Goal: Task Accomplishment & Management: Complete application form

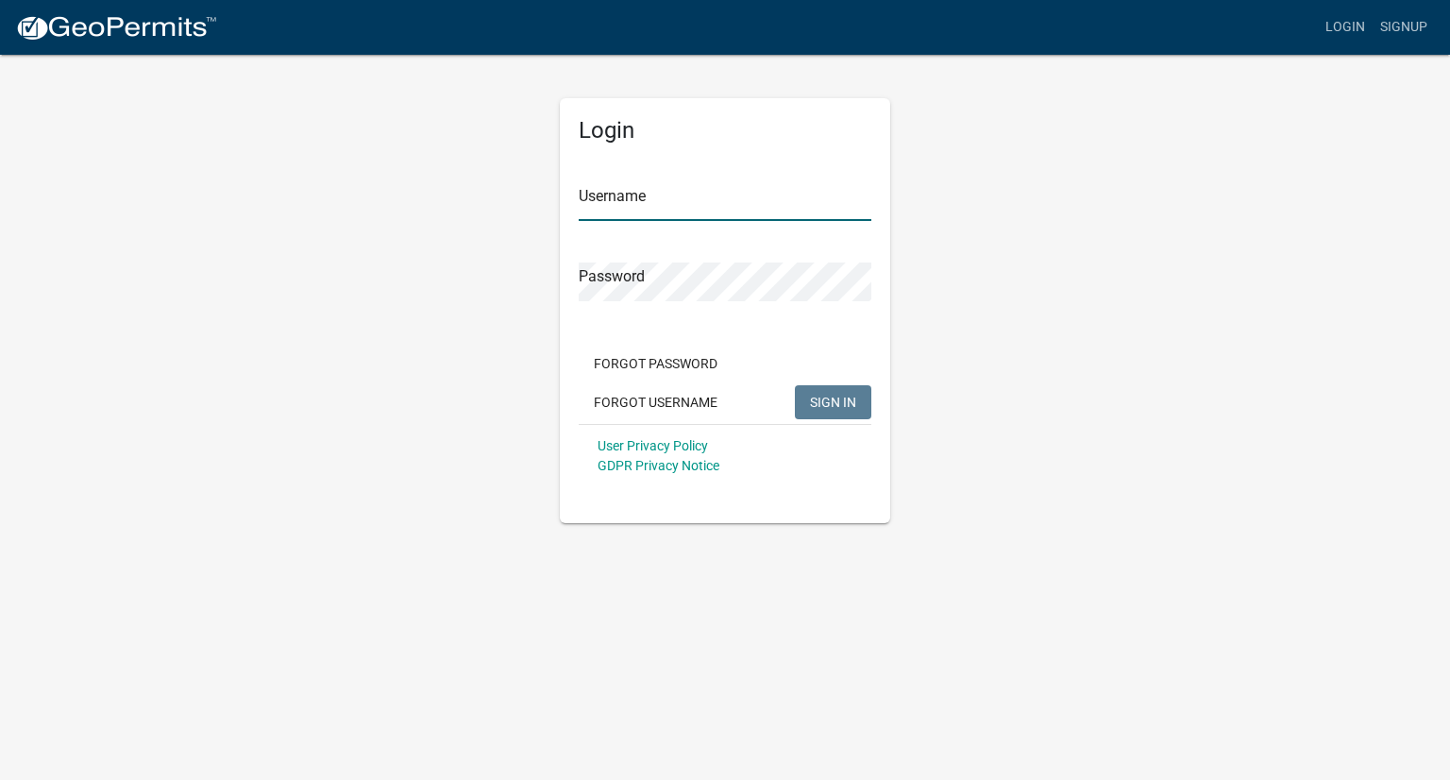
click at [694, 210] on input "Username" at bounding box center [725, 201] width 293 height 39
type input "ABTECH"
click at [837, 404] on span "SIGN IN" at bounding box center [833, 401] width 46 height 15
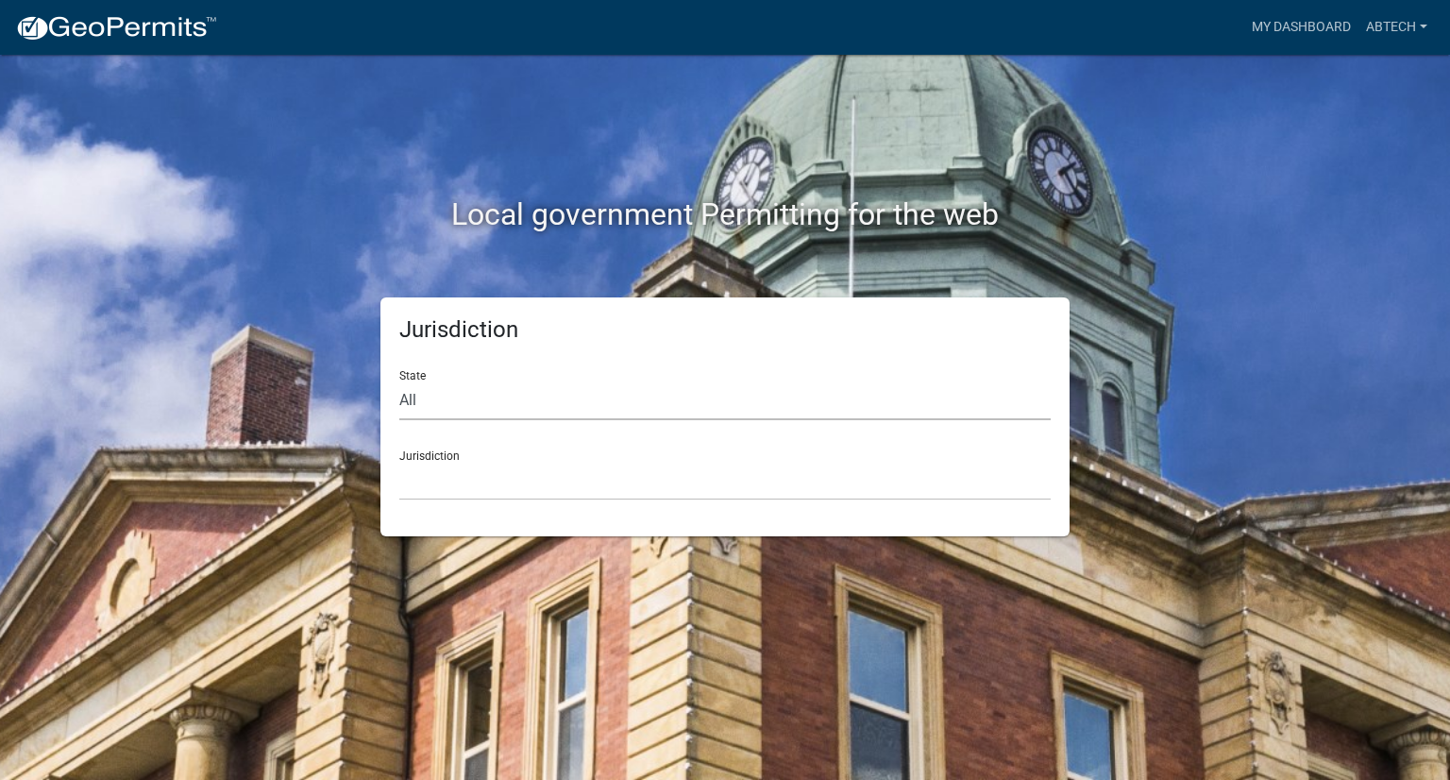
drag, startPoint x: 430, startPoint y: 394, endPoint x: 419, endPoint y: 398, distance: 11.4
click at [424, 398] on select "All [US_STATE] [US_STATE] [US_STATE] [US_STATE] [US_STATE] [US_STATE] [US_STATE…" at bounding box center [724, 400] width 651 height 39
select select "[US_STATE]"
click at [399, 381] on select "All [US_STATE] [US_STATE] [US_STATE] [US_STATE] [US_STATE] [US_STATE] [US_STATE…" at bounding box center [724, 400] width 651 height 39
click at [439, 482] on select "City of [GEOGRAPHIC_DATA], [US_STATE] City of [GEOGRAPHIC_DATA], [US_STATE] Cit…" at bounding box center [724, 481] width 651 height 39
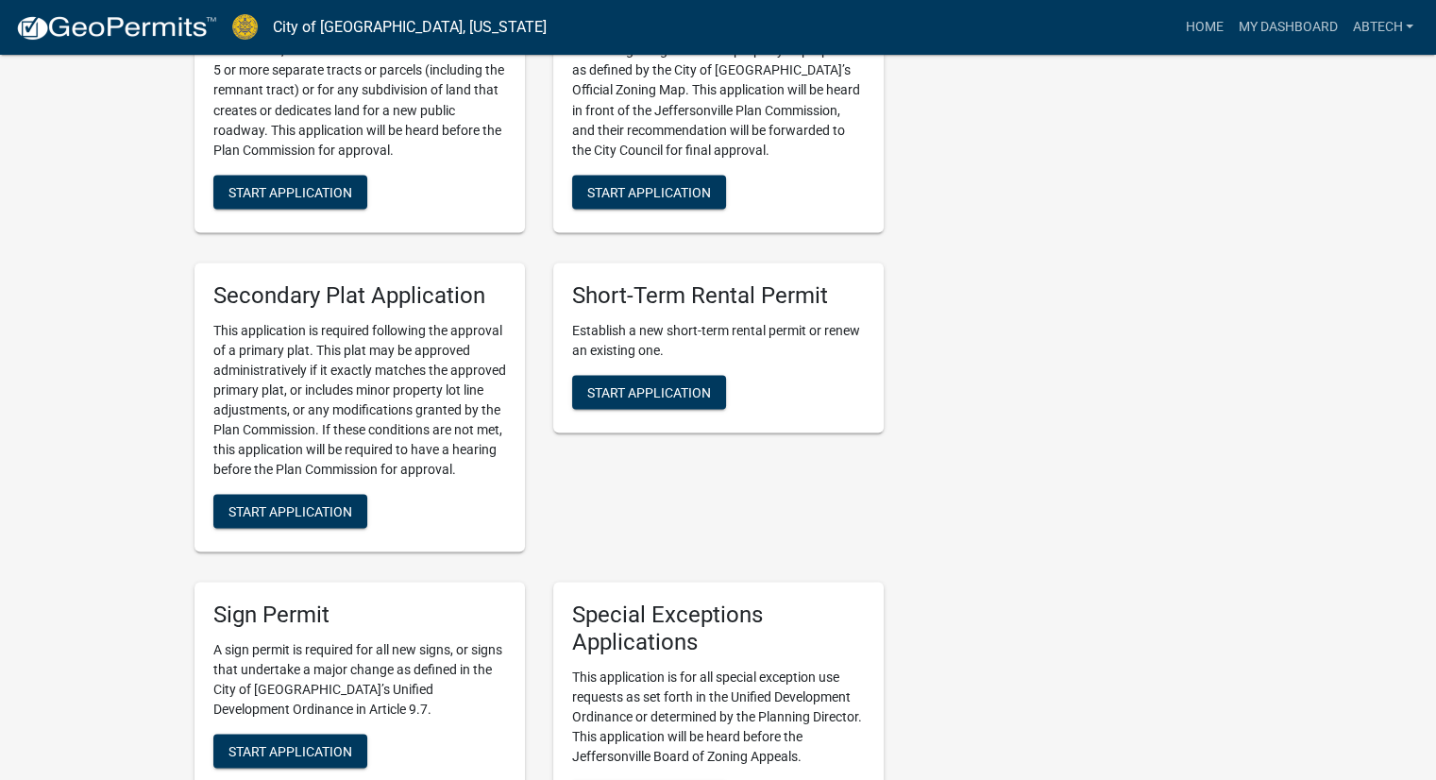
scroll to position [3493, 0]
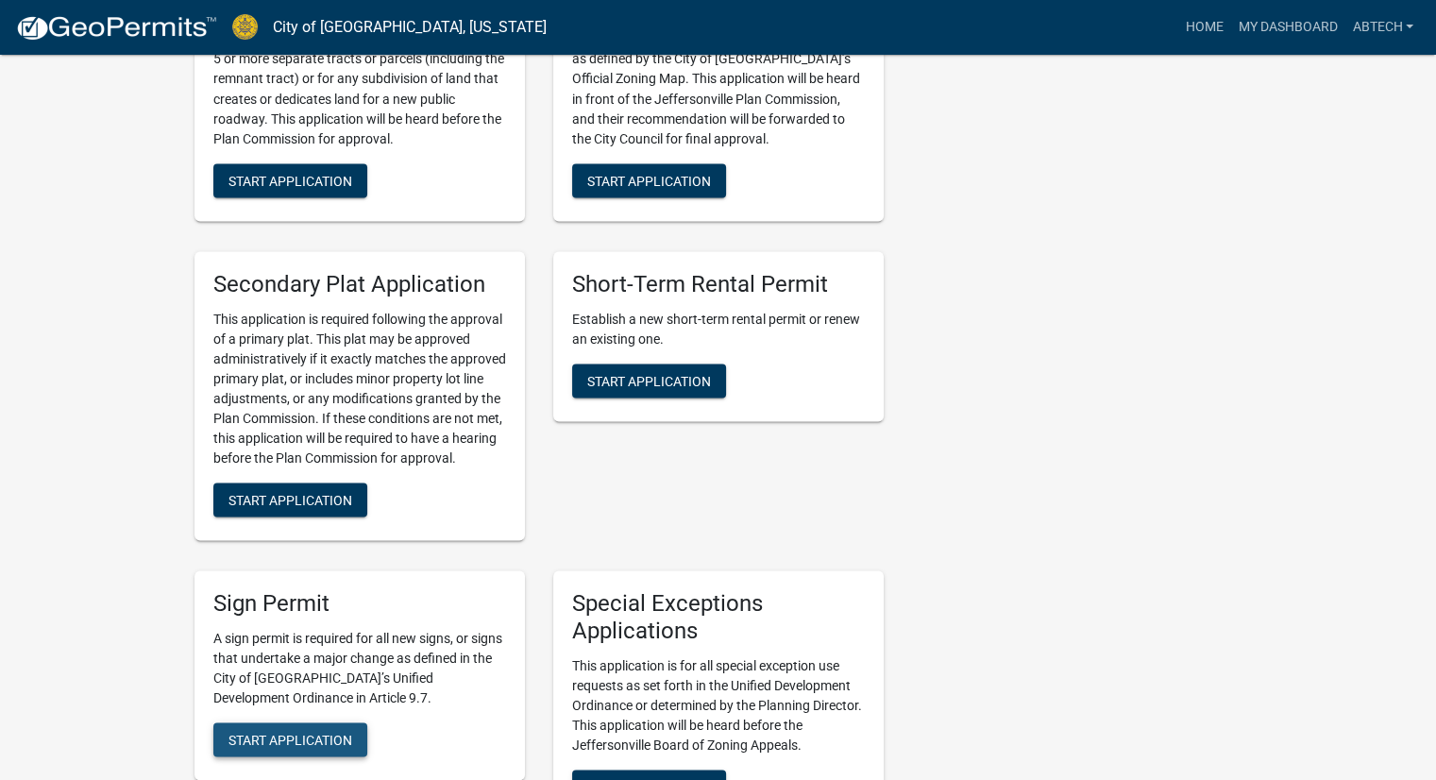
click at [286, 732] on span "Start Application" at bounding box center [290, 739] width 124 height 15
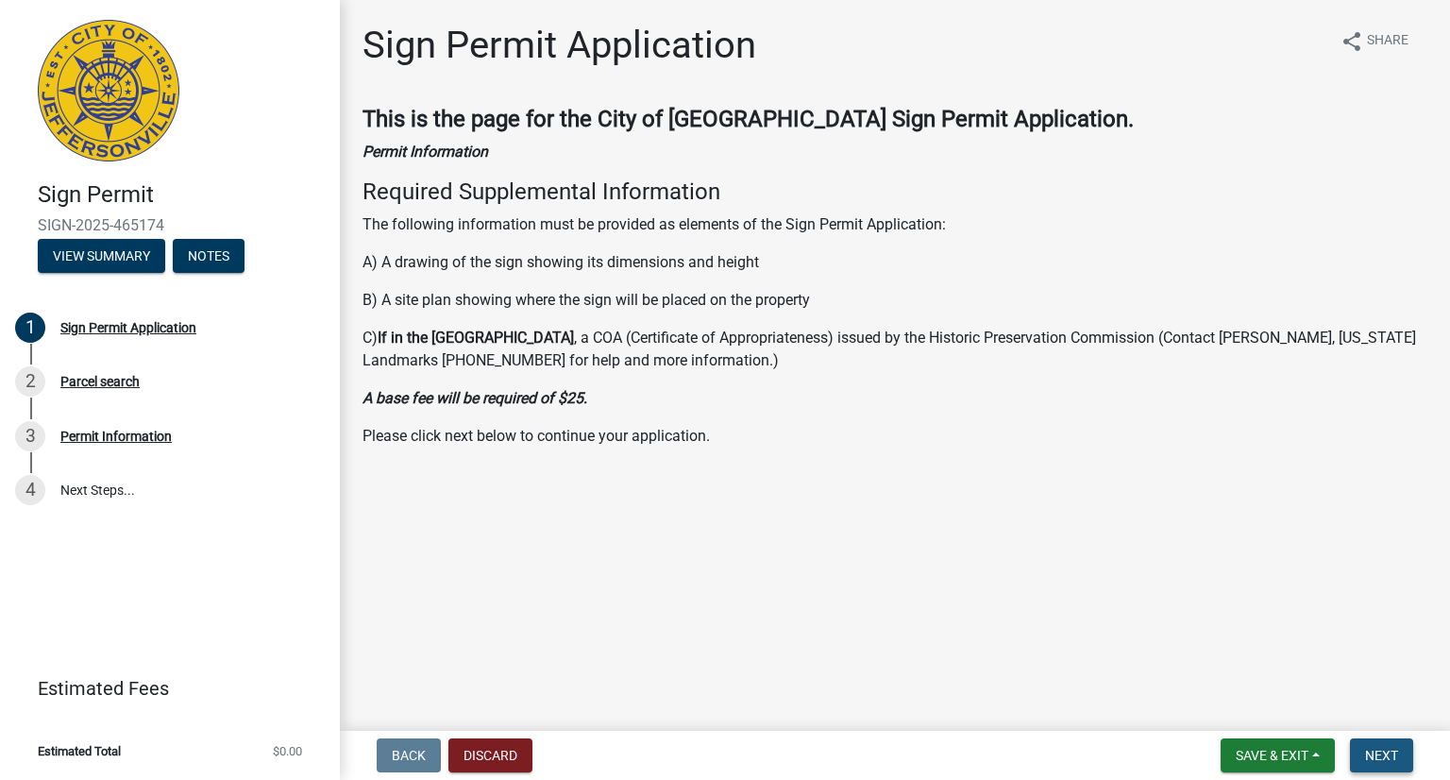
click at [1378, 751] on span "Next" at bounding box center [1381, 755] width 33 height 15
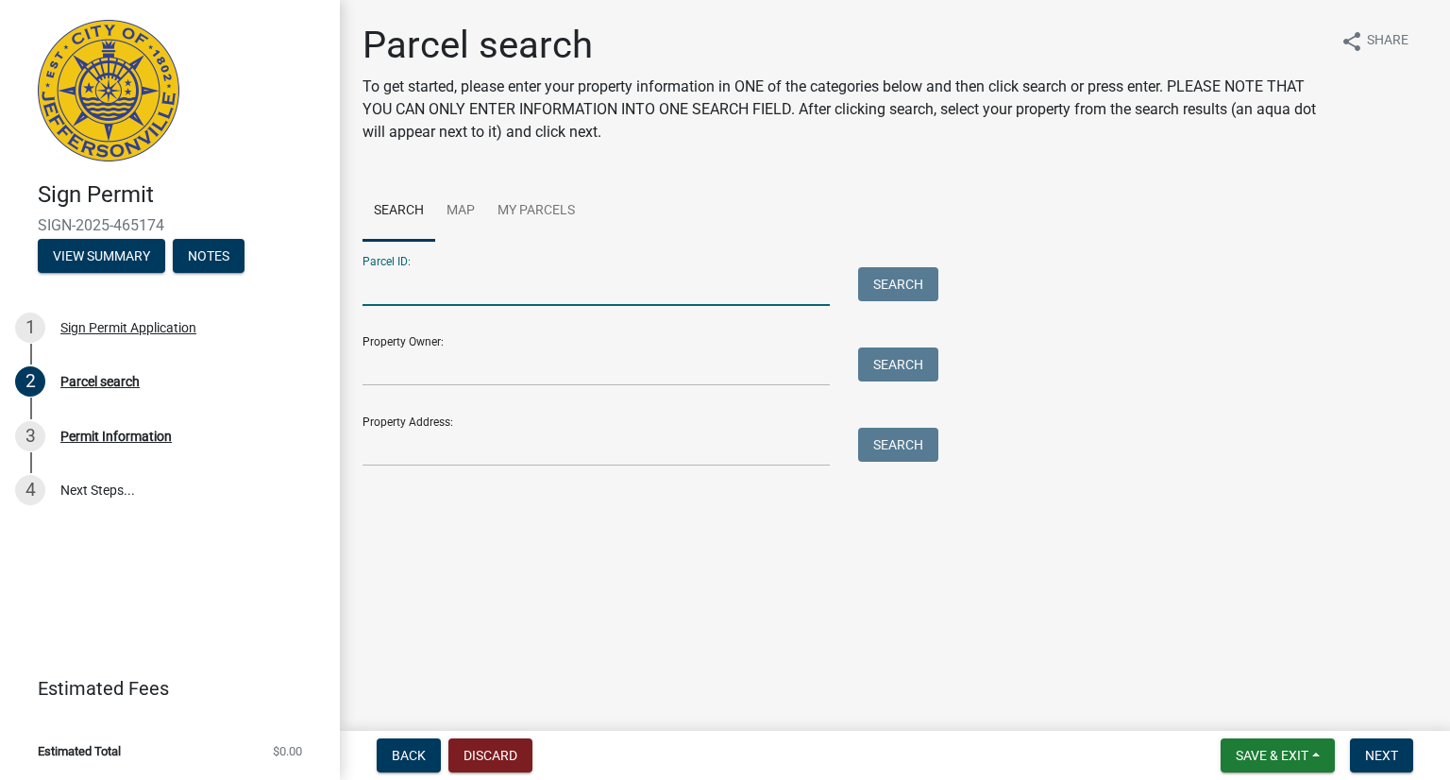
click at [426, 267] on input "Parcel ID:" at bounding box center [596, 286] width 467 height 39
click at [417, 368] on input "Property Owner:" at bounding box center [596, 366] width 467 height 39
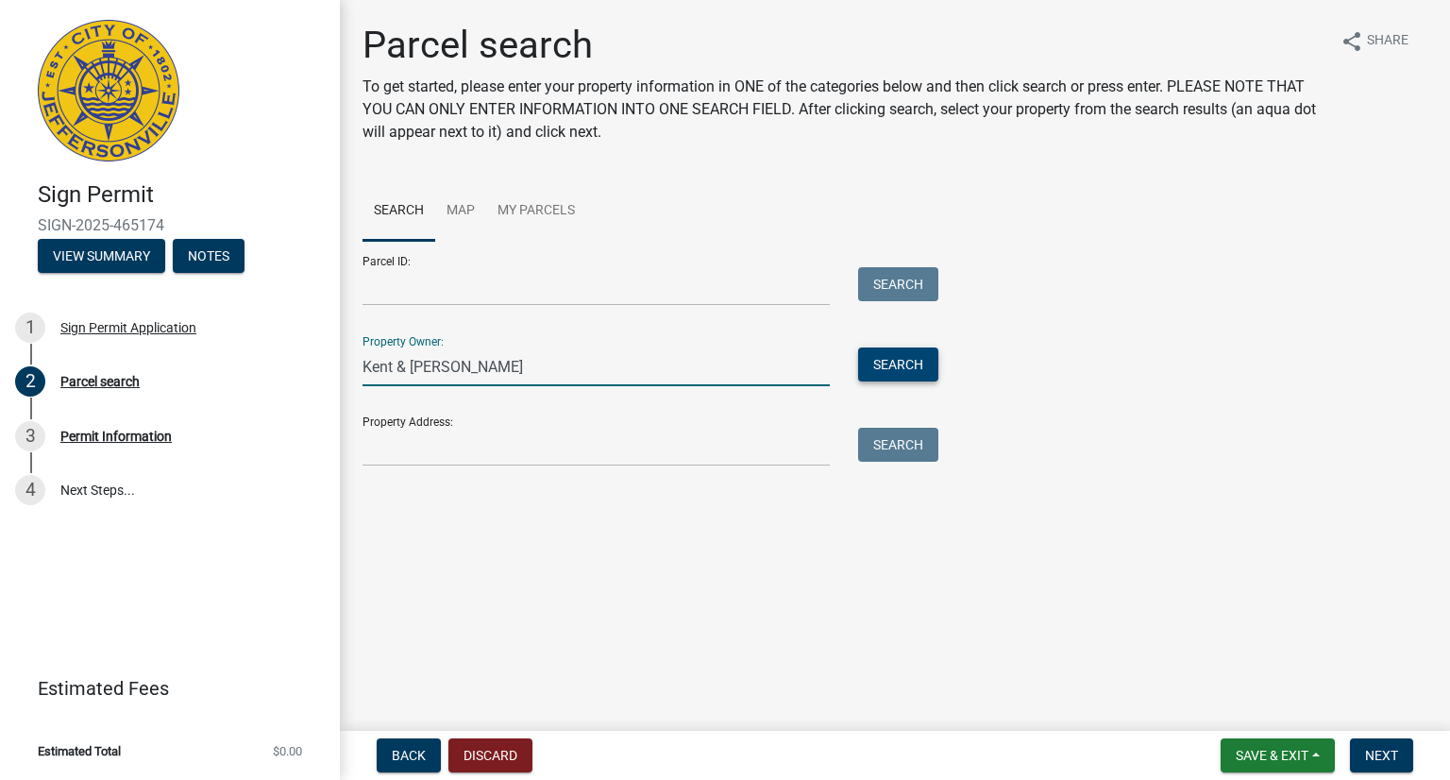
type input "Kent & [PERSON_NAME]"
click at [903, 364] on button "Search" at bounding box center [898, 364] width 80 height 34
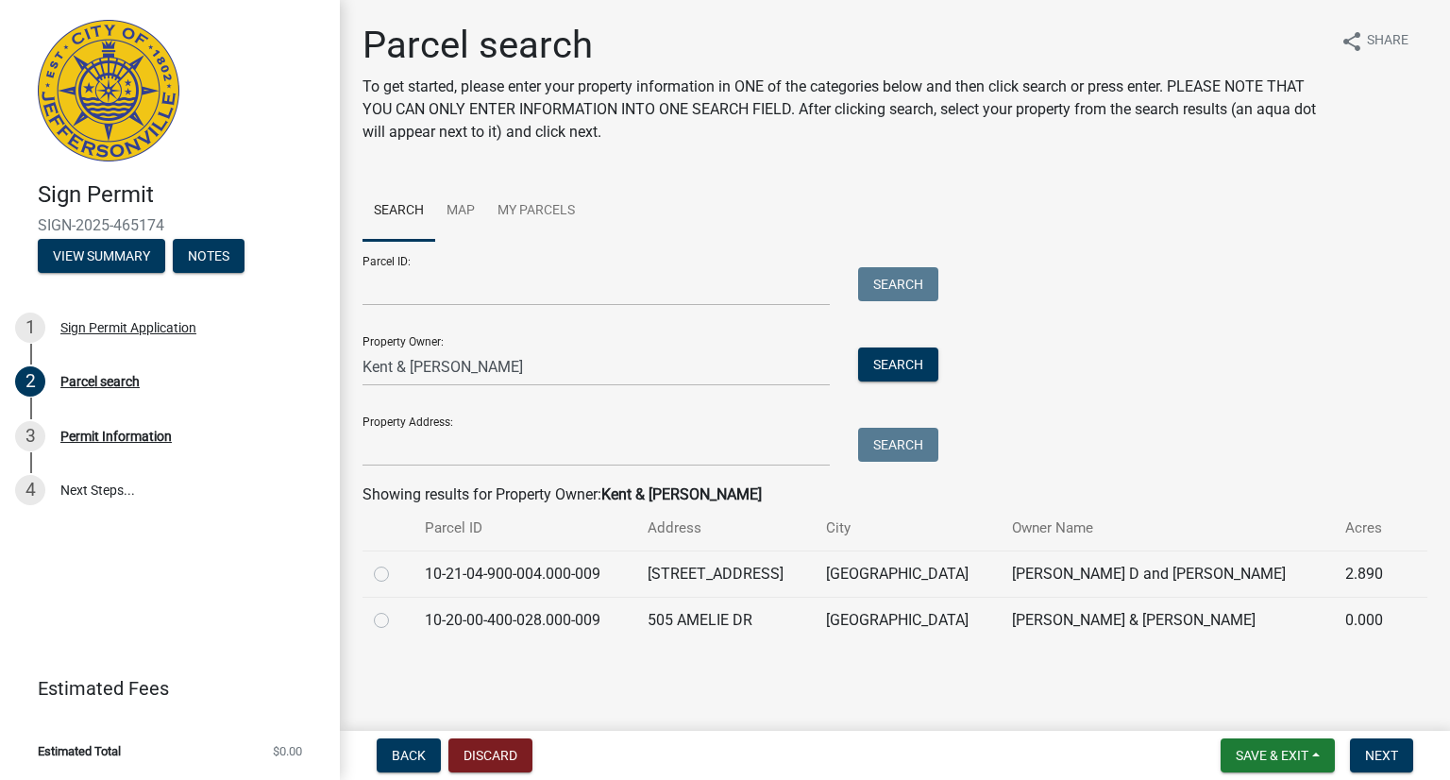
click at [397, 563] on label at bounding box center [397, 563] width 0 height 0
click at [397, 575] on input "radio" at bounding box center [403, 569] width 12 height 12
radio input "true"
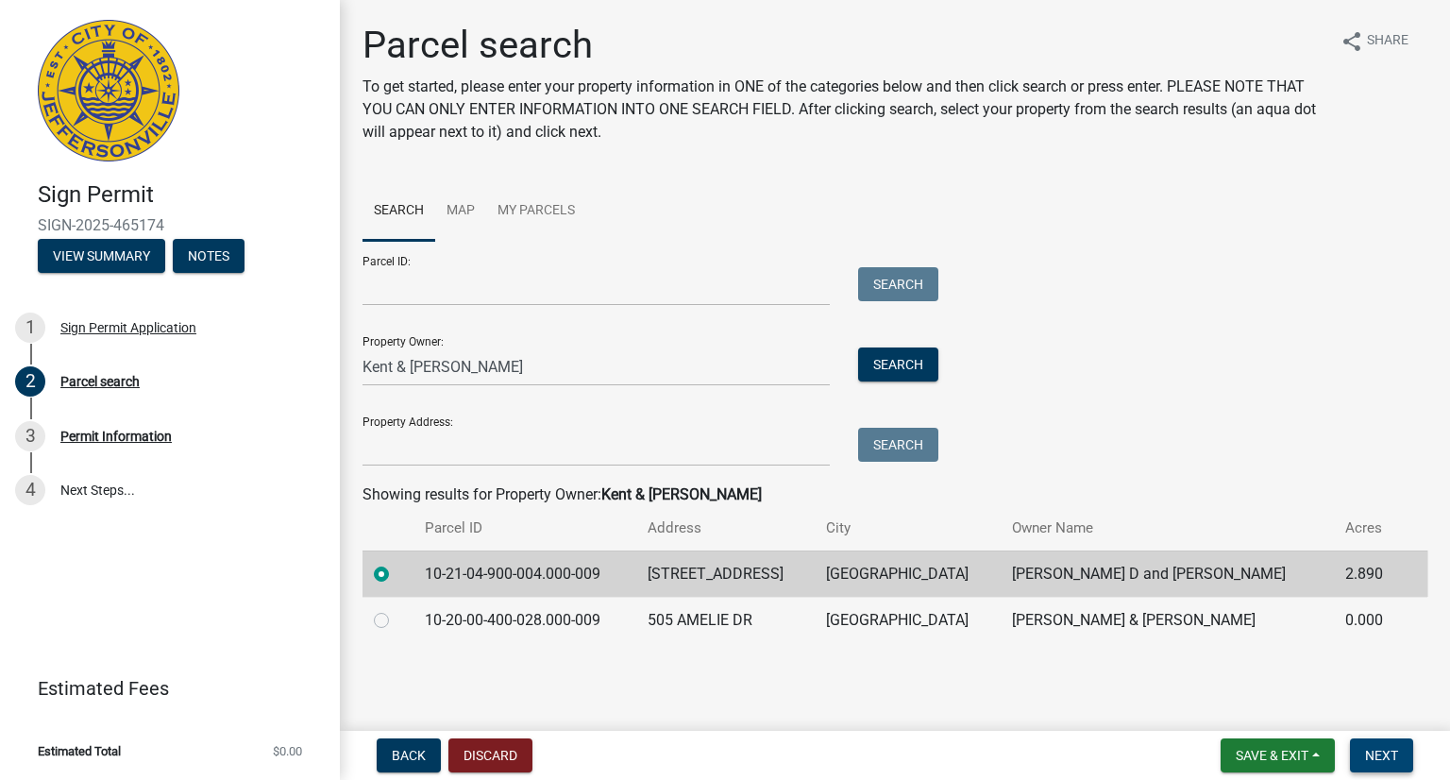
click at [1375, 751] on span "Next" at bounding box center [1381, 755] width 33 height 15
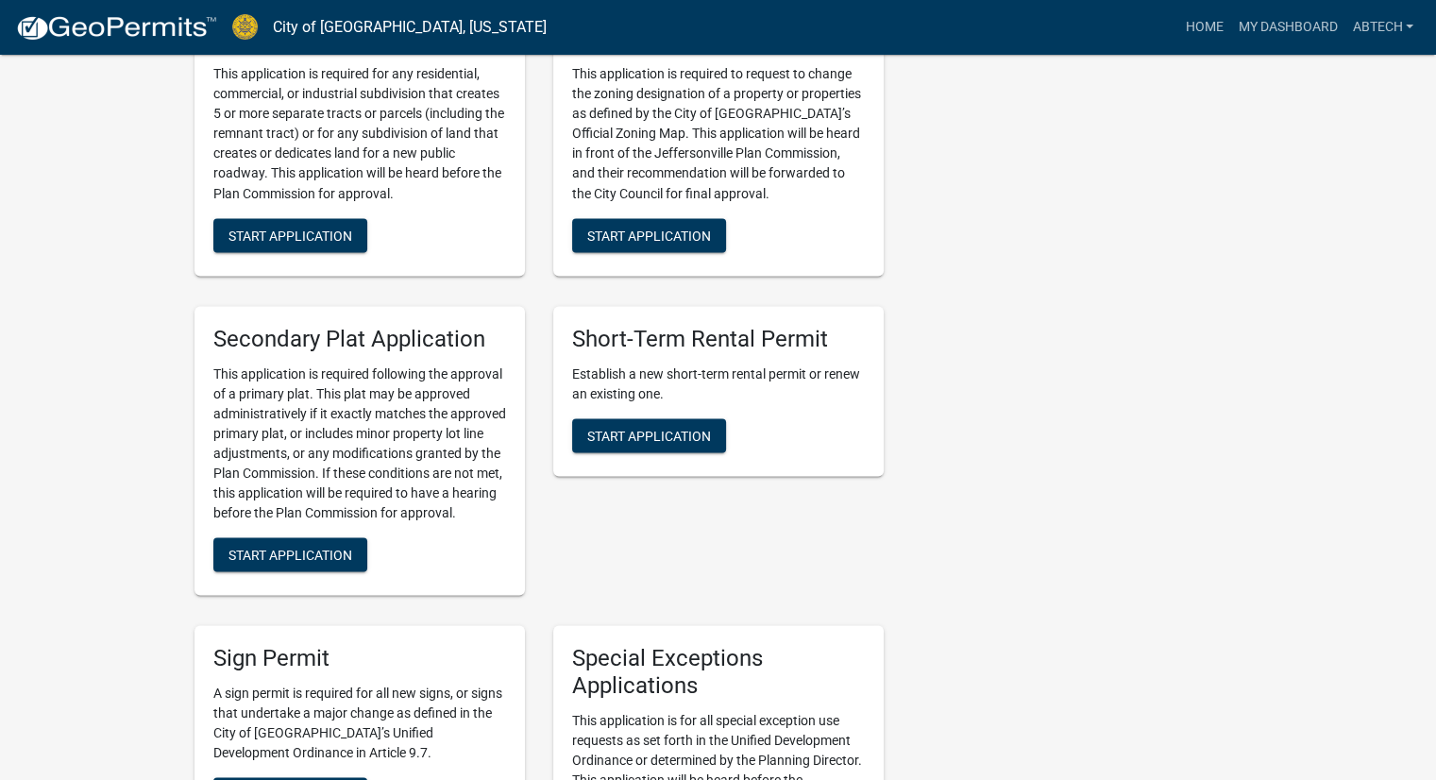
scroll to position [3493, 0]
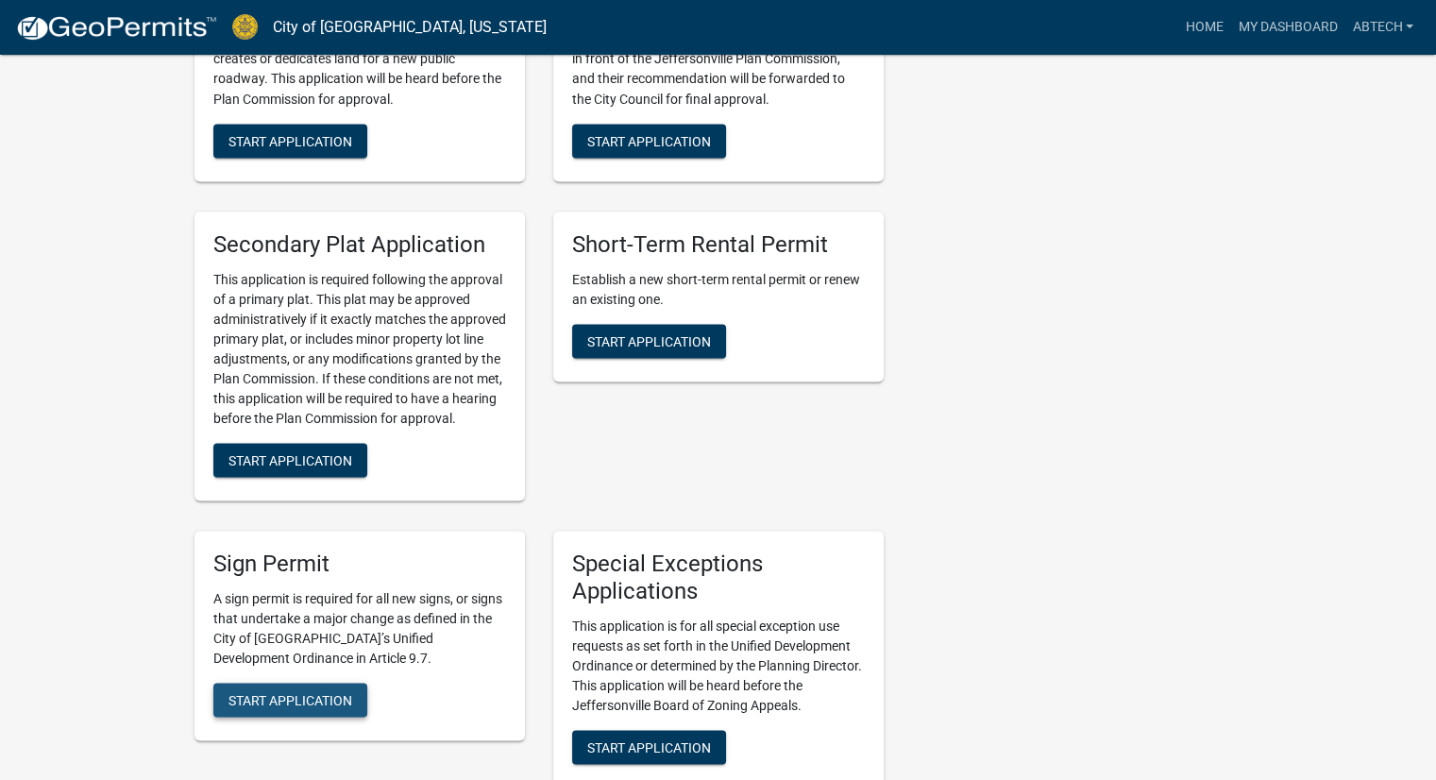
click at [293, 692] on span "Start Application" at bounding box center [290, 699] width 124 height 15
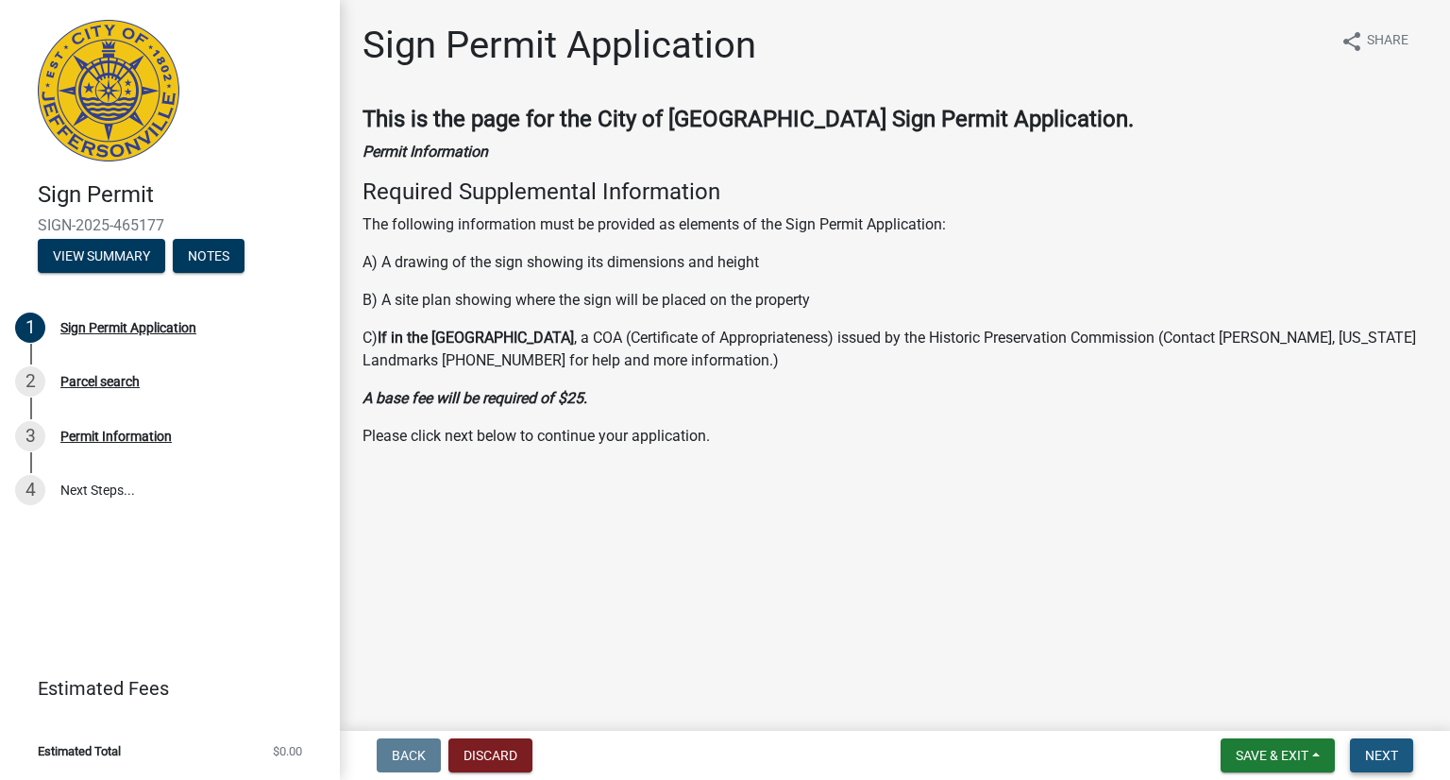
click at [1392, 758] on span "Next" at bounding box center [1381, 755] width 33 height 15
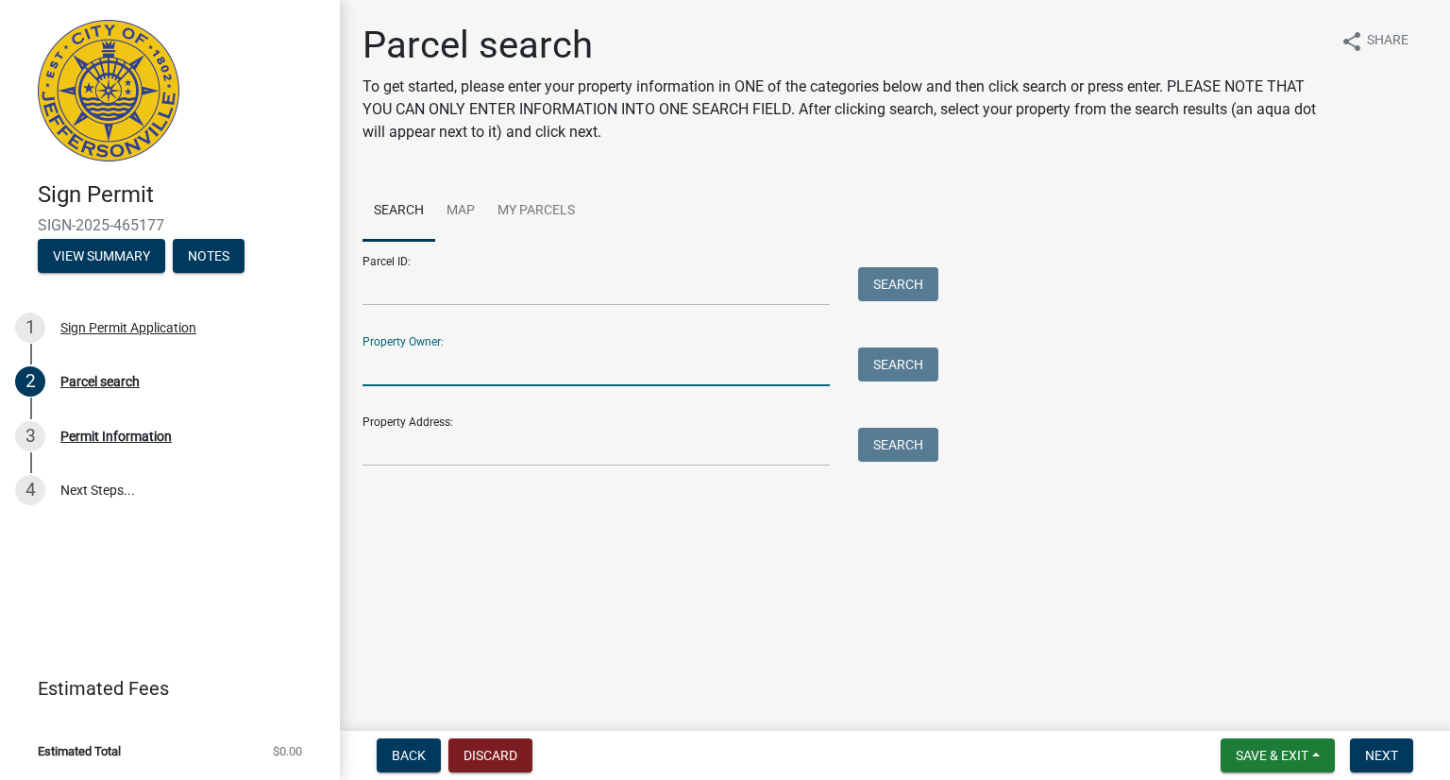
click at [440, 362] on input "Property Owner:" at bounding box center [596, 366] width 467 height 39
type input "Kent & [PERSON_NAME]"
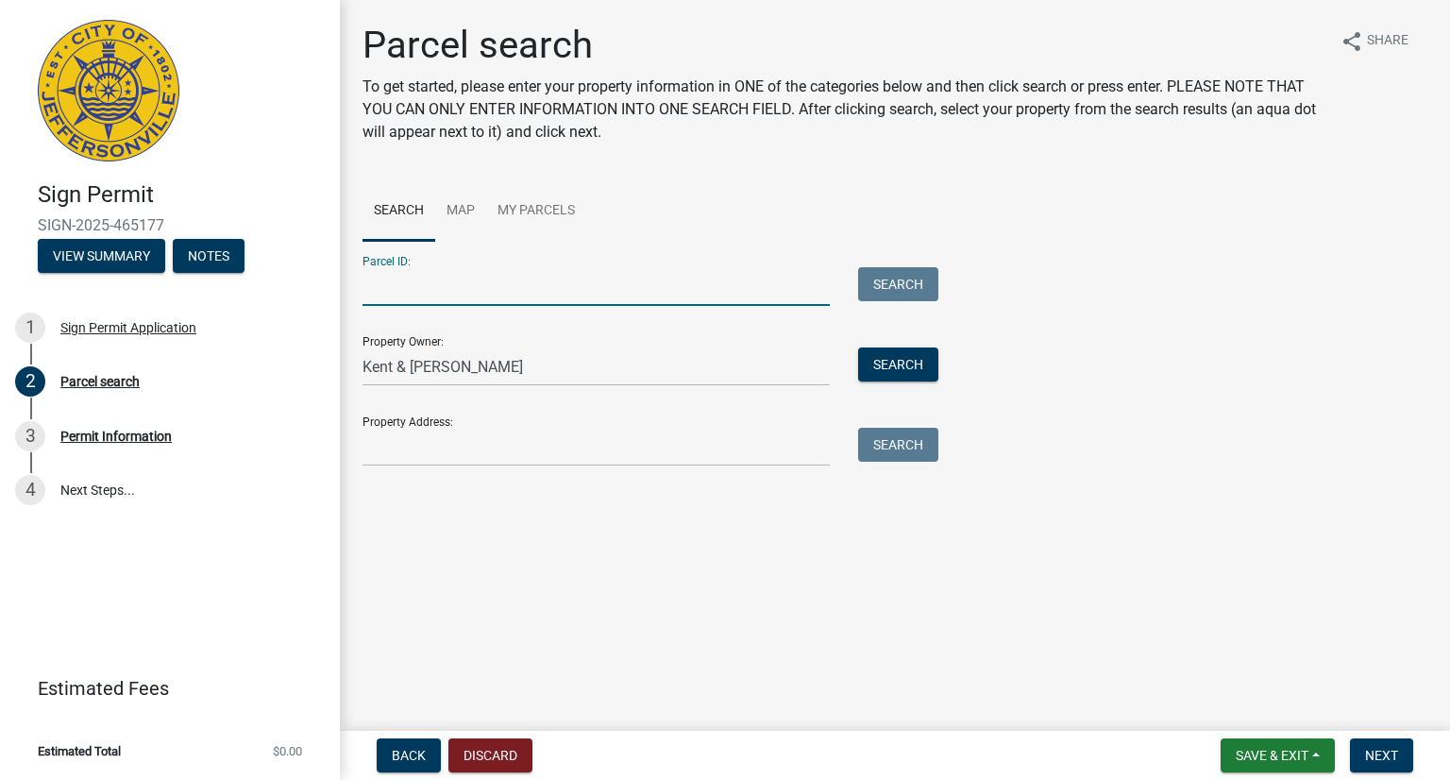
click at [453, 275] on input "Parcel ID:" at bounding box center [596, 286] width 467 height 39
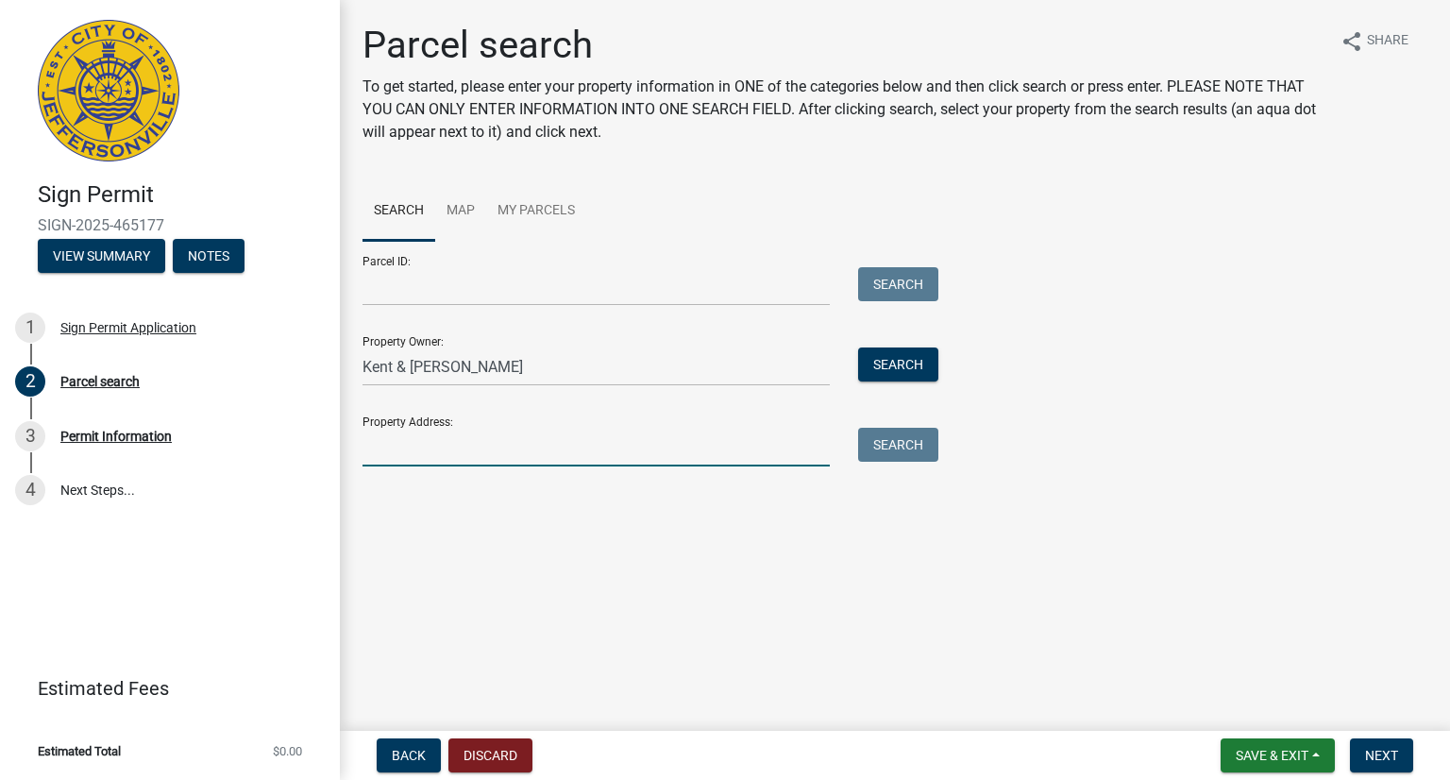
click at [393, 447] on input "Property Address:" at bounding box center [596, 447] width 467 height 39
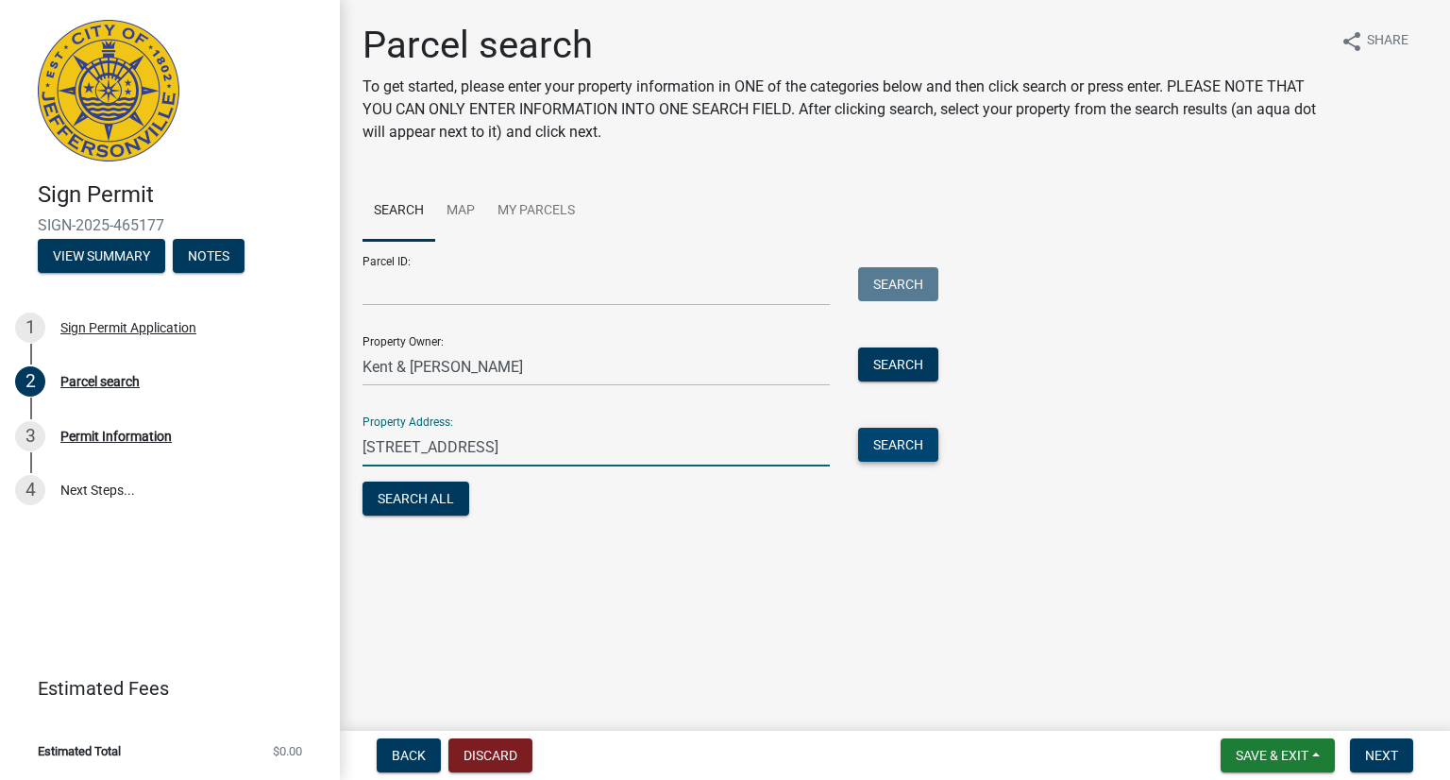
type input "[STREET_ADDRESS]"
click at [908, 444] on button "Search" at bounding box center [898, 445] width 80 height 34
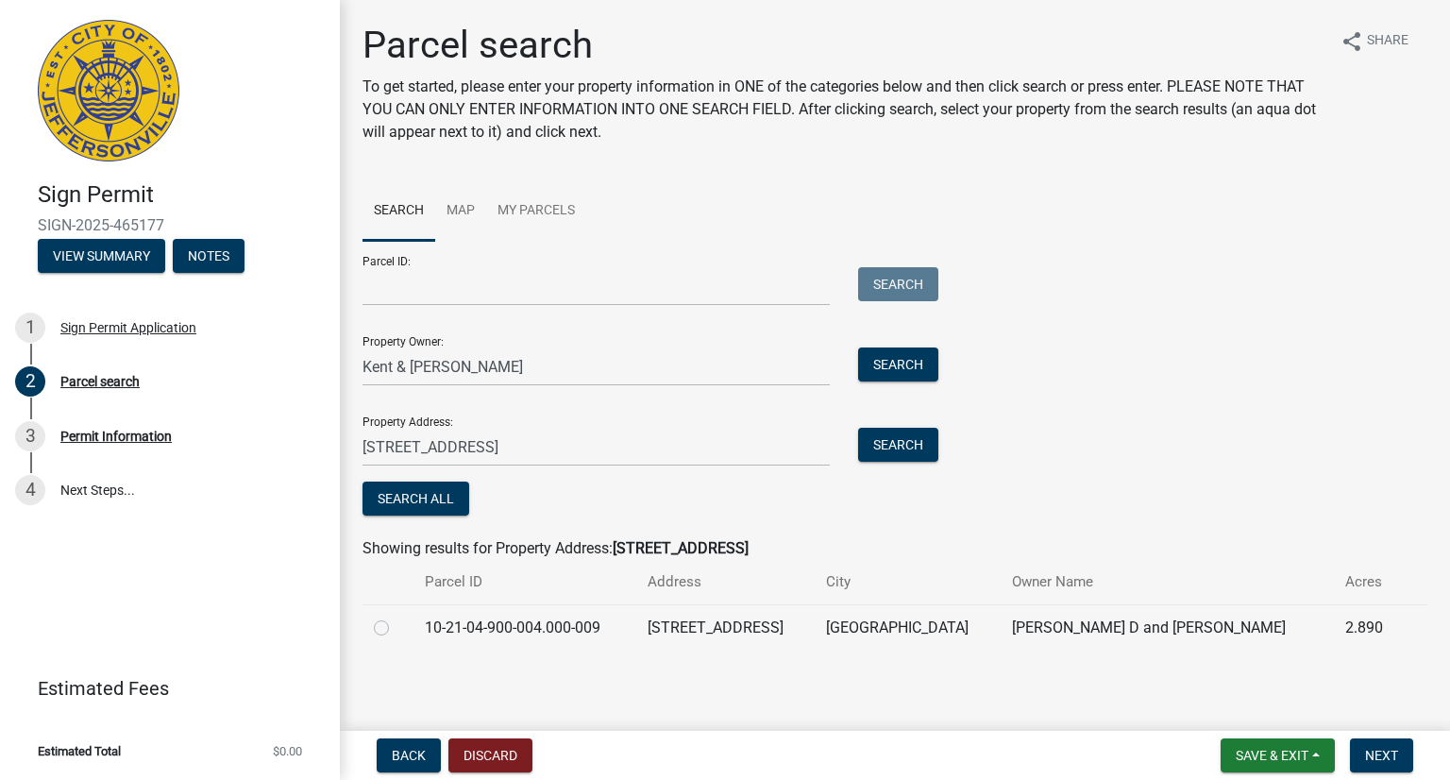
click at [397, 617] on label at bounding box center [397, 617] width 0 height 0
click at [397, 629] on input "radio" at bounding box center [403, 623] width 12 height 12
radio input "true"
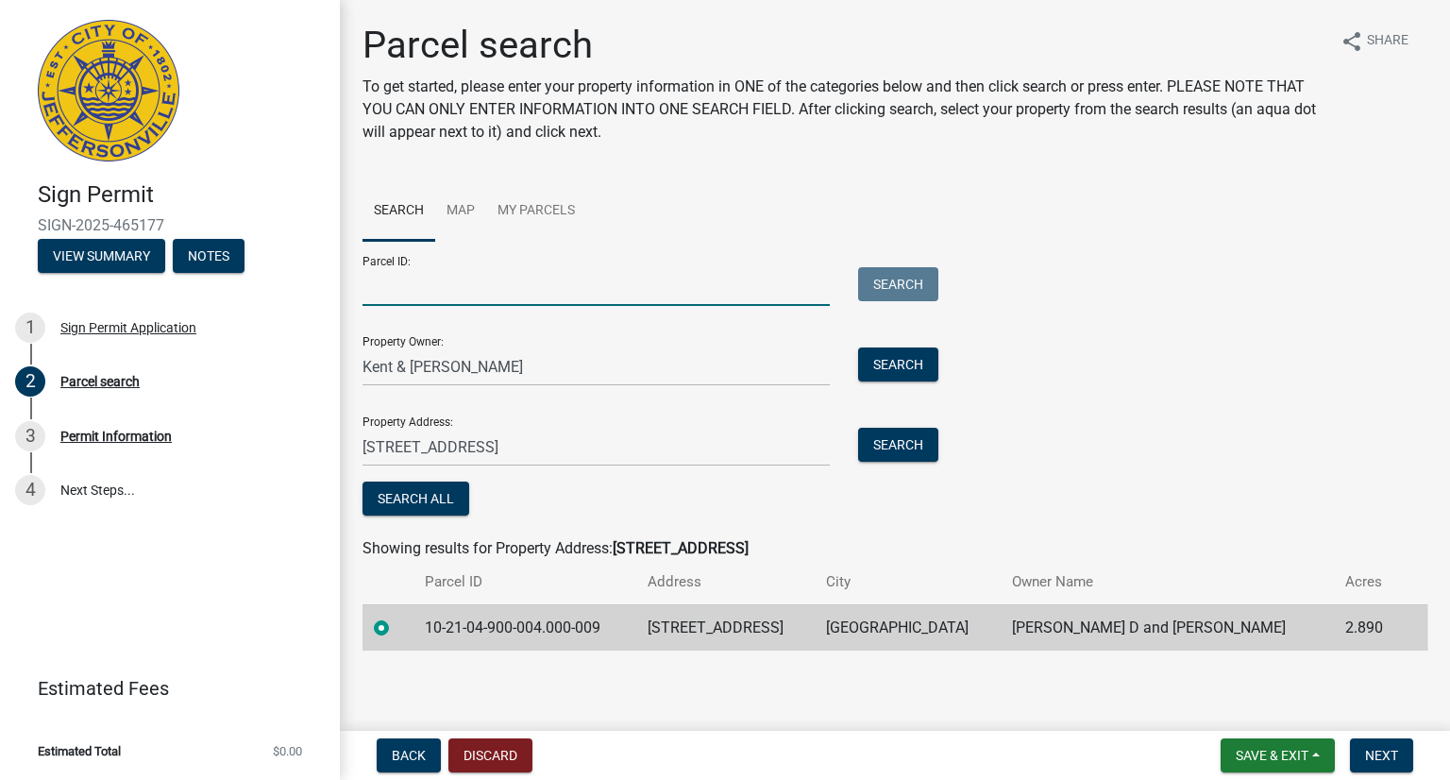
click at [395, 289] on input "Parcel ID:" at bounding box center [596, 286] width 467 height 39
type input "10-21-04-900-004.000-009"
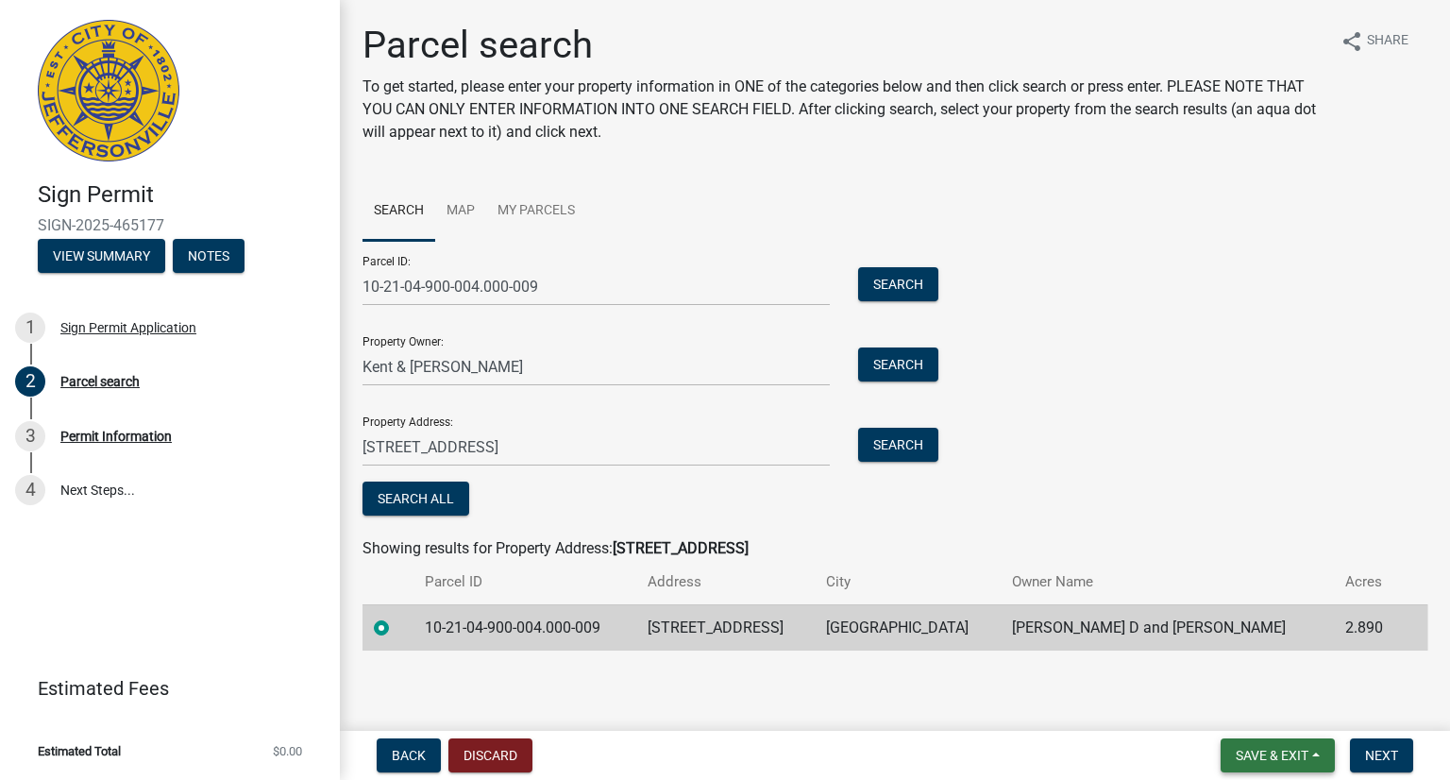
click at [1290, 753] on span "Save & Exit" at bounding box center [1272, 755] width 73 height 15
click at [1235, 670] on button "Save" at bounding box center [1259, 660] width 151 height 45
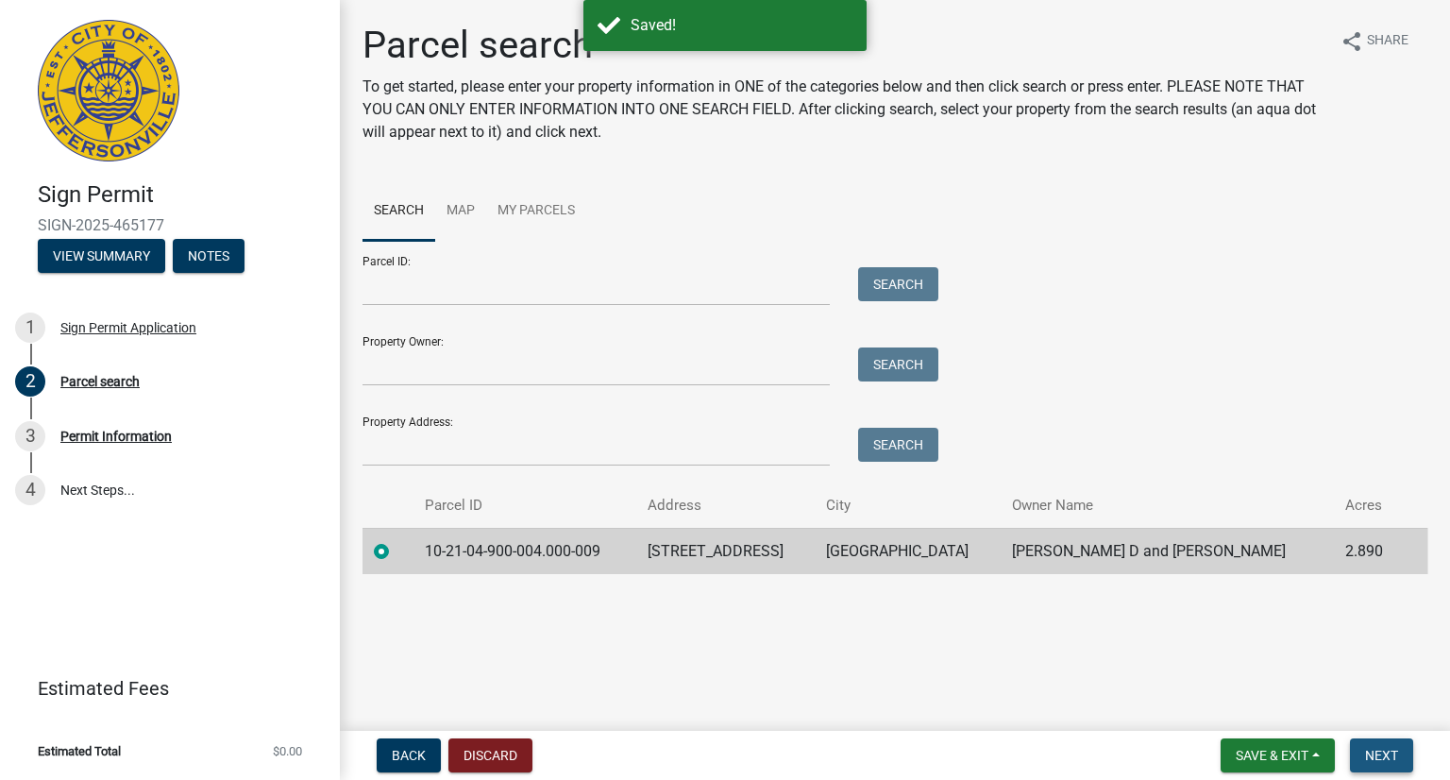
click at [1384, 749] on span "Next" at bounding box center [1381, 755] width 33 height 15
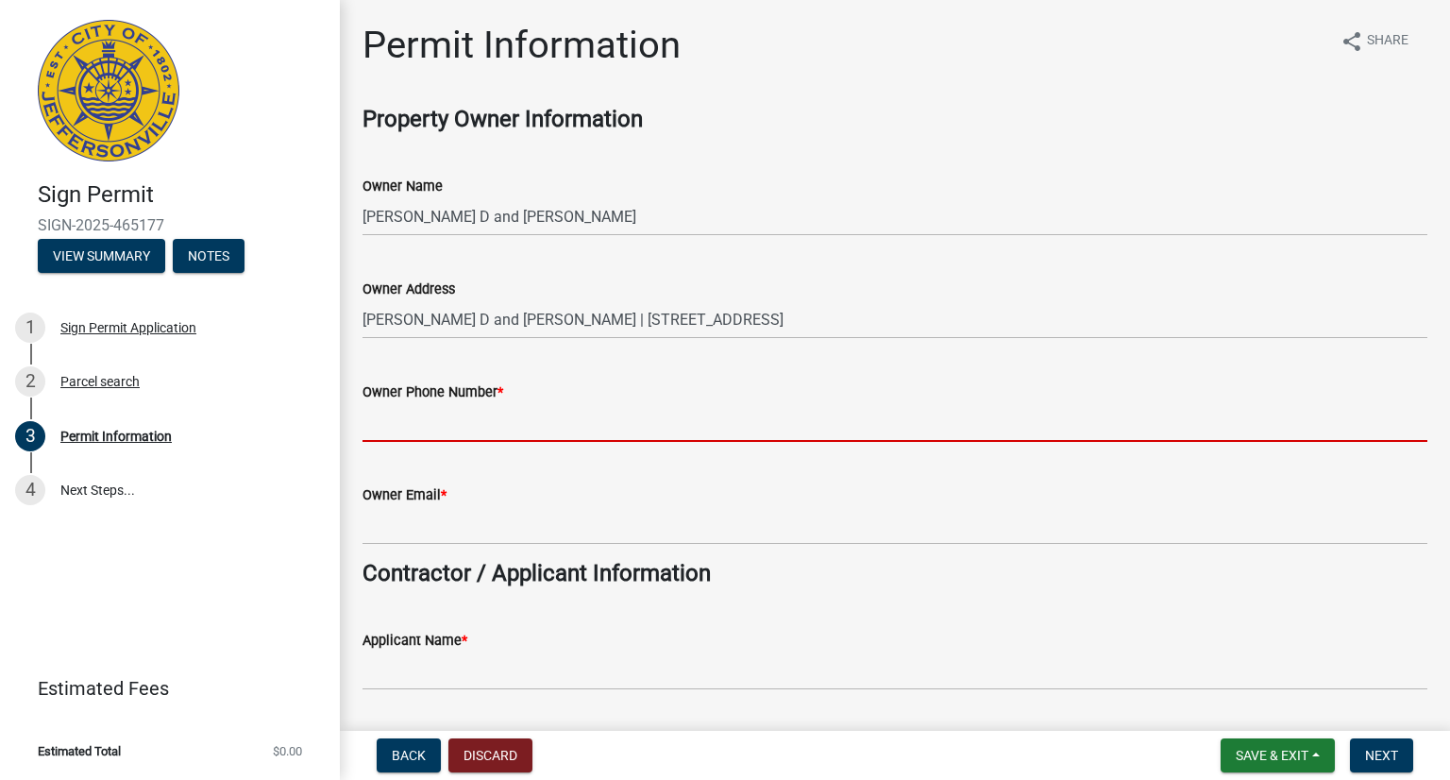
click at [442, 427] on input "Owner Phone Number *" at bounding box center [895, 422] width 1065 height 39
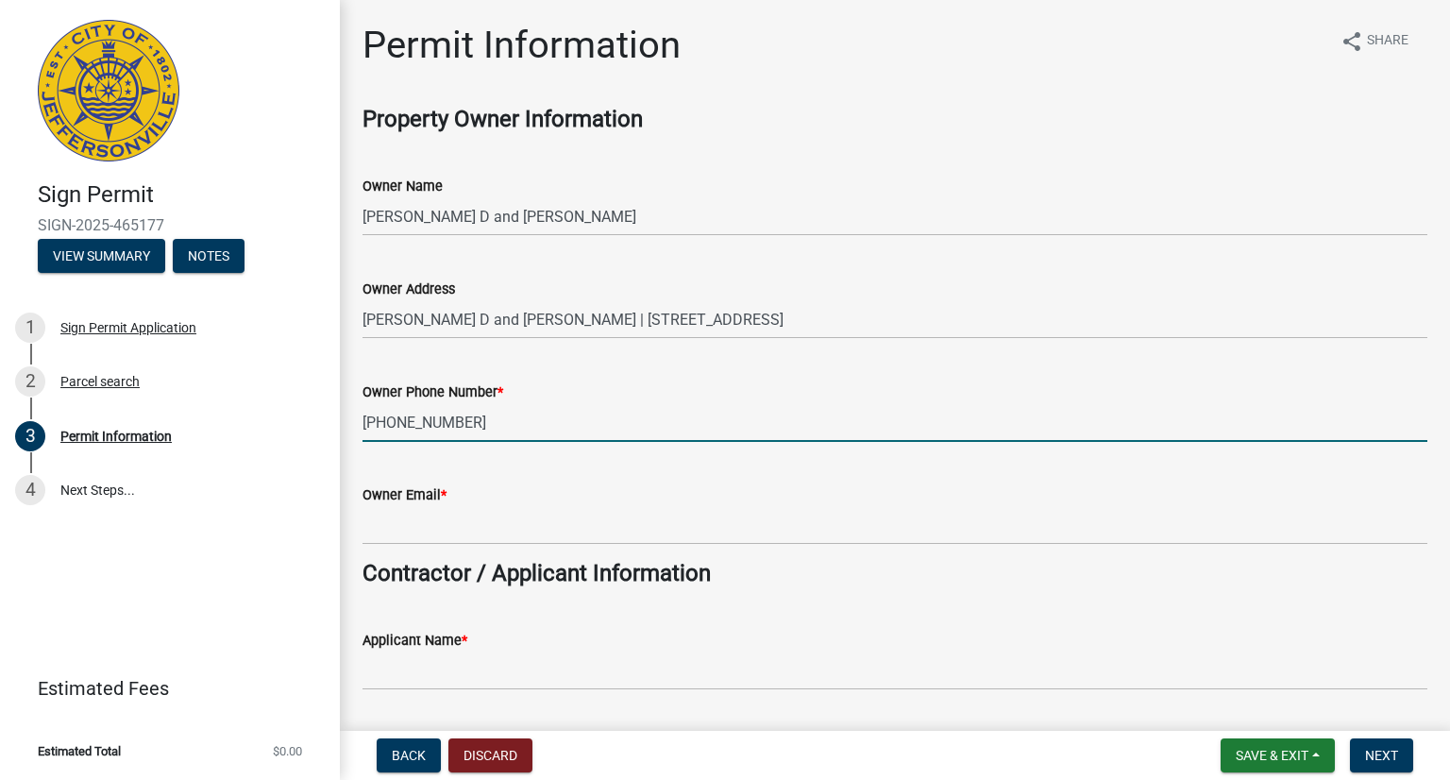
type input "[PHONE_NUMBER]"
click at [443, 530] on input "Owner Email *" at bounding box center [895, 525] width 1065 height 39
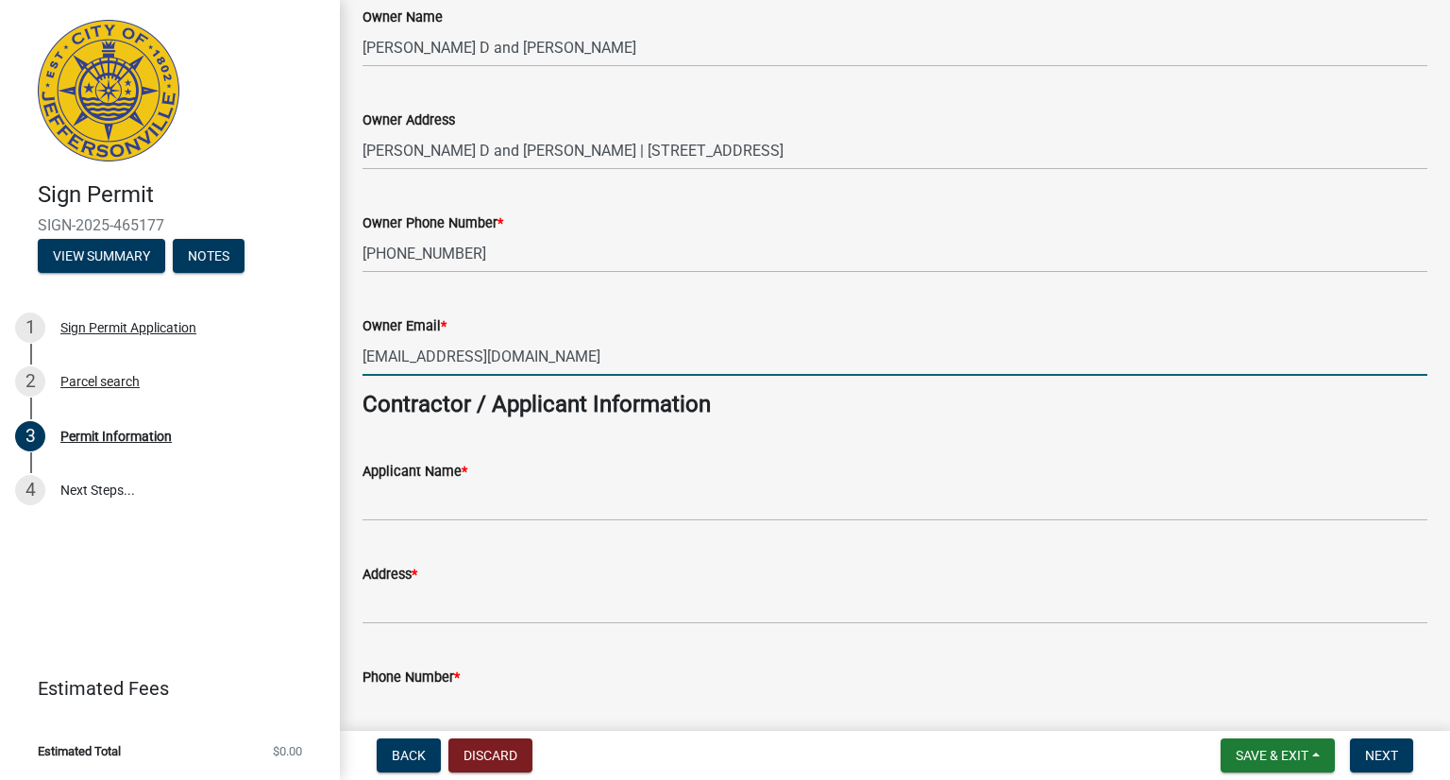
scroll to position [189, 0]
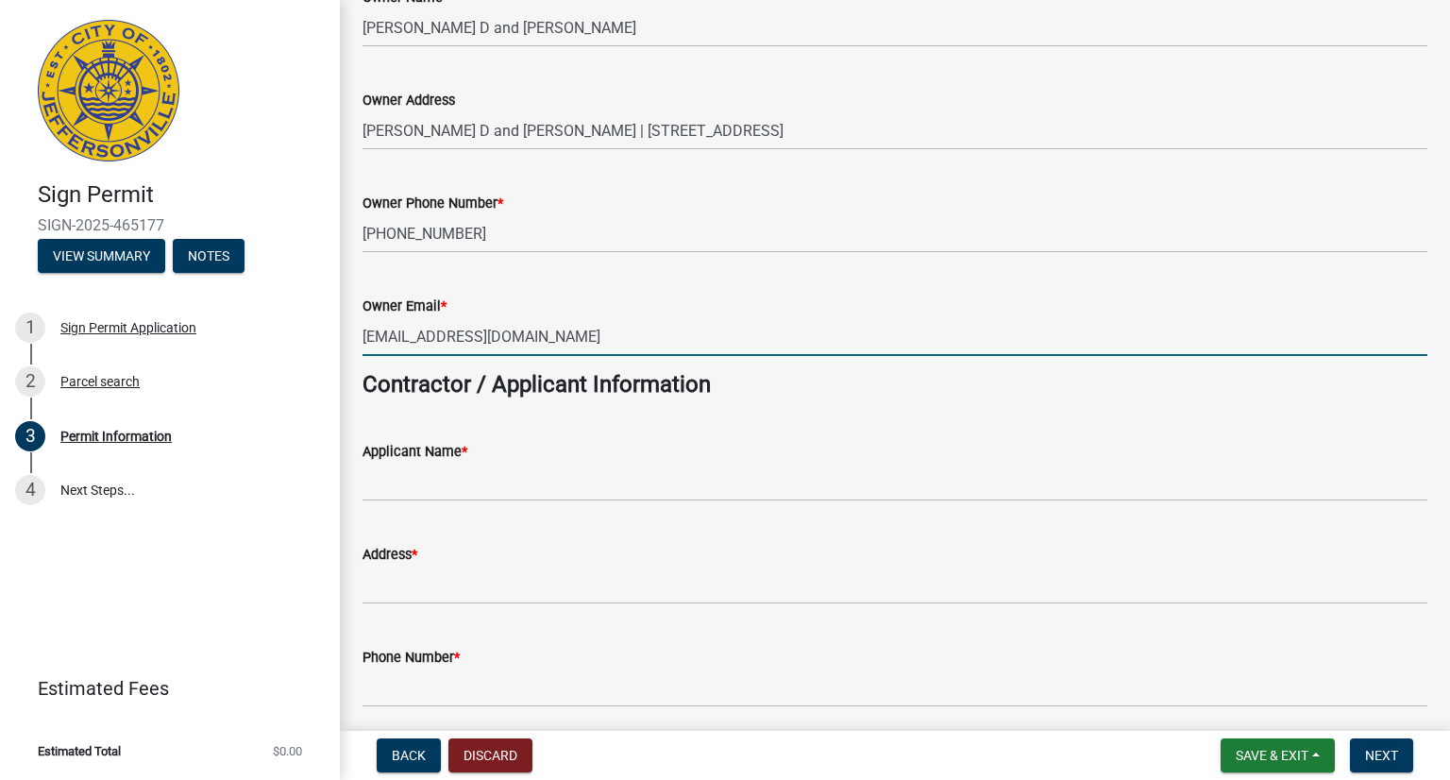
type input "[EMAIL_ADDRESS][DOMAIN_NAME]"
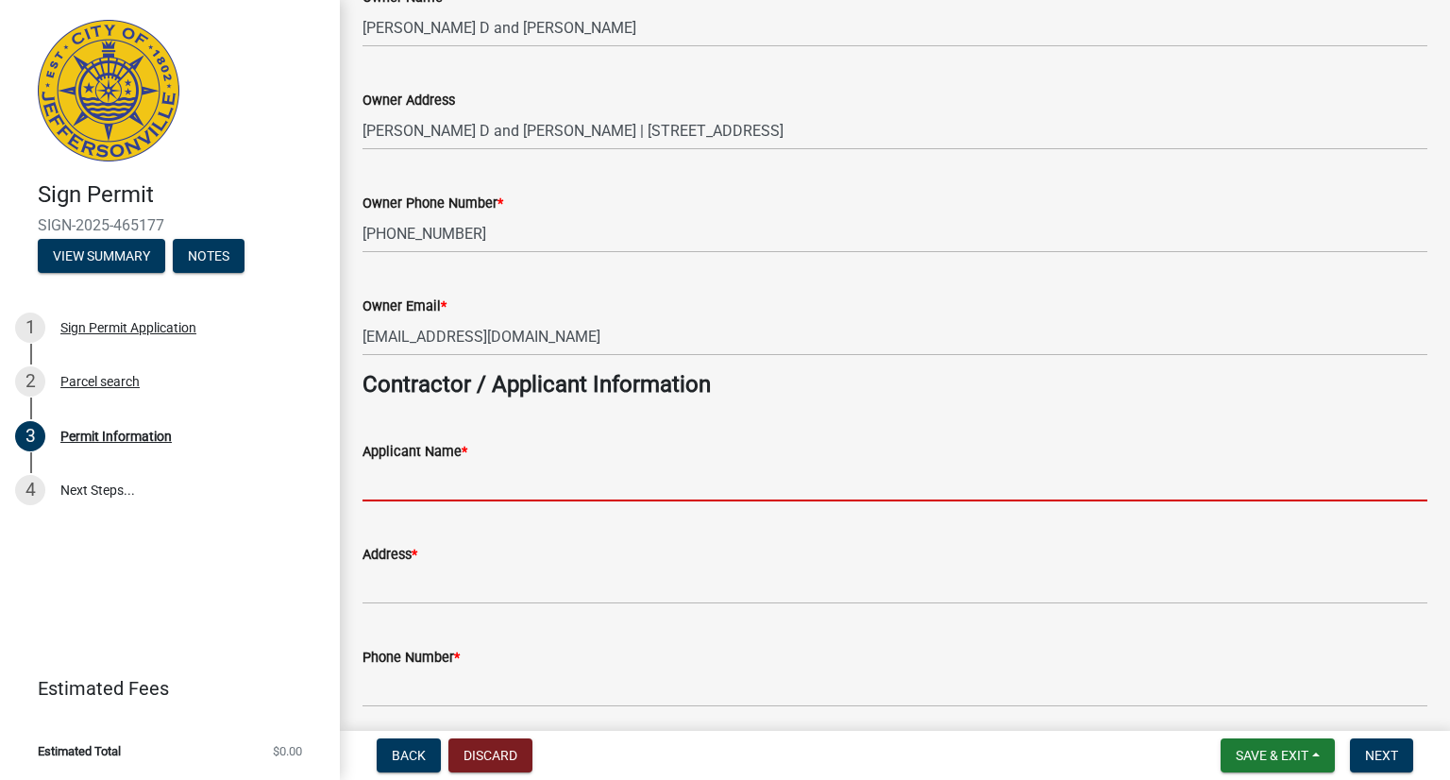
click at [448, 482] on input "Applicant Name *" at bounding box center [895, 482] width 1065 height 39
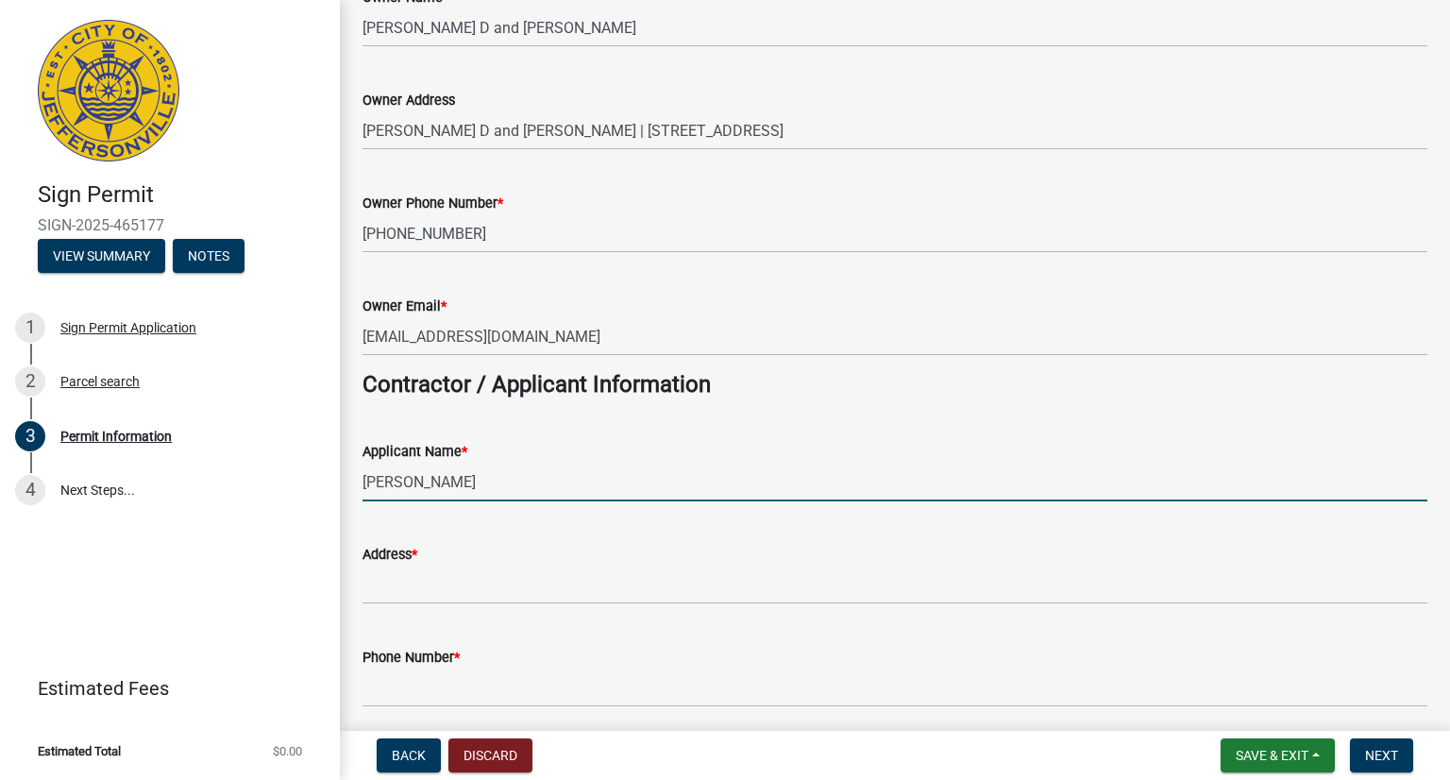
type input "[PERSON_NAME]"
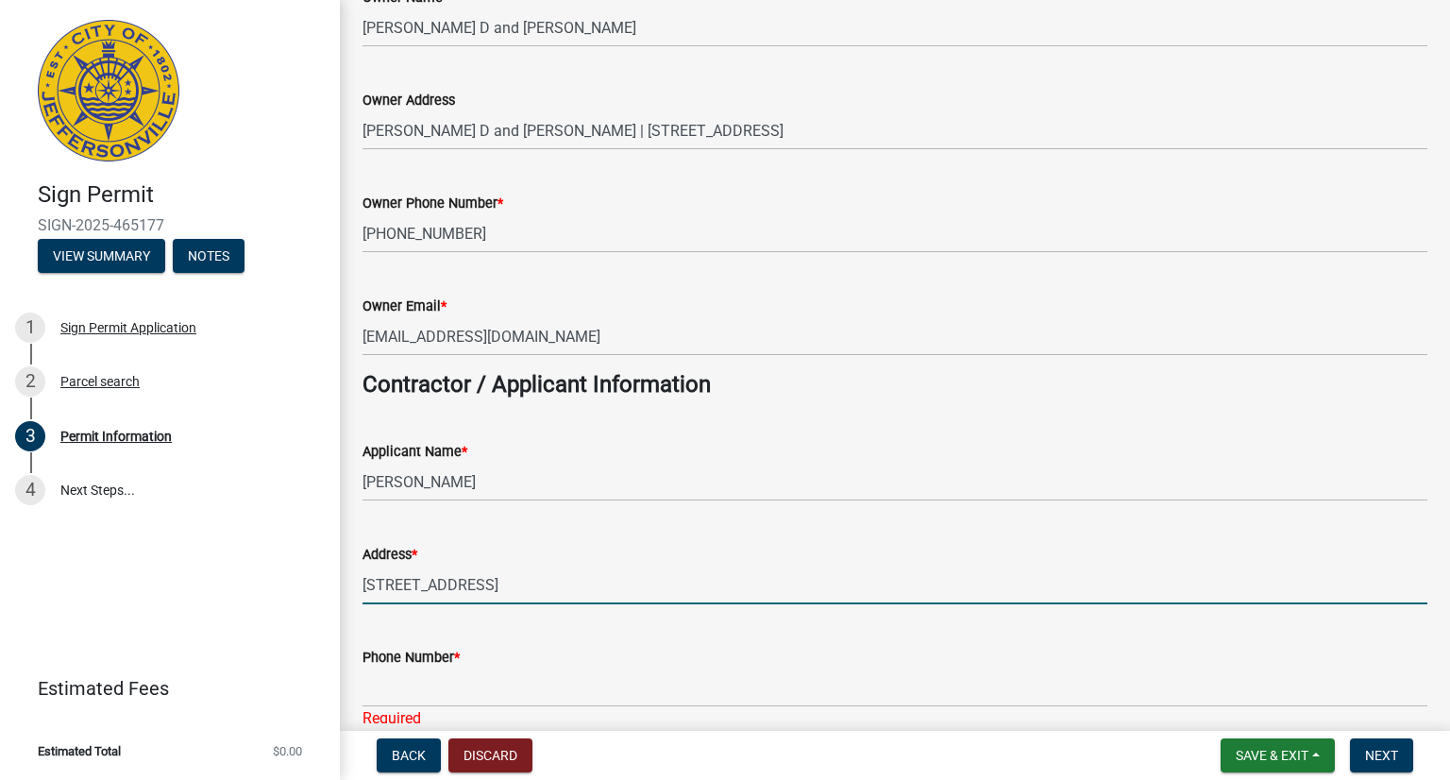
click at [515, 583] on input "[STREET_ADDRESS]" at bounding box center [895, 585] width 1065 height 39
type input "[STREET_ADDRESS]."
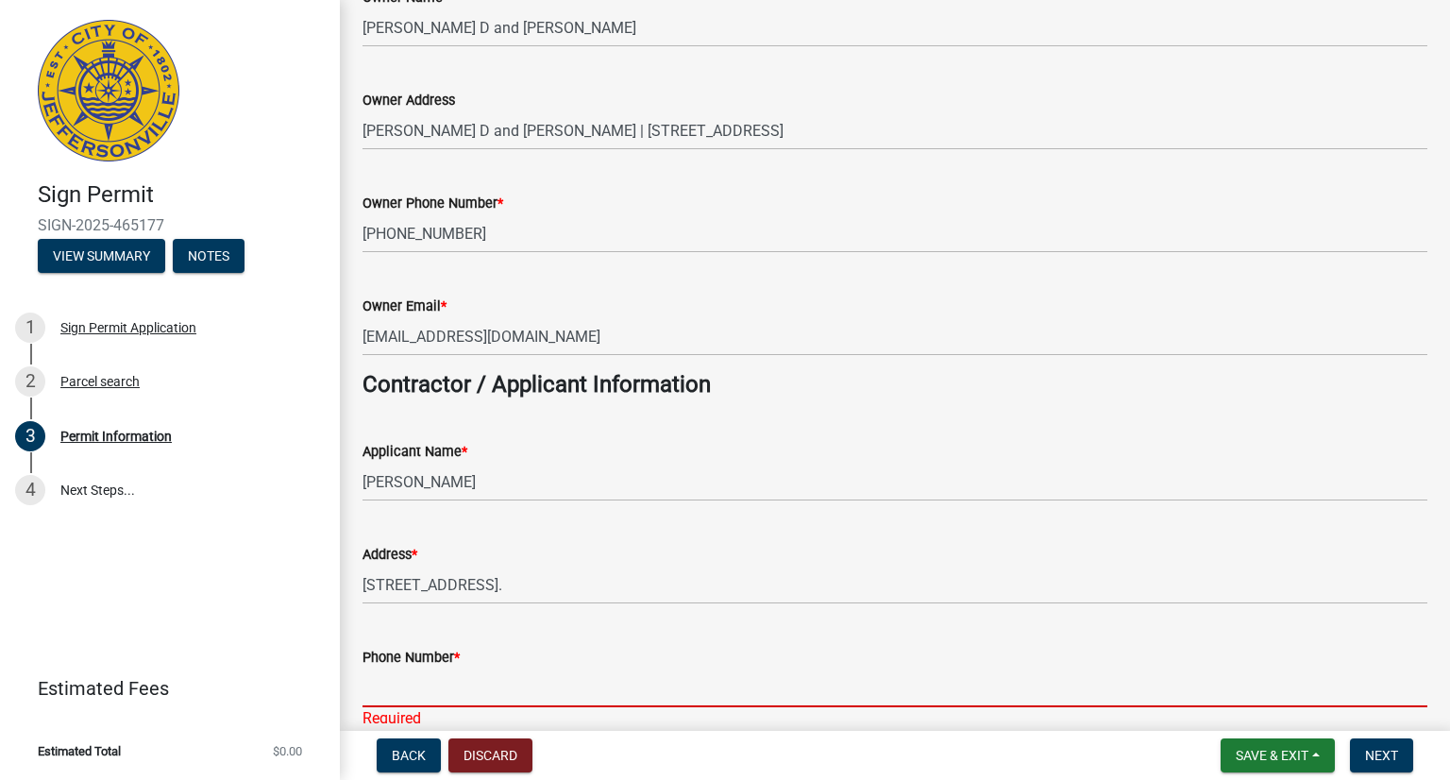
click at [436, 684] on input "Phone Number *" at bounding box center [895, 687] width 1065 height 39
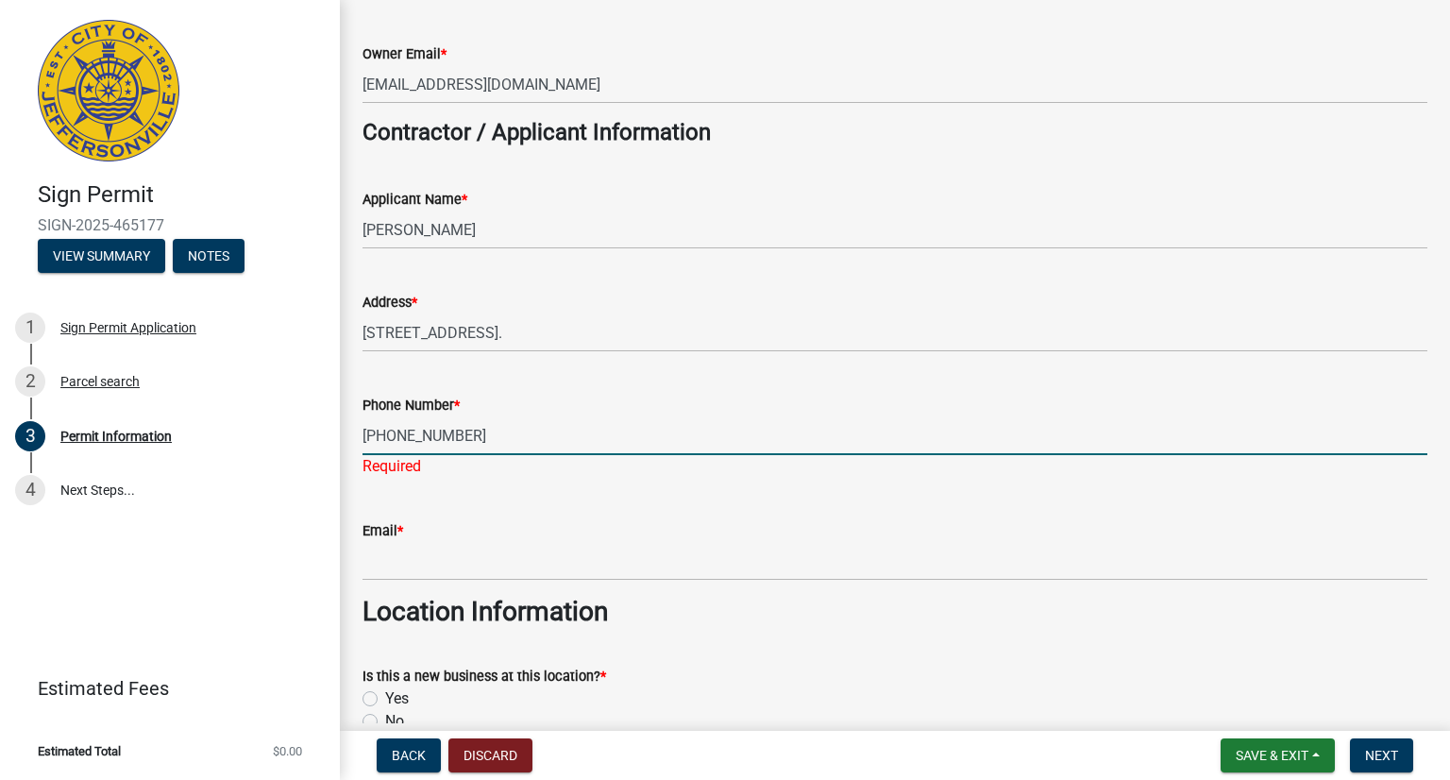
scroll to position [472, 0]
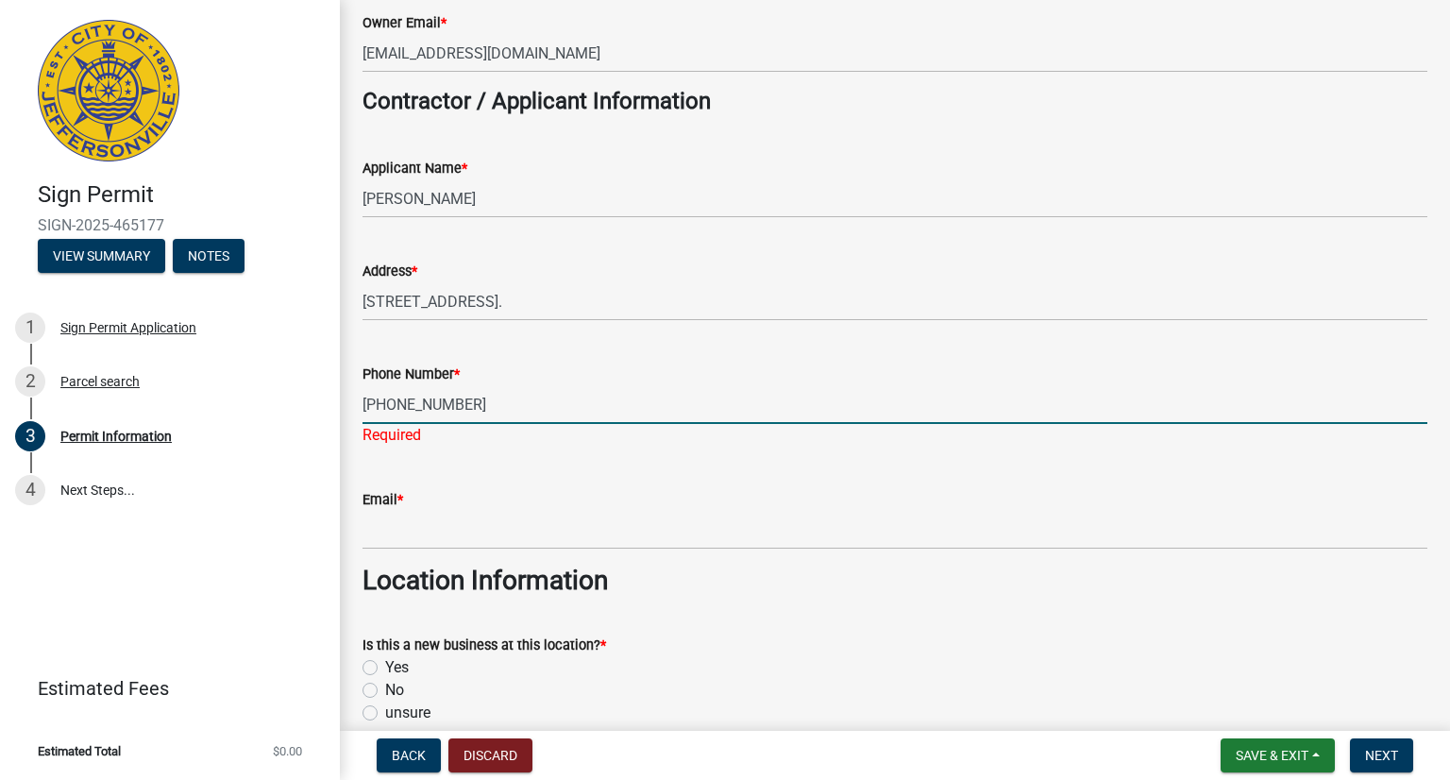
type input "[PHONE_NUMBER]"
click at [416, 526] on input "Email *" at bounding box center [895, 530] width 1065 height 39
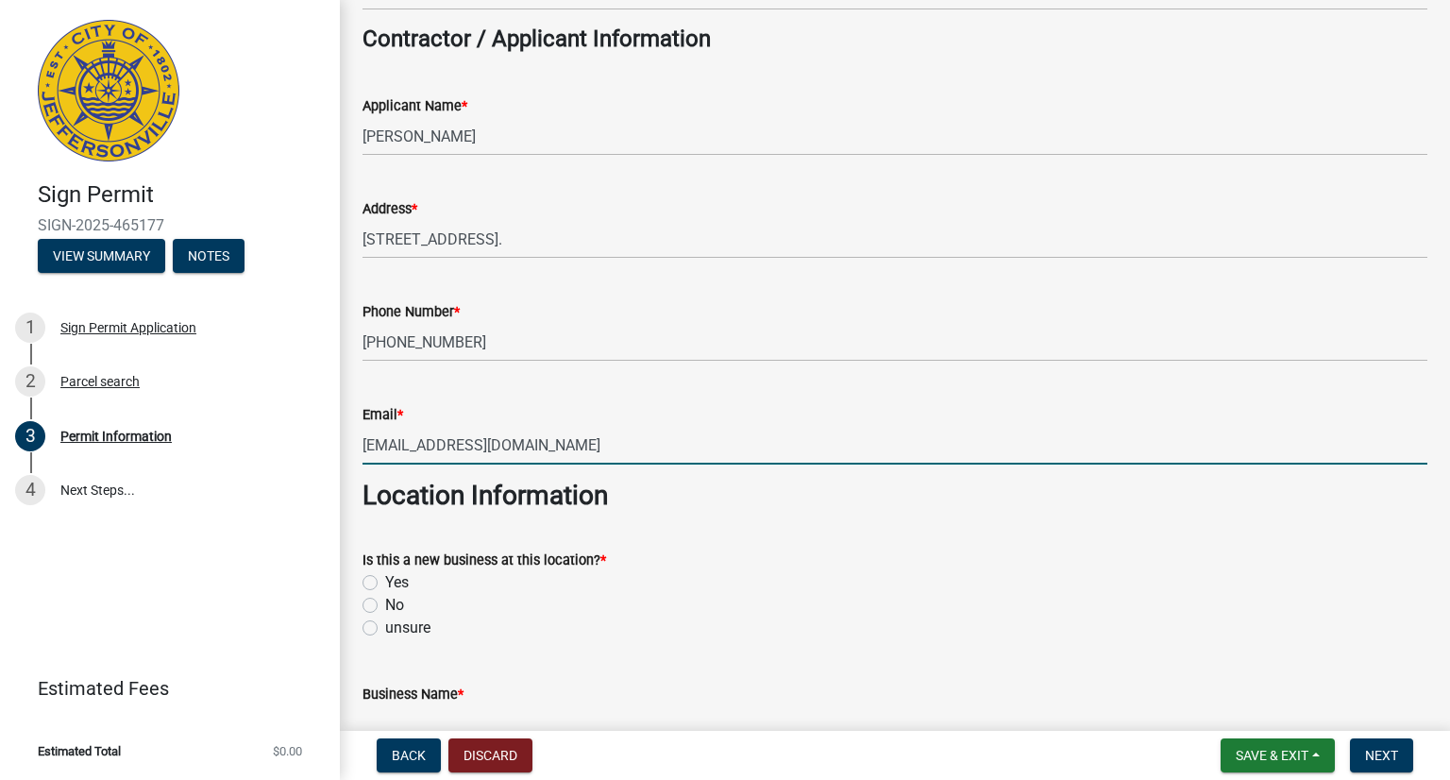
scroll to position [567, 0]
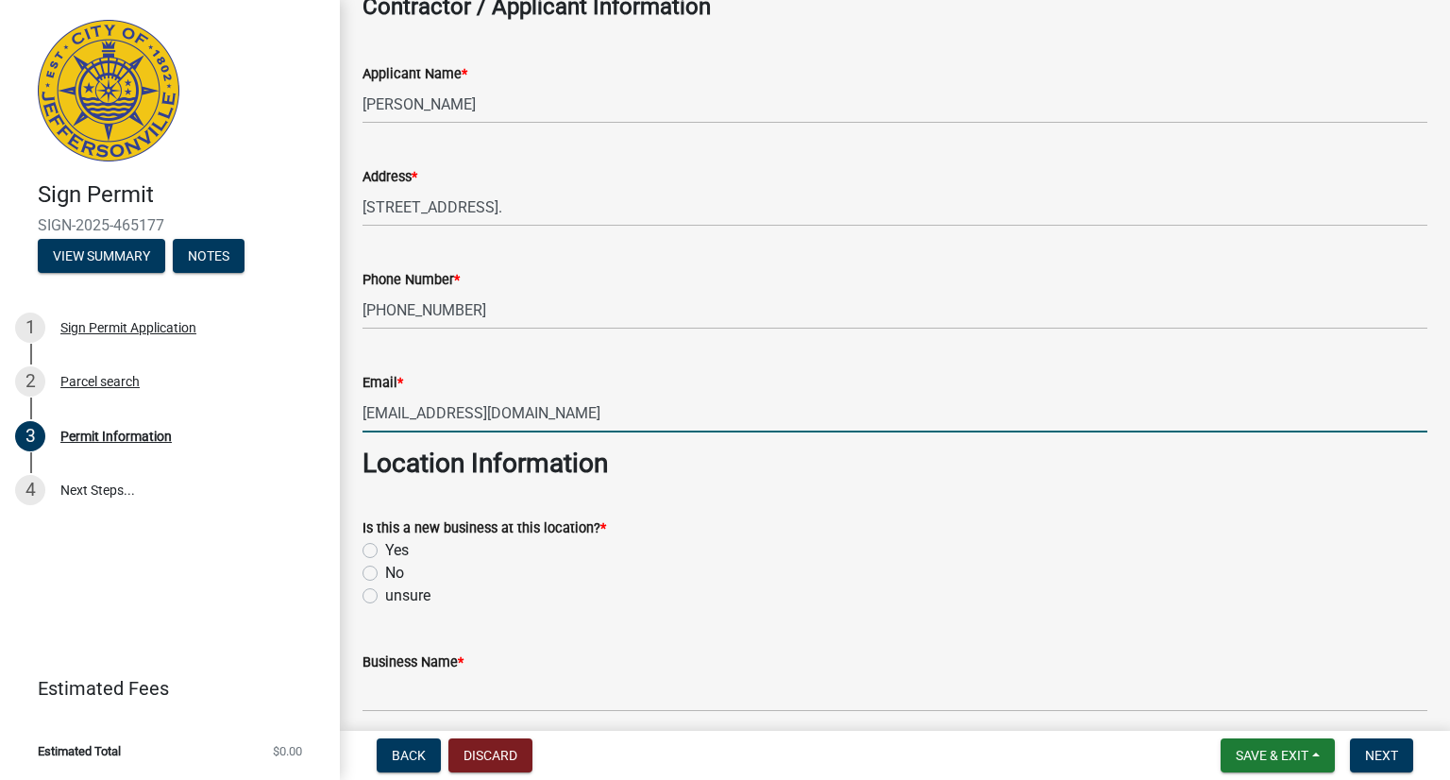
type input "[EMAIL_ADDRESS][DOMAIN_NAME]"
click at [385, 578] on label "No" at bounding box center [394, 573] width 19 height 23
click at [385, 574] on input "No" at bounding box center [391, 568] width 12 height 12
radio input "true"
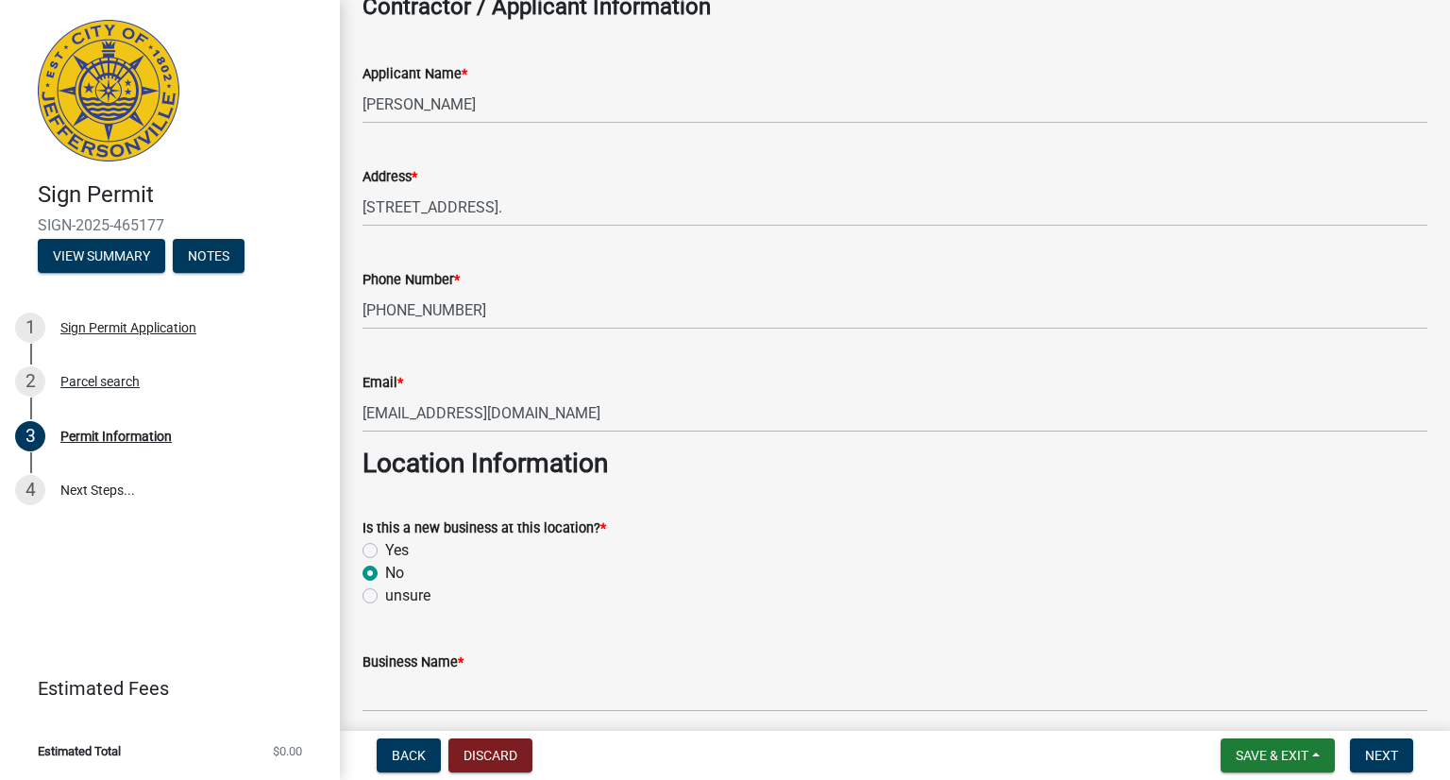
scroll to position [755, 0]
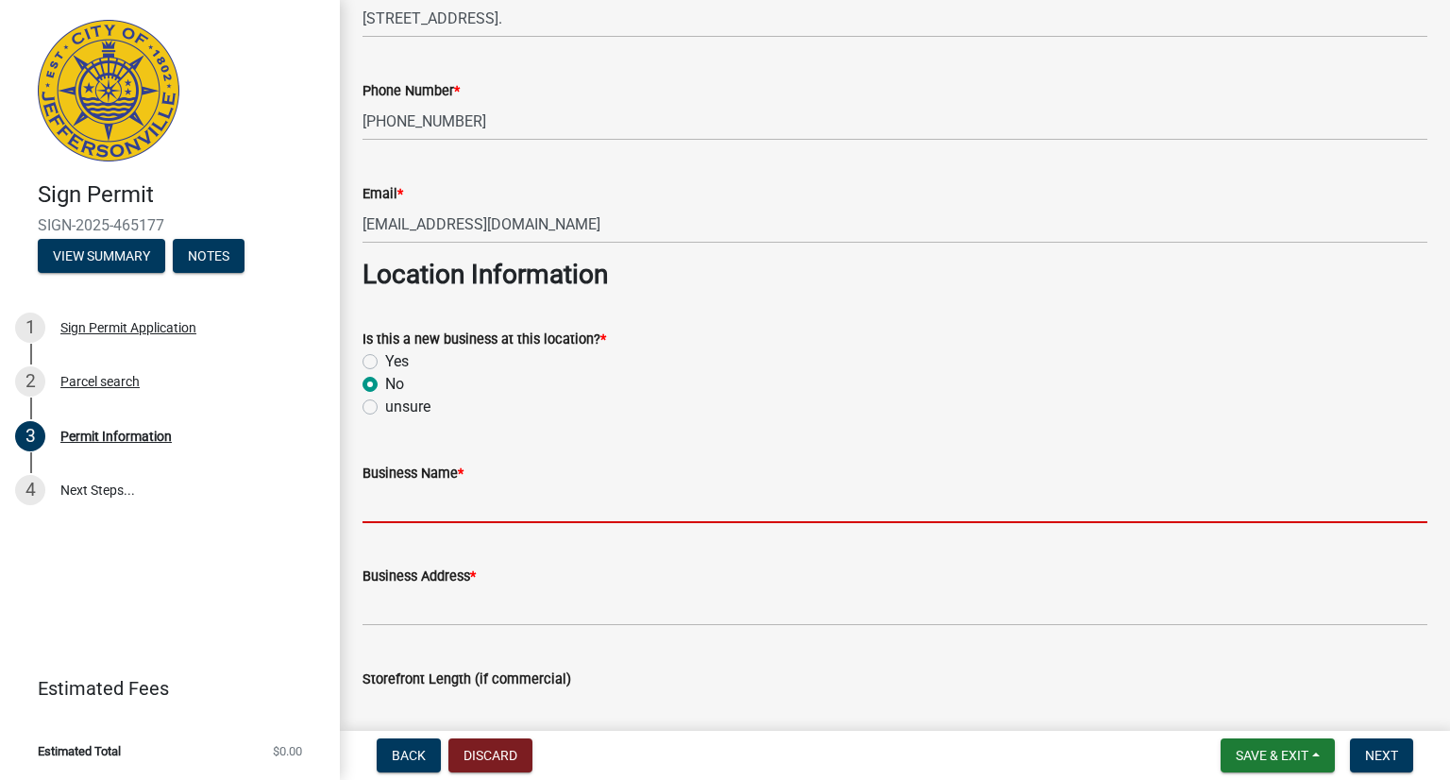
click at [482, 503] on input "Business Name *" at bounding box center [895, 503] width 1065 height 39
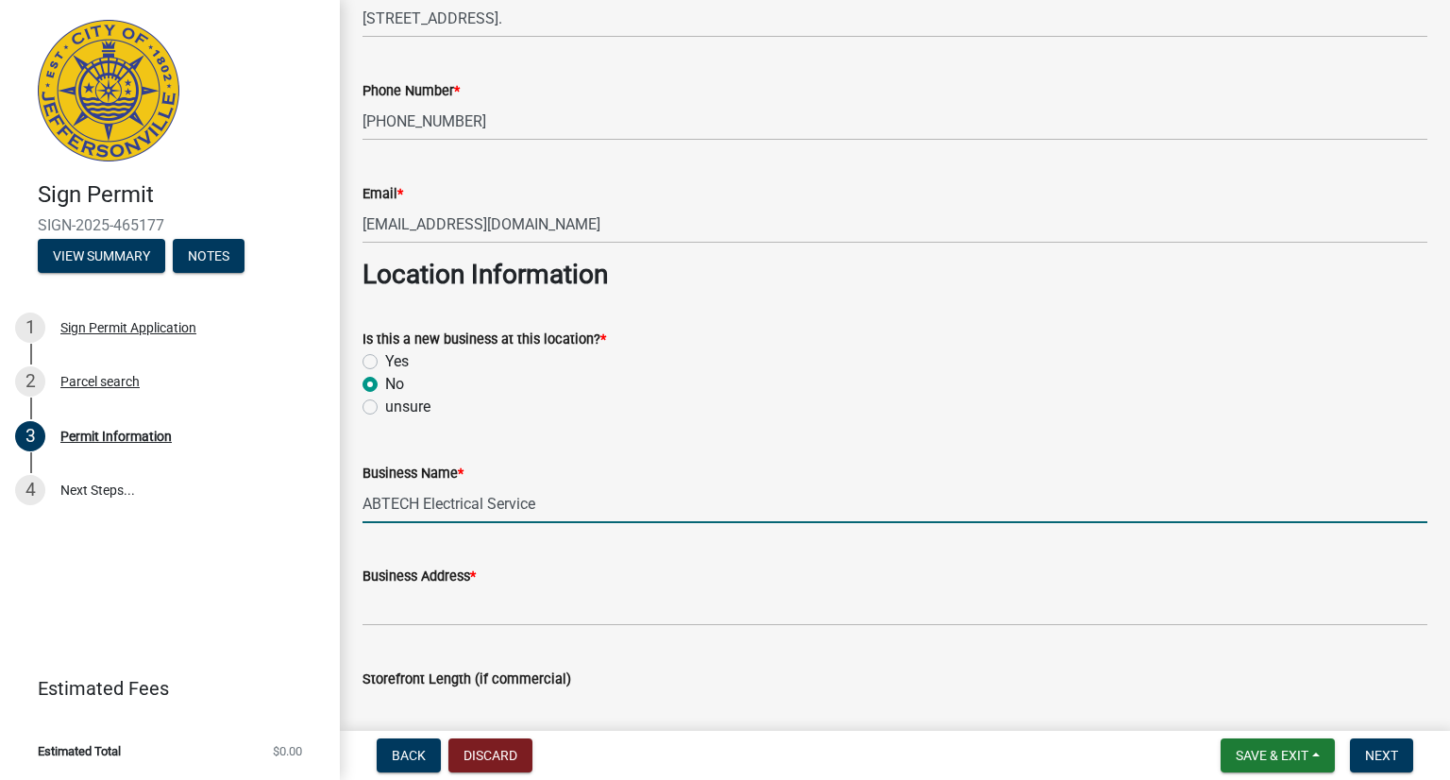
type input "ABTECH Electrical Service"
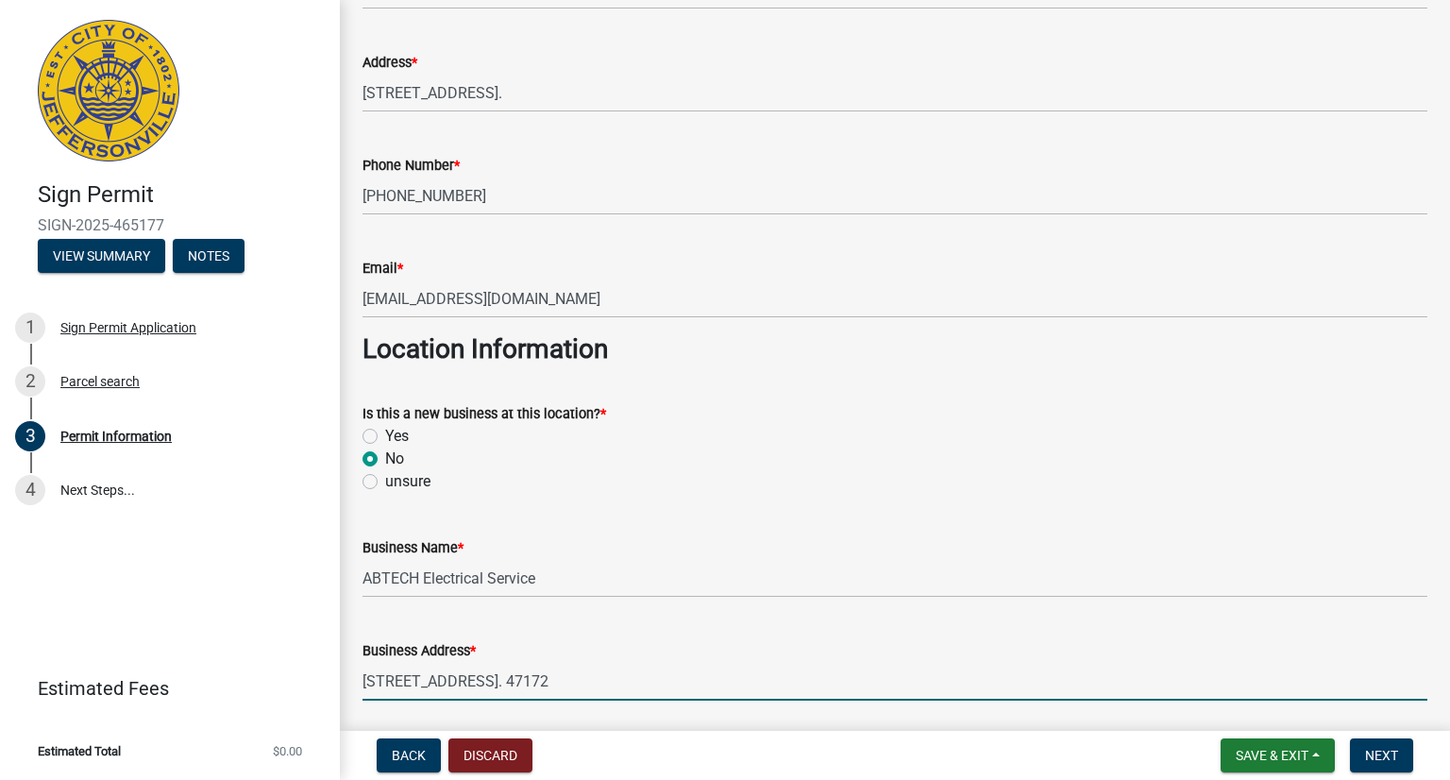
scroll to position [661, 0]
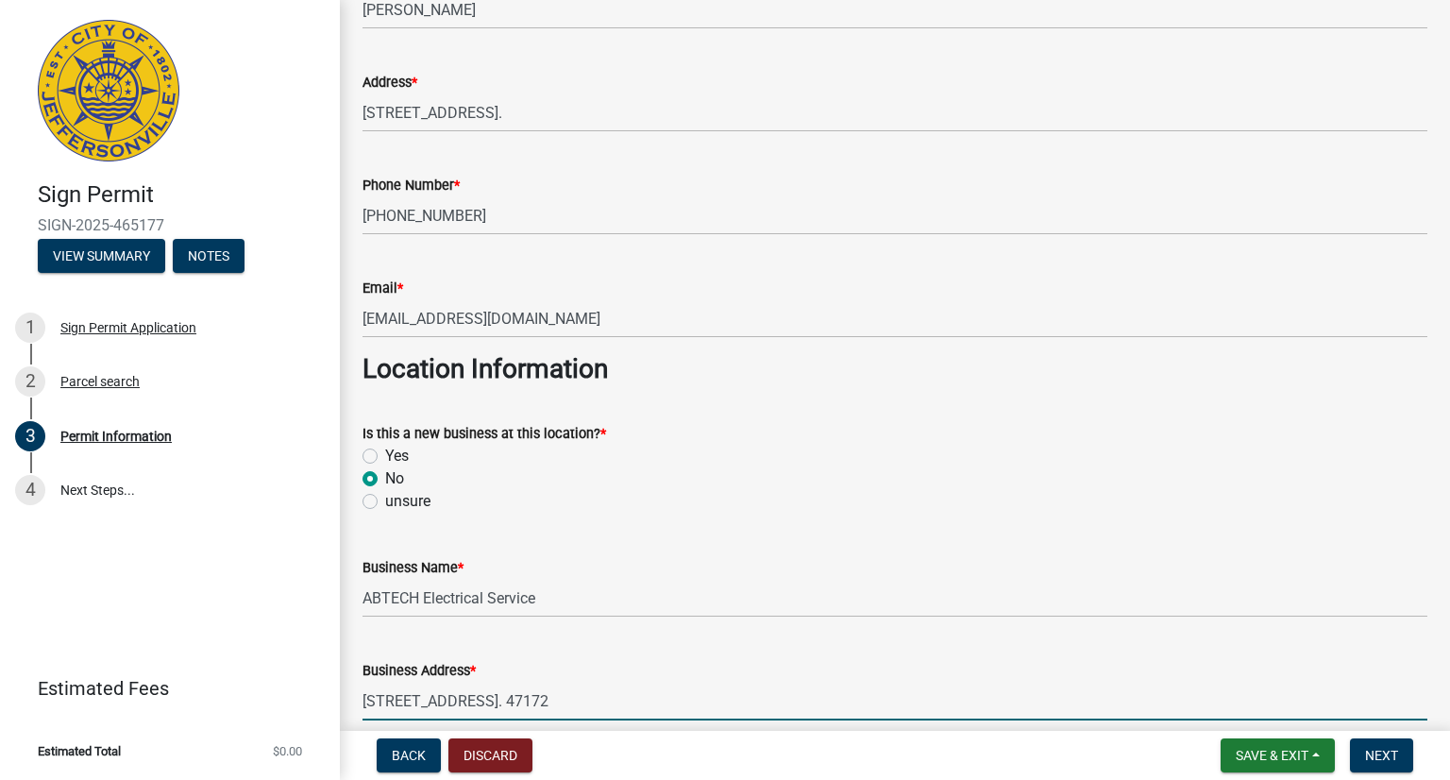
type input "[STREET_ADDRESS]. 47172"
click at [609, 108] on input "[STREET_ADDRESS]." at bounding box center [895, 112] width 1065 height 39
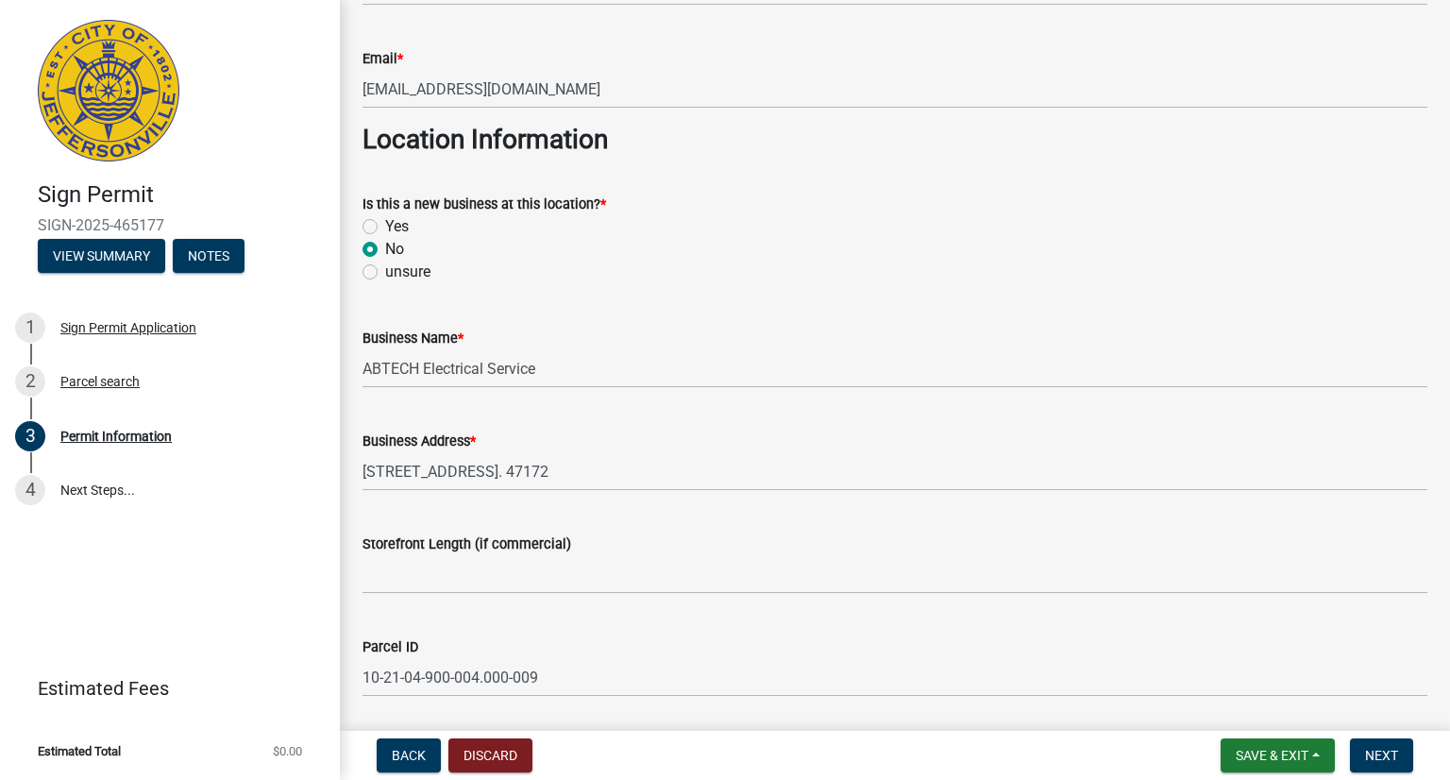
scroll to position [1133, 0]
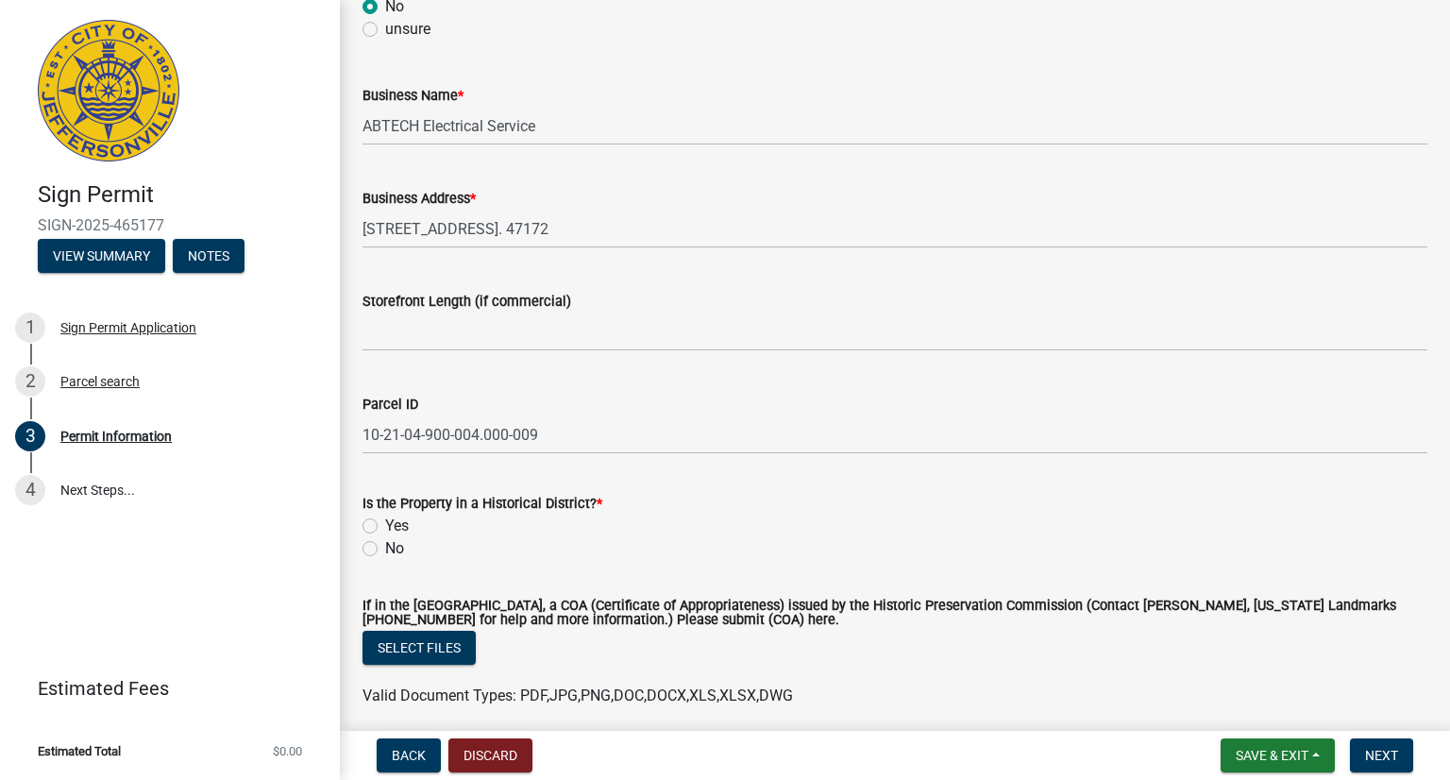
type input "[STREET_ADDRESS]. 47172"
click at [369, 556] on div "No" at bounding box center [895, 548] width 1065 height 23
click at [385, 549] on label "No" at bounding box center [394, 548] width 19 height 23
click at [385, 549] on input "No" at bounding box center [391, 543] width 12 height 12
radio input "true"
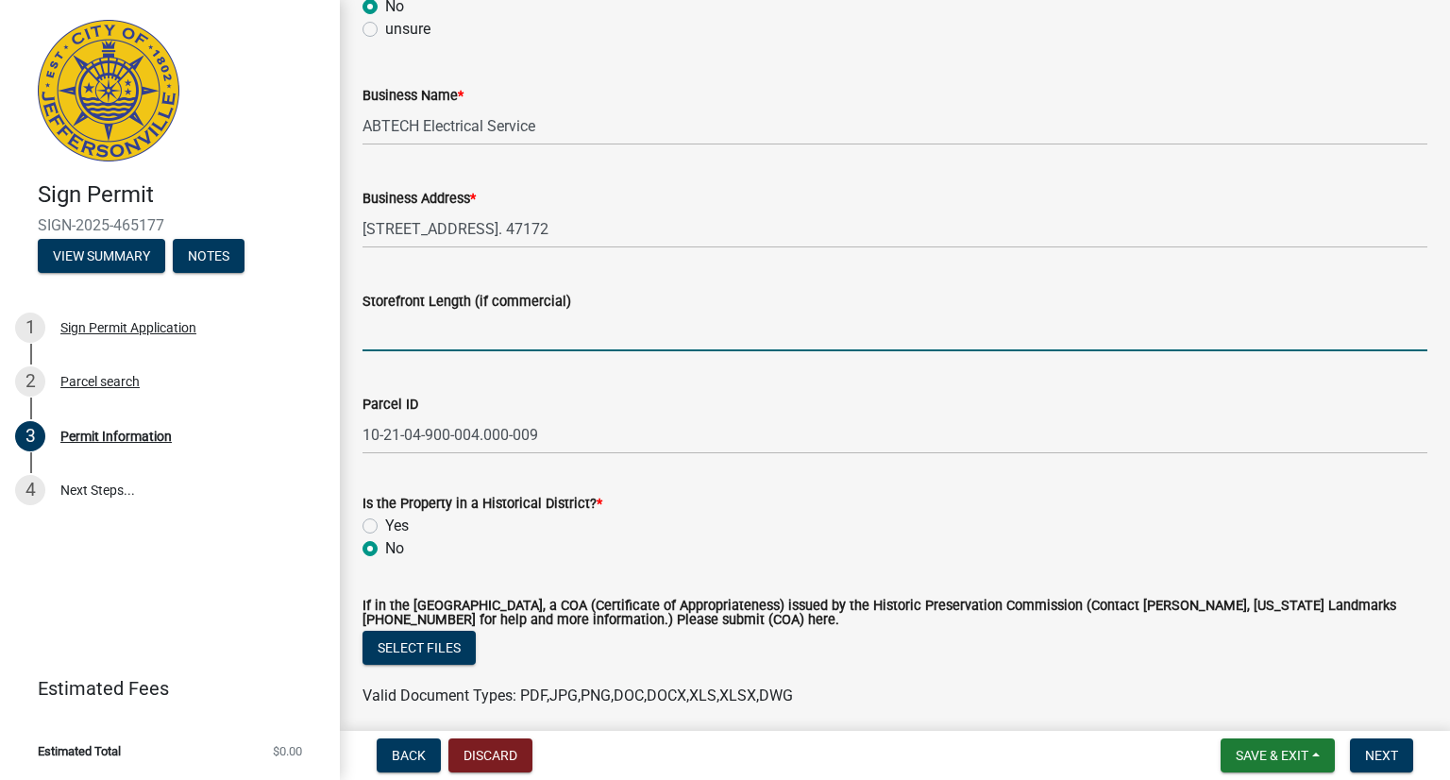
click at [436, 335] on input "Storefront Length (if commercial)" at bounding box center [895, 332] width 1065 height 39
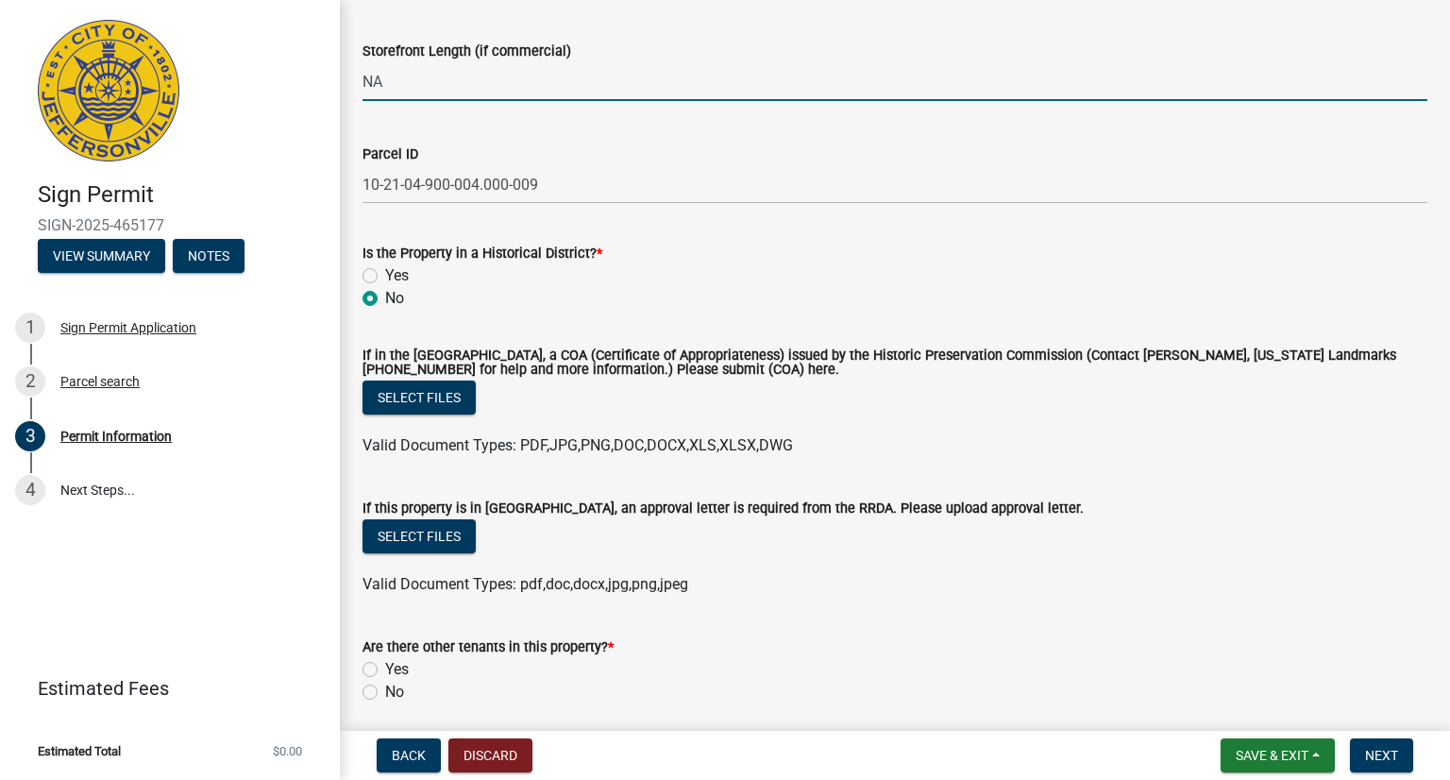
scroll to position [1416, 0]
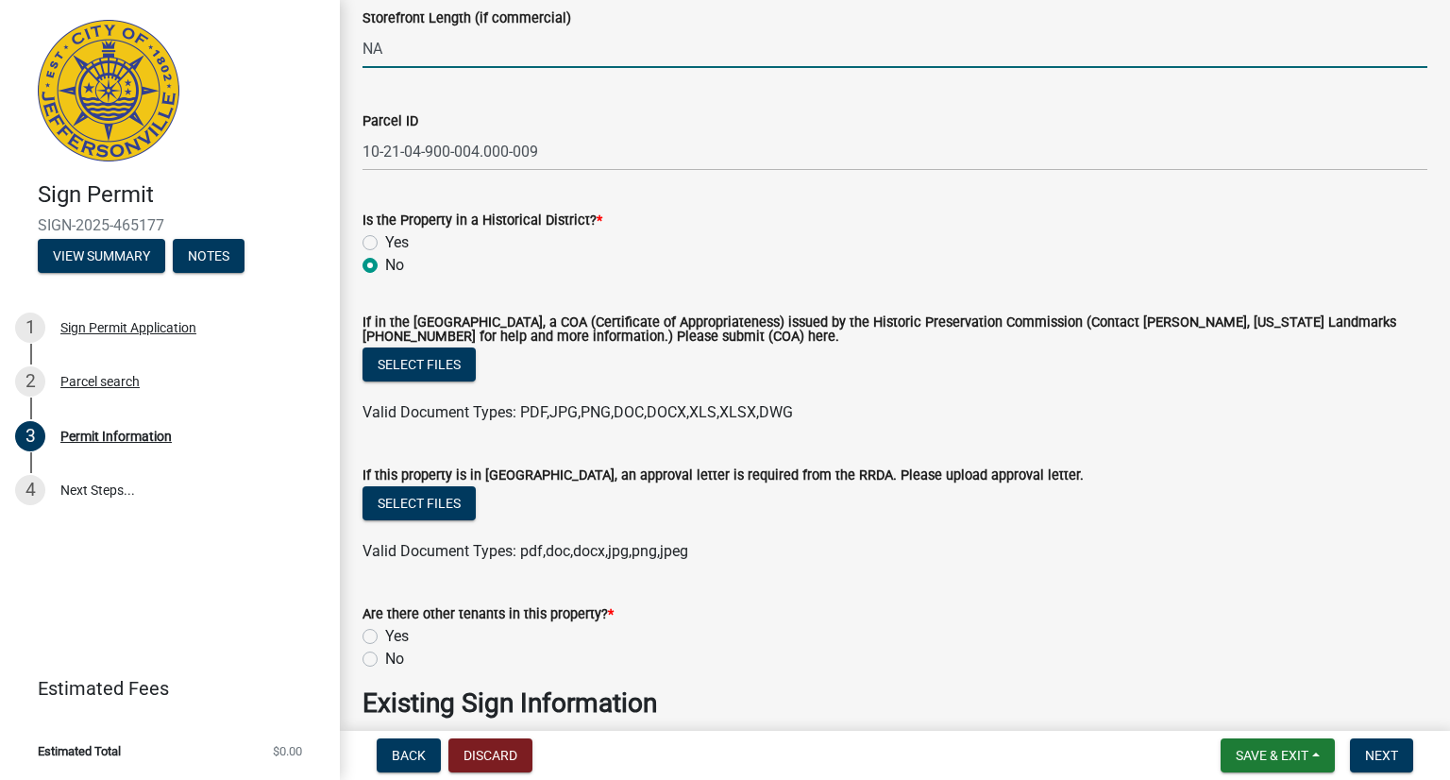
type input "NA"
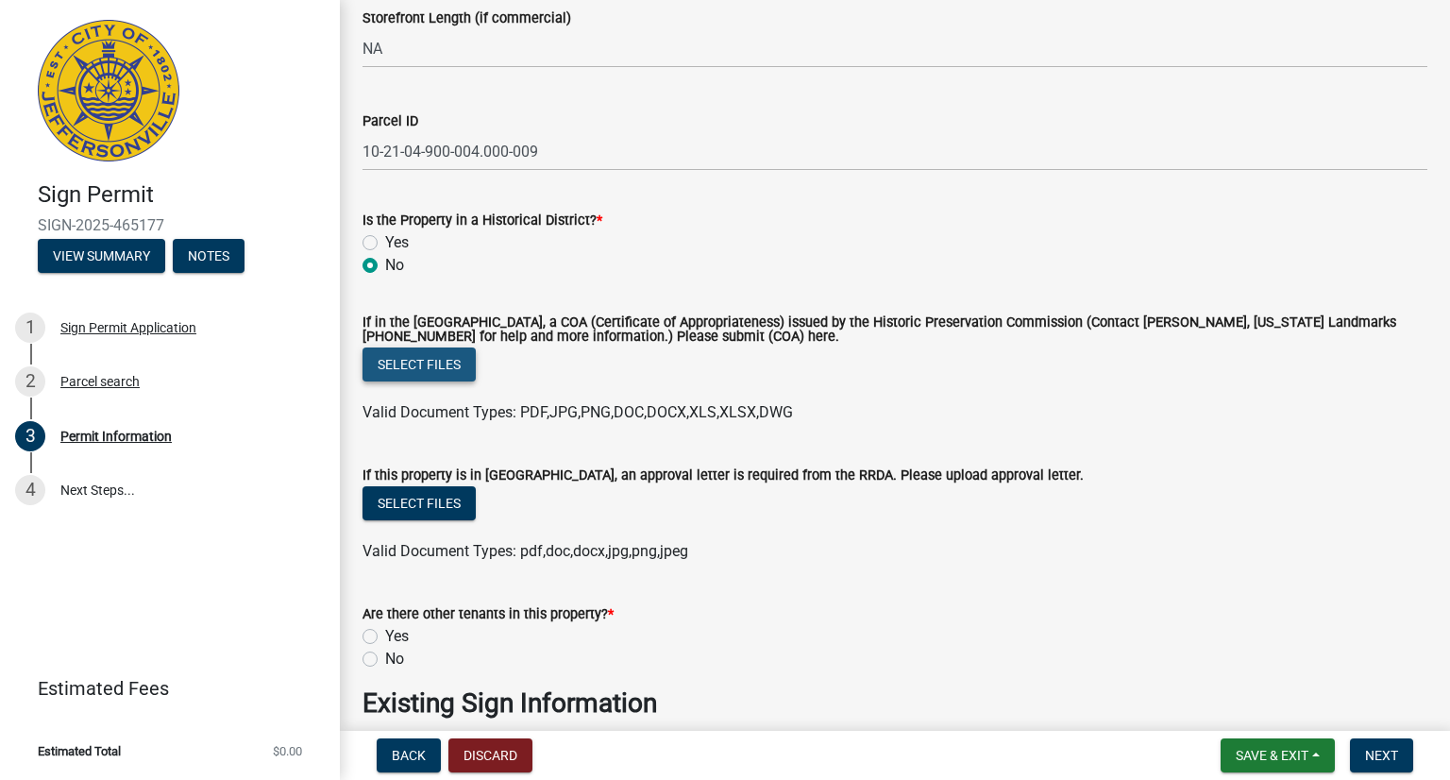
click at [425, 362] on button "Select files" at bounding box center [419, 364] width 113 height 34
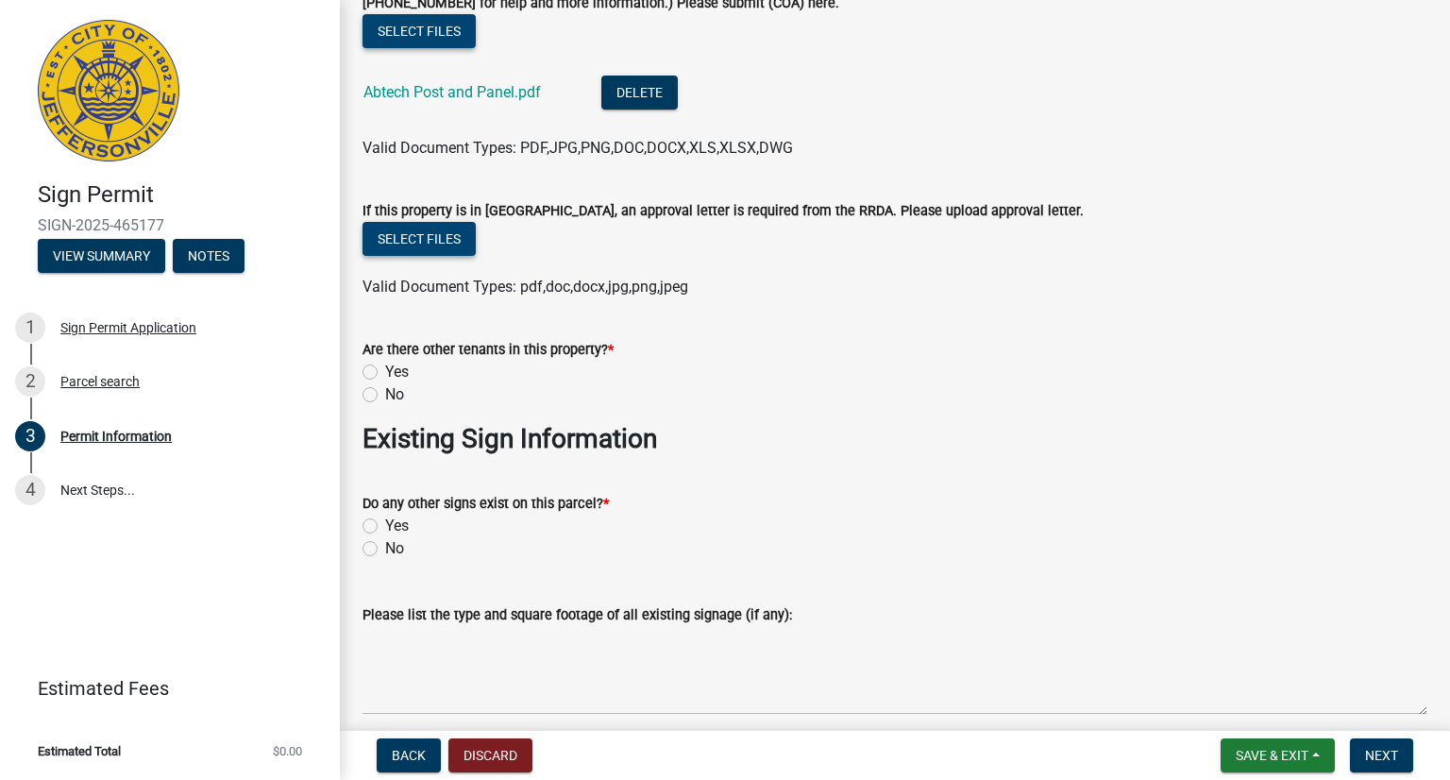
scroll to position [1794, 0]
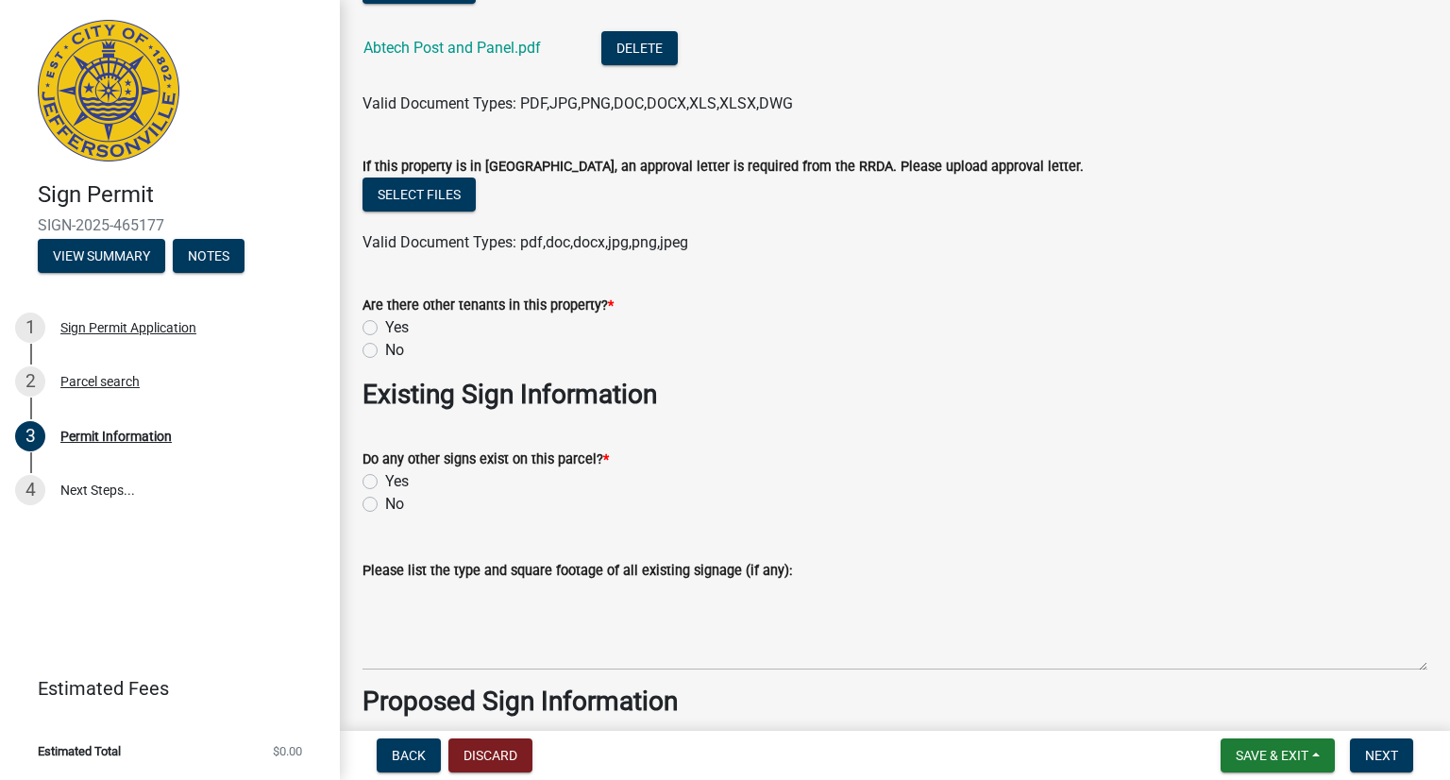
click at [385, 350] on label "No" at bounding box center [394, 350] width 19 height 23
click at [385, 350] on input "No" at bounding box center [391, 345] width 12 height 12
radio input "true"
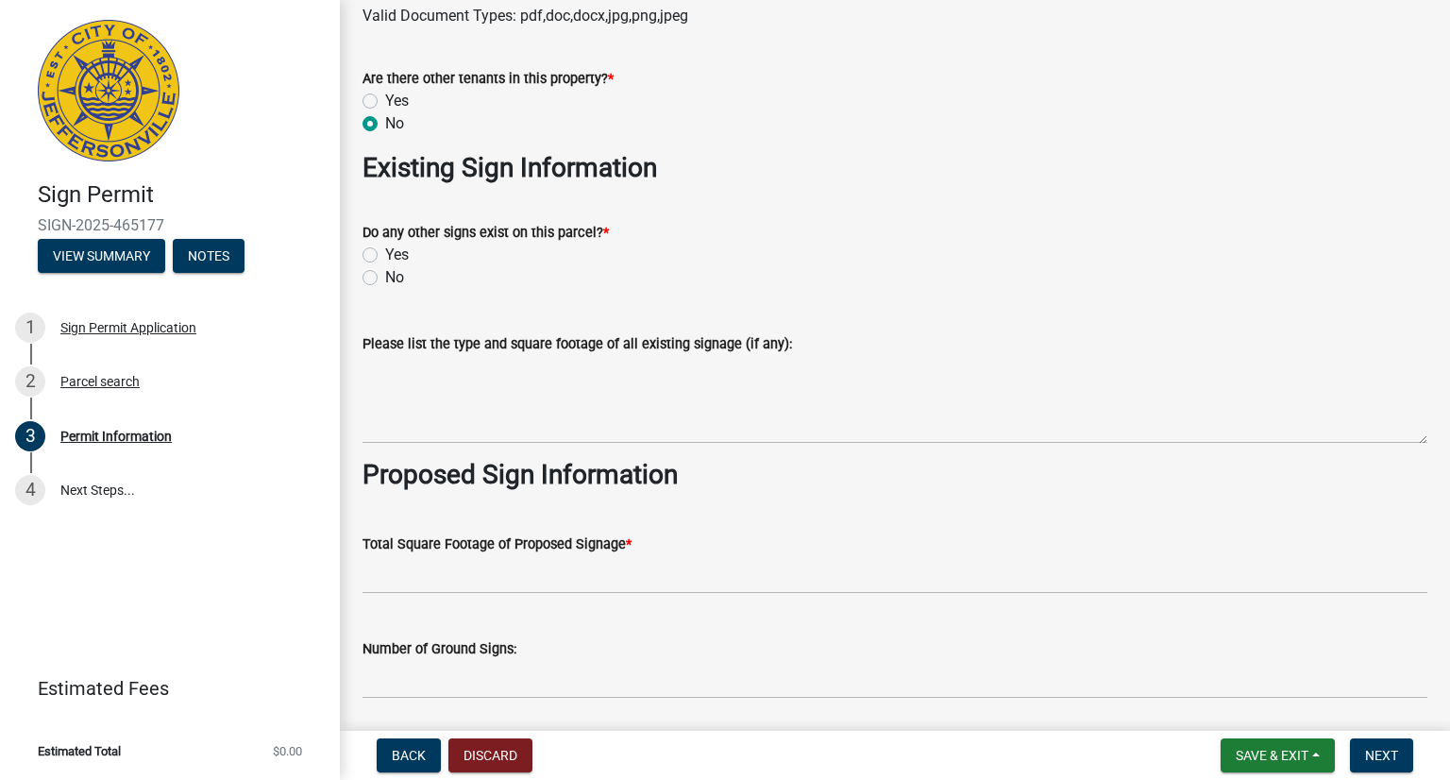
scroll to position [2077, 0]
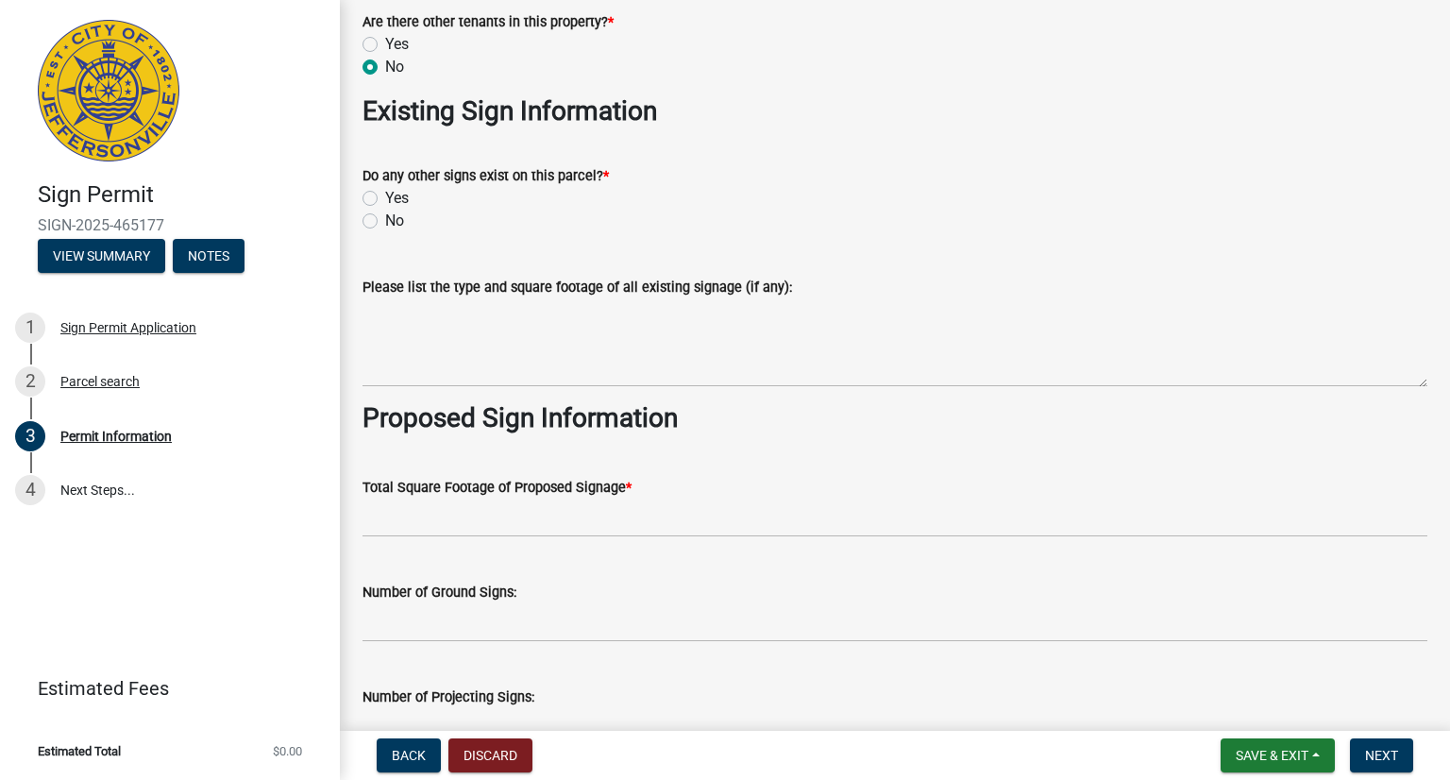
click at [385, 197] on label "Yes" at bounding box center [397, 198] width 24 height 23
click at [385, 197] on input "Yes" at bounding box center [391, 193] width 12 height 12
radio input "true"
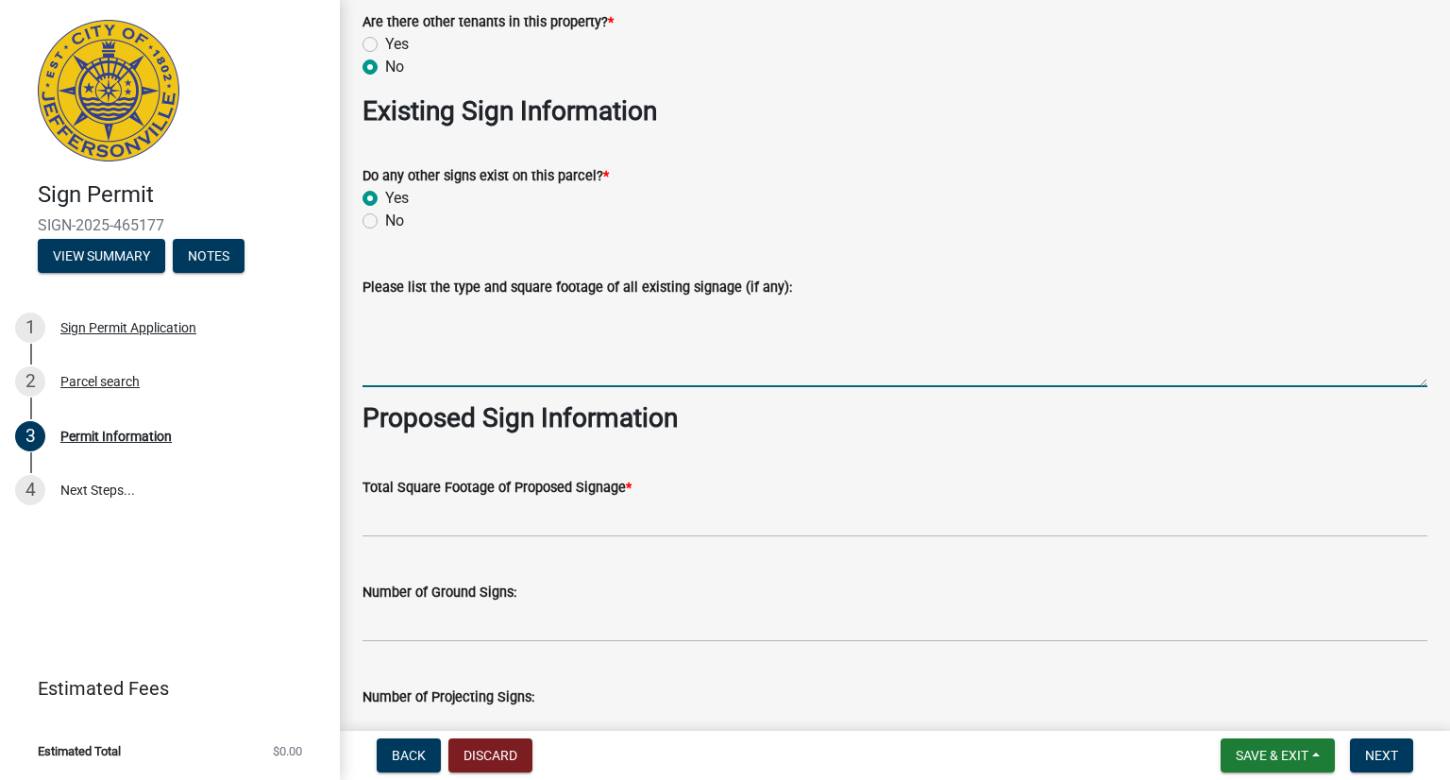
click at [440, 361] on textarea "Please list the type and square footage of all existing signage (if any):" at bounding box center [895, 342] width 1065 height 89
click at [457, 311] on textarea "32 square feet on shop building in back" at bounding box center [895, 342] width 1065 height 89
click at [690, 308] on textarea "32 sq. ft. ABTECH sign on shop building in back" at bounding box center [895, 342] width 1065 height 89
click at [752, 314] on textarea "32 sq. ft. ABTECH sign on shop building in back, 24 sq. ft. sign" at bounding box center [895, 342] width 1065 height 89
click at [846, 310] on textarea "32 sq. ft. ABTECH sign on shop building in back, 24 sq. ft. GENERAC sign" at bounding box center [895, 342] width 1065 height 89
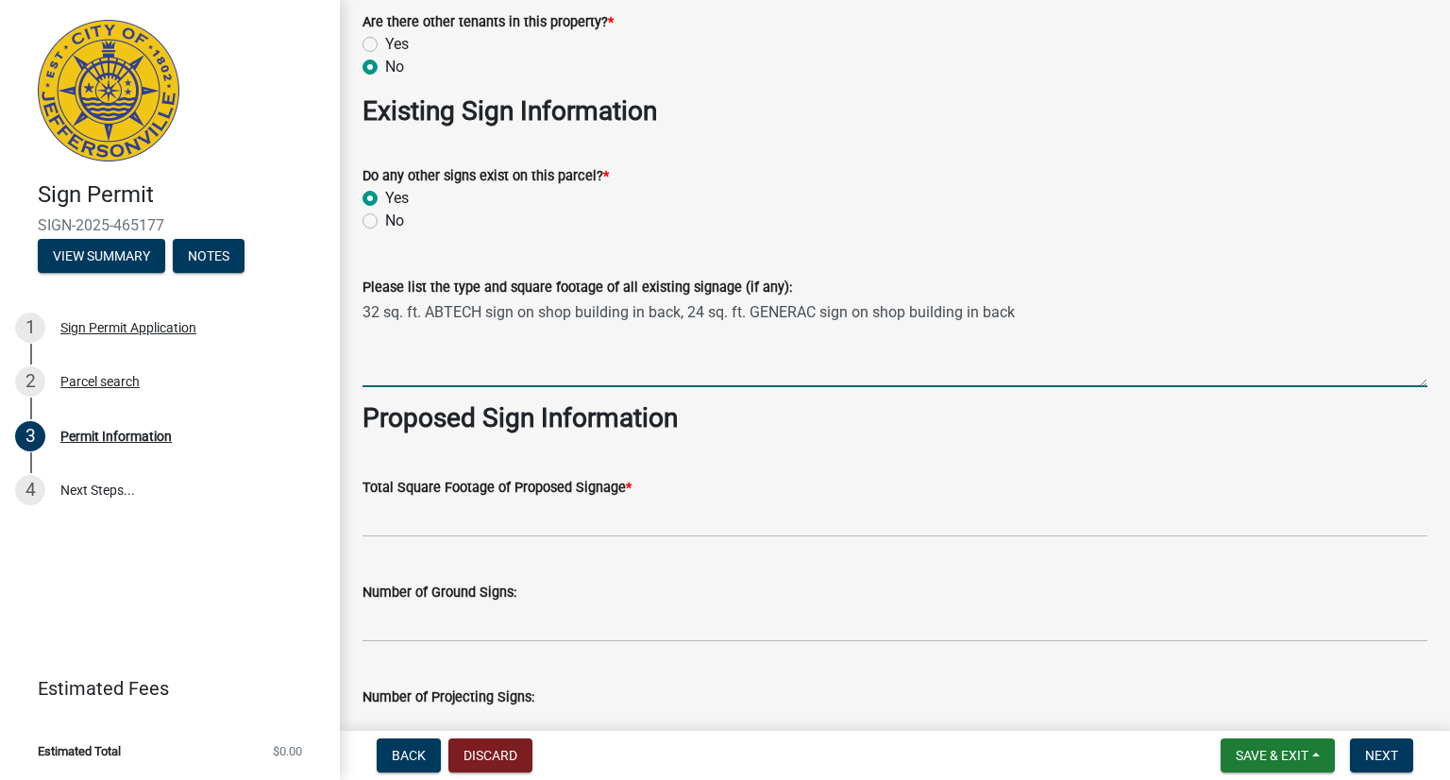
type textarea "32 sq. ft. ABTECH sign on shop building in back, 24 sq. ft. GENERAC sign on sho…"
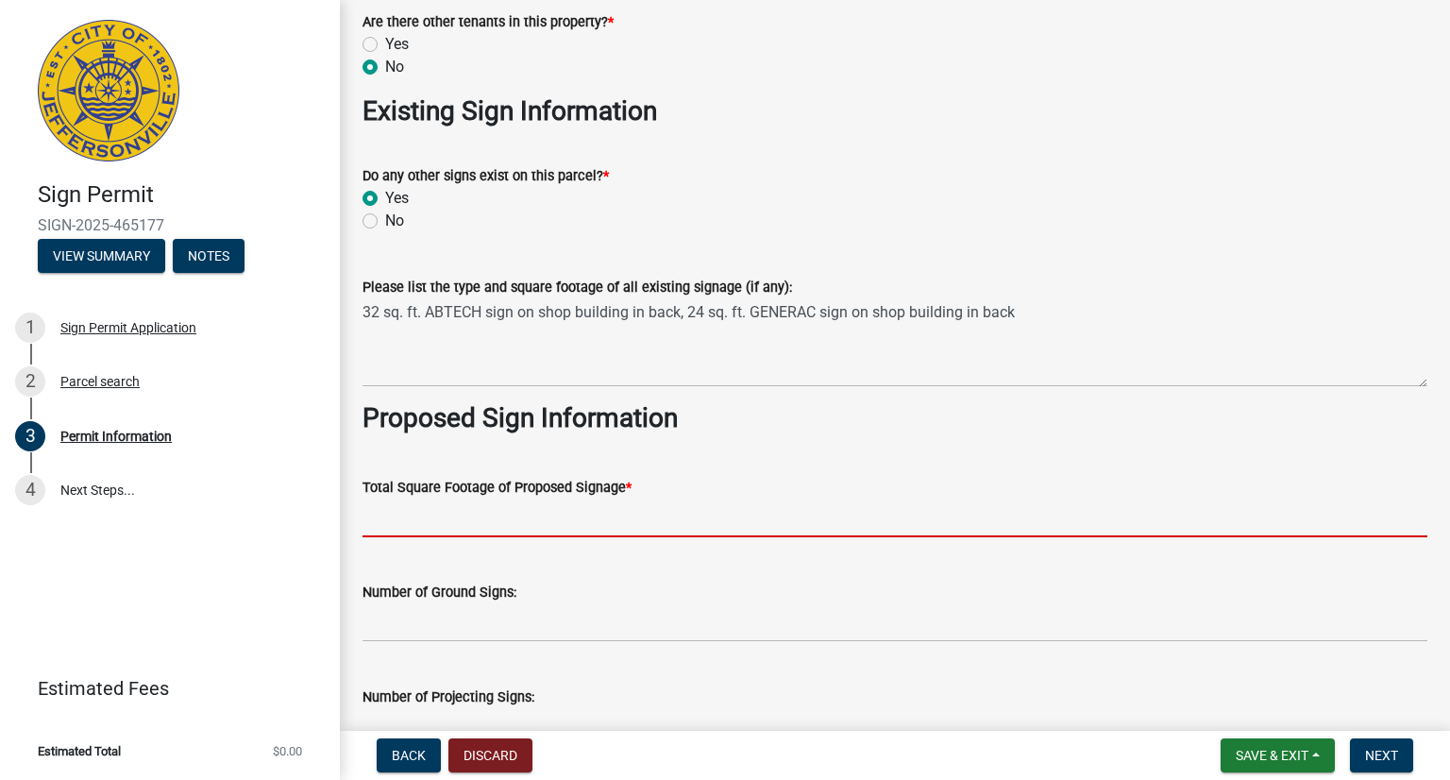
click at [471, 515] on input "text" at bounding box center [895, 518] width 1065 height 39
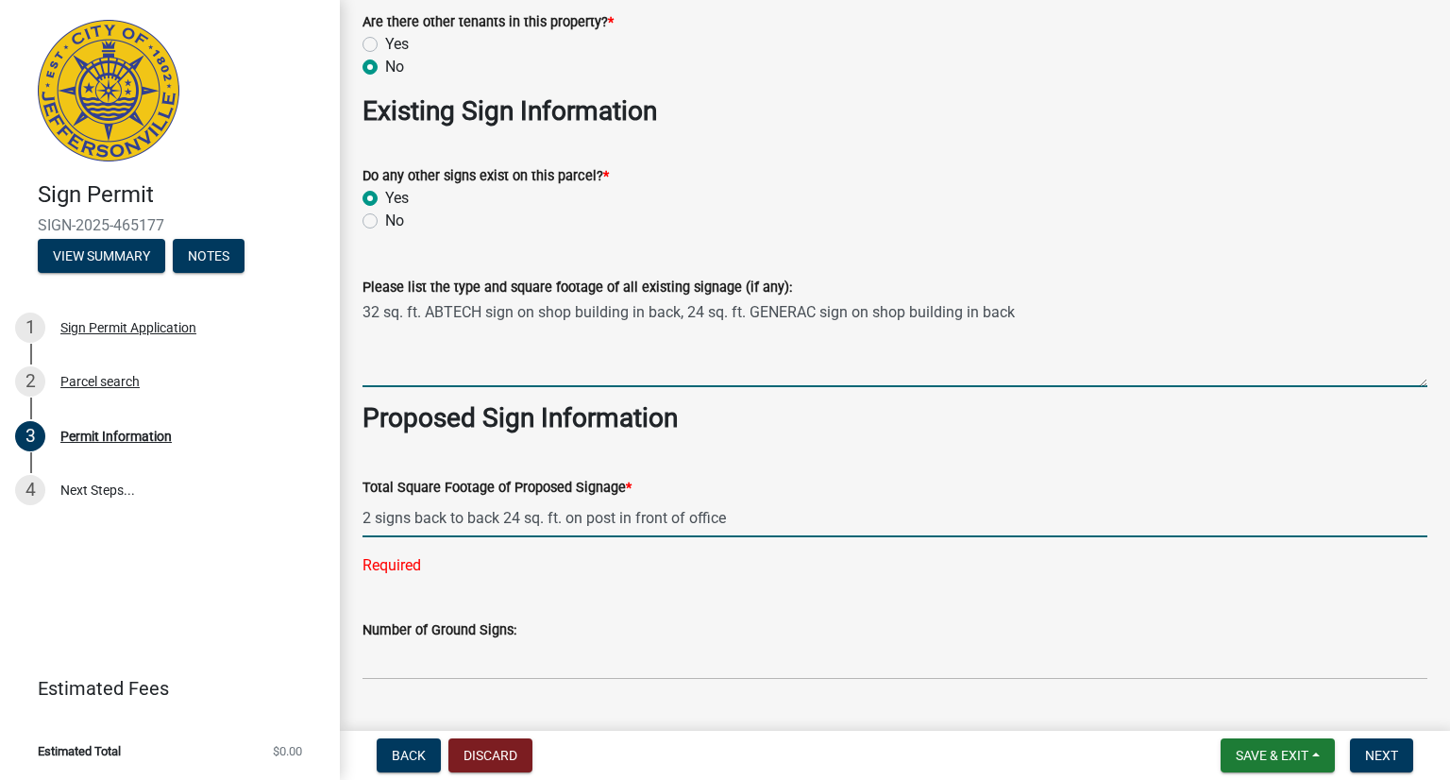
type input "0"
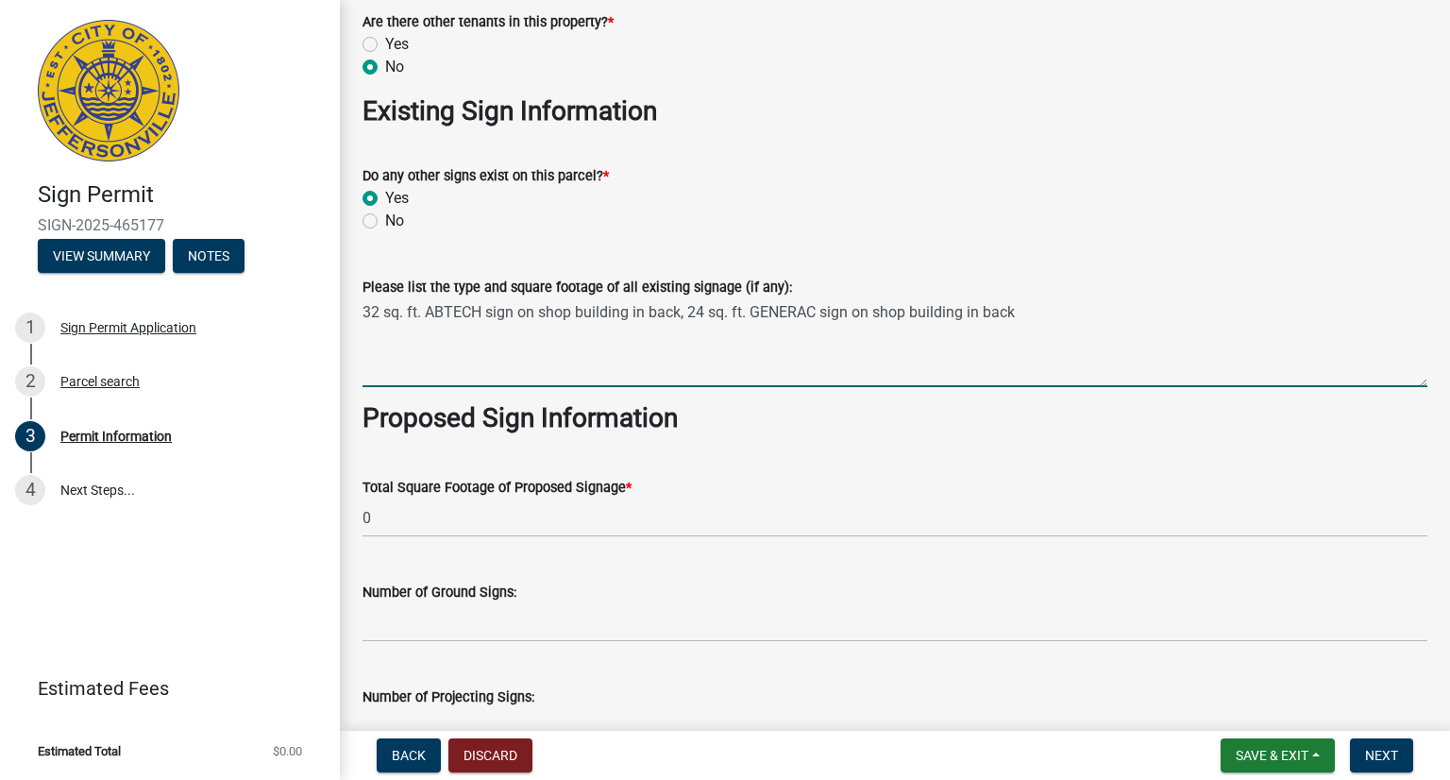
click at [1054, 307] on textarea "32 sq. ft. ABTECH sign on shop building in back, 24 sq. ft. GENERAC sign on sho…" at bounding box center [895, 342] width 1065 height 89
click at [1027, 312] on textarea "32 sq. ft. ABTECH sign on shop building in back, 24 sq. ft. GENERAC sign on sho…" at bounding box center [895, 342] width 1065 height 89
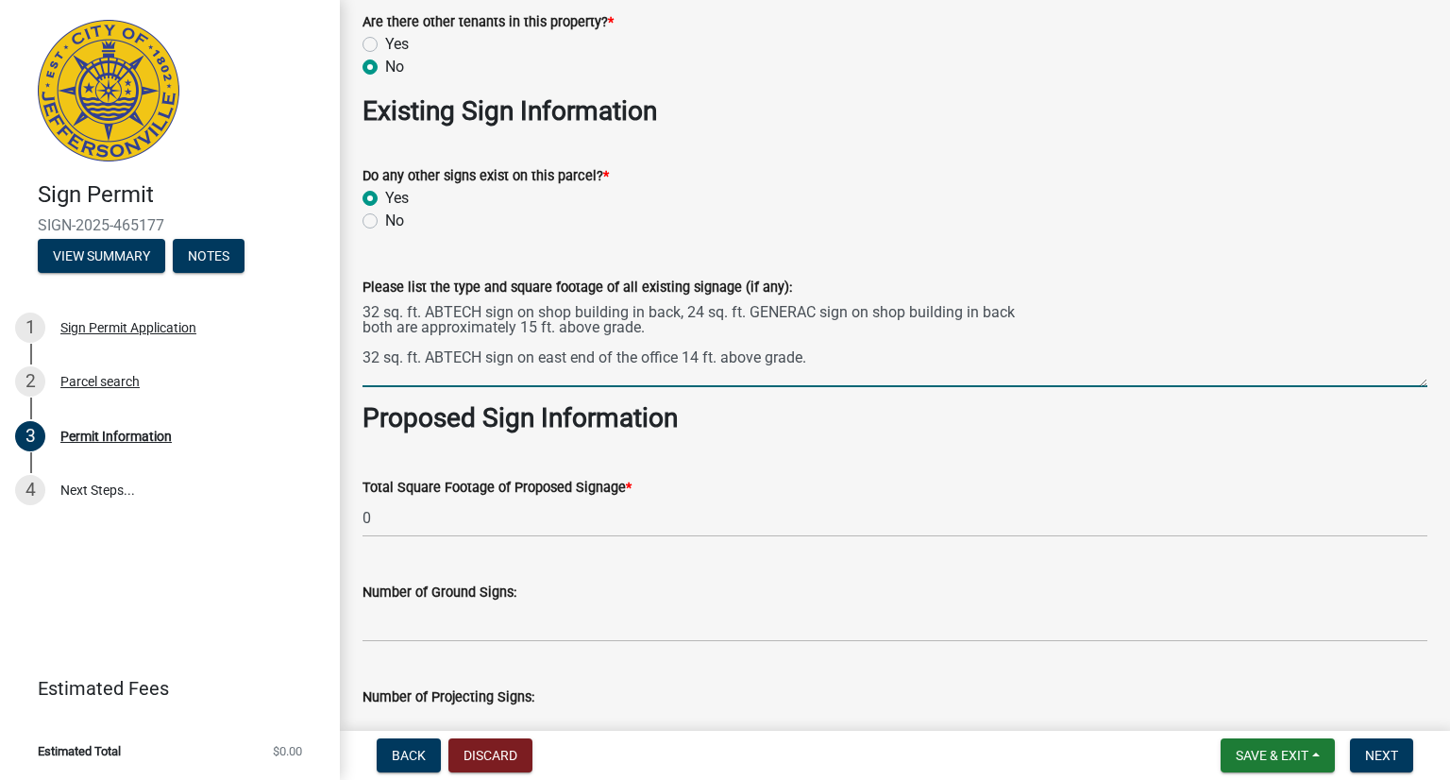
scroll to position [2172, 0]
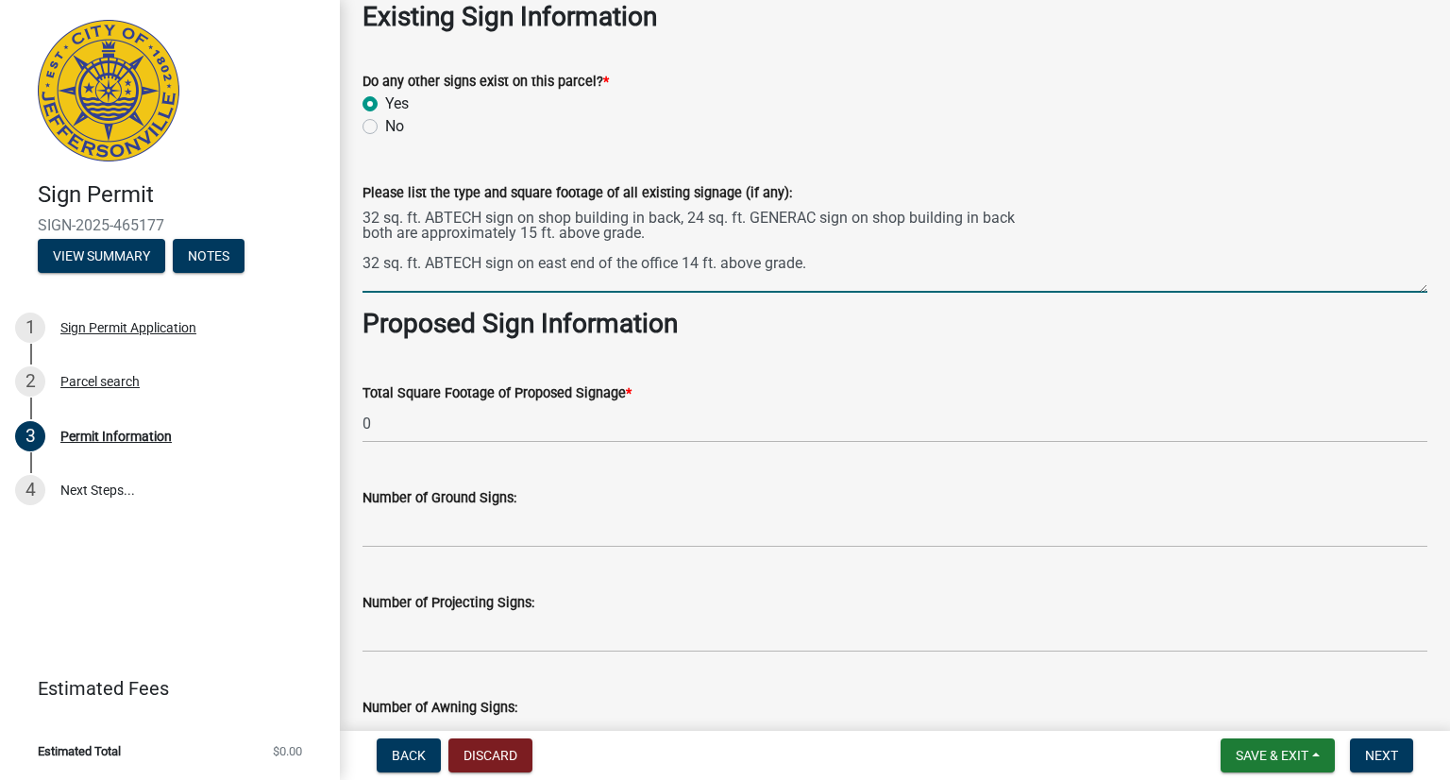
type textarea "32 sq. ft. ABTECH sign on shop building in back, 24 sq. ft. GENERAC sign on sho…"
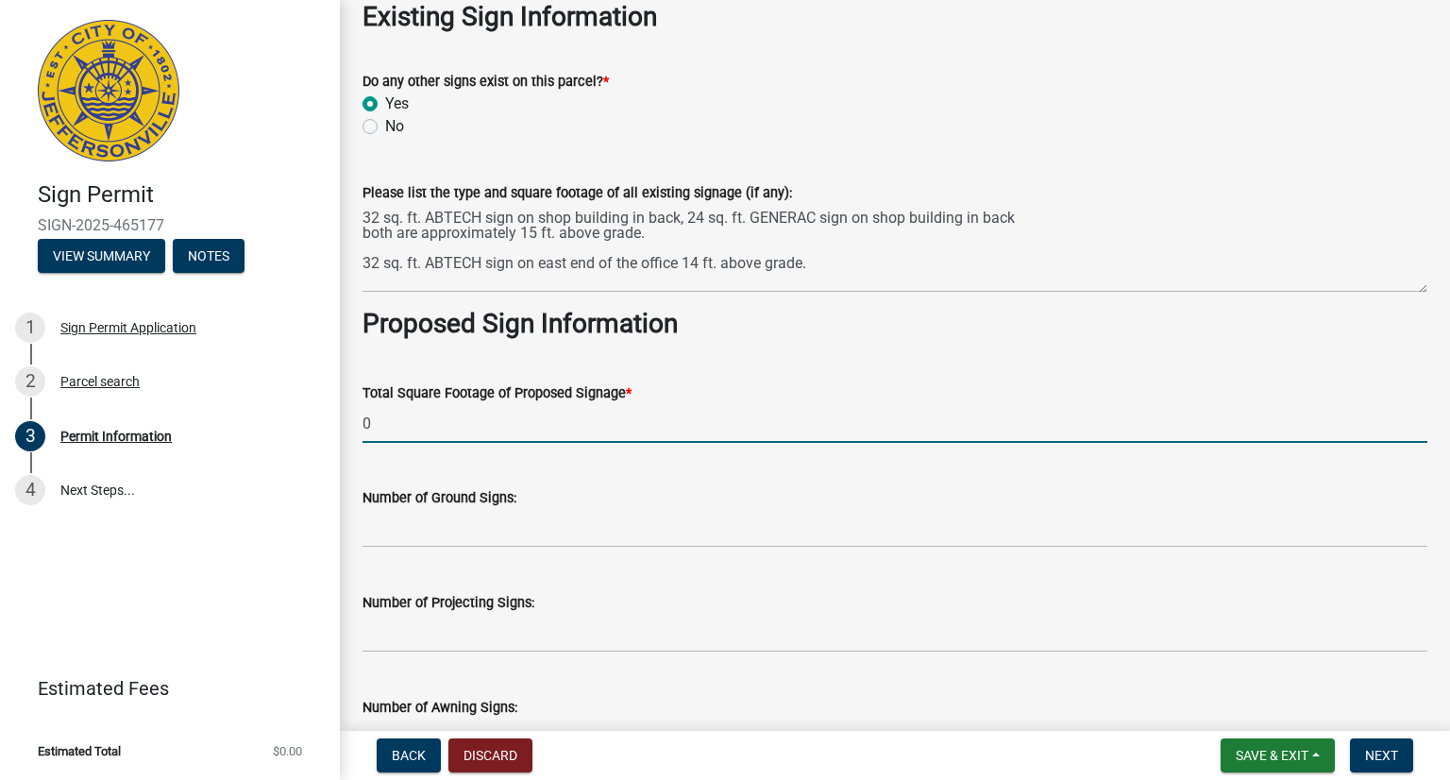
click at [433, 418] on input "0" at bounding box center [895, 423] width 1065 height 39
type input "0"
click at [376, 419] on input "32 square fee" at bounding box center [895, 423] width 1065 height 39
drag, startPoint x: 382, startPoint y: 424, endPoint x: 364, endPoint y: 421, distance: 19.1
click at [364, 421] on input "32 square fee" at bounding box center [895, 423] width 1065 height 39
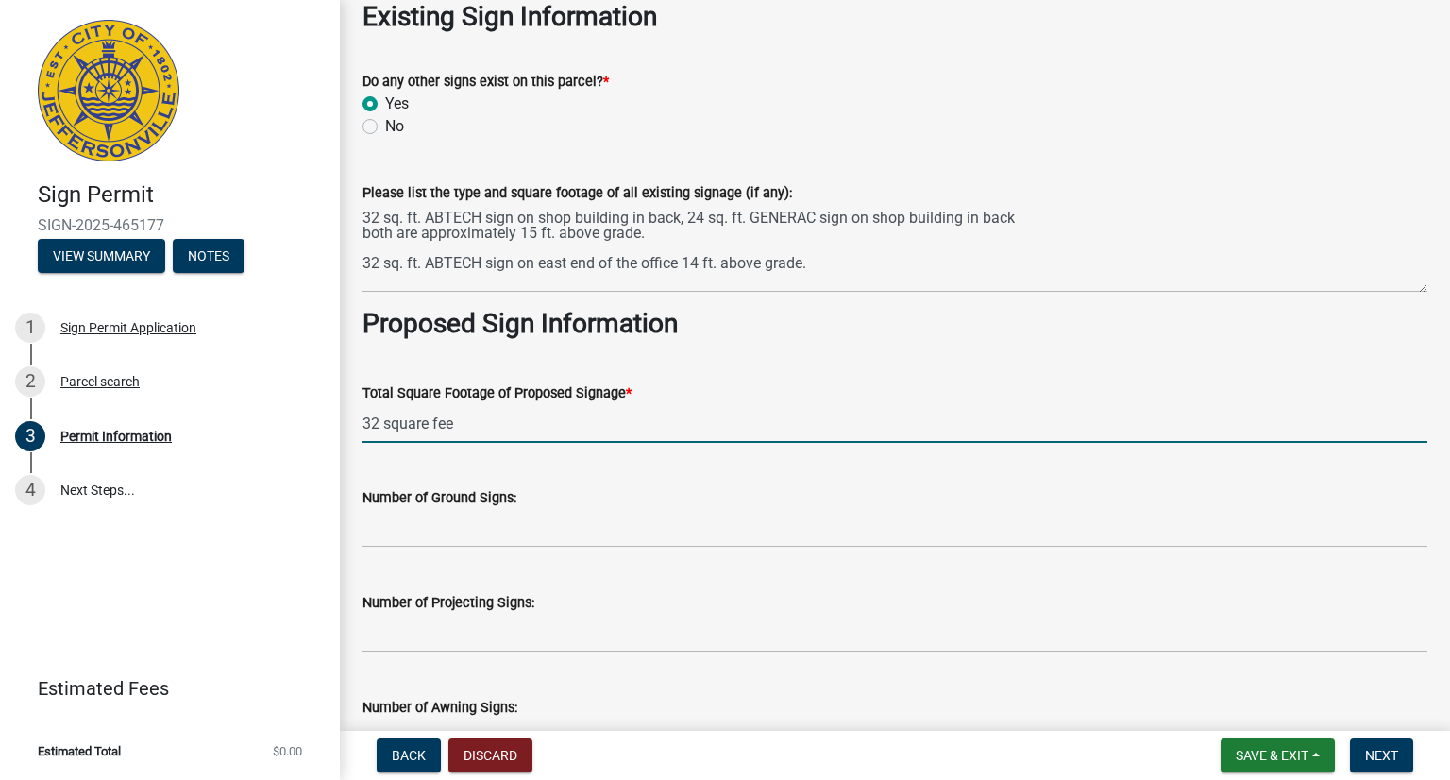
drag, startPoint x: 456, startPoint y: 425, endPoint x: 363, endPoint y: 421, distance: 93.5
click at [363, 421] on input "32 square fee" at bounding box center [895, 423] width 1065 height 39
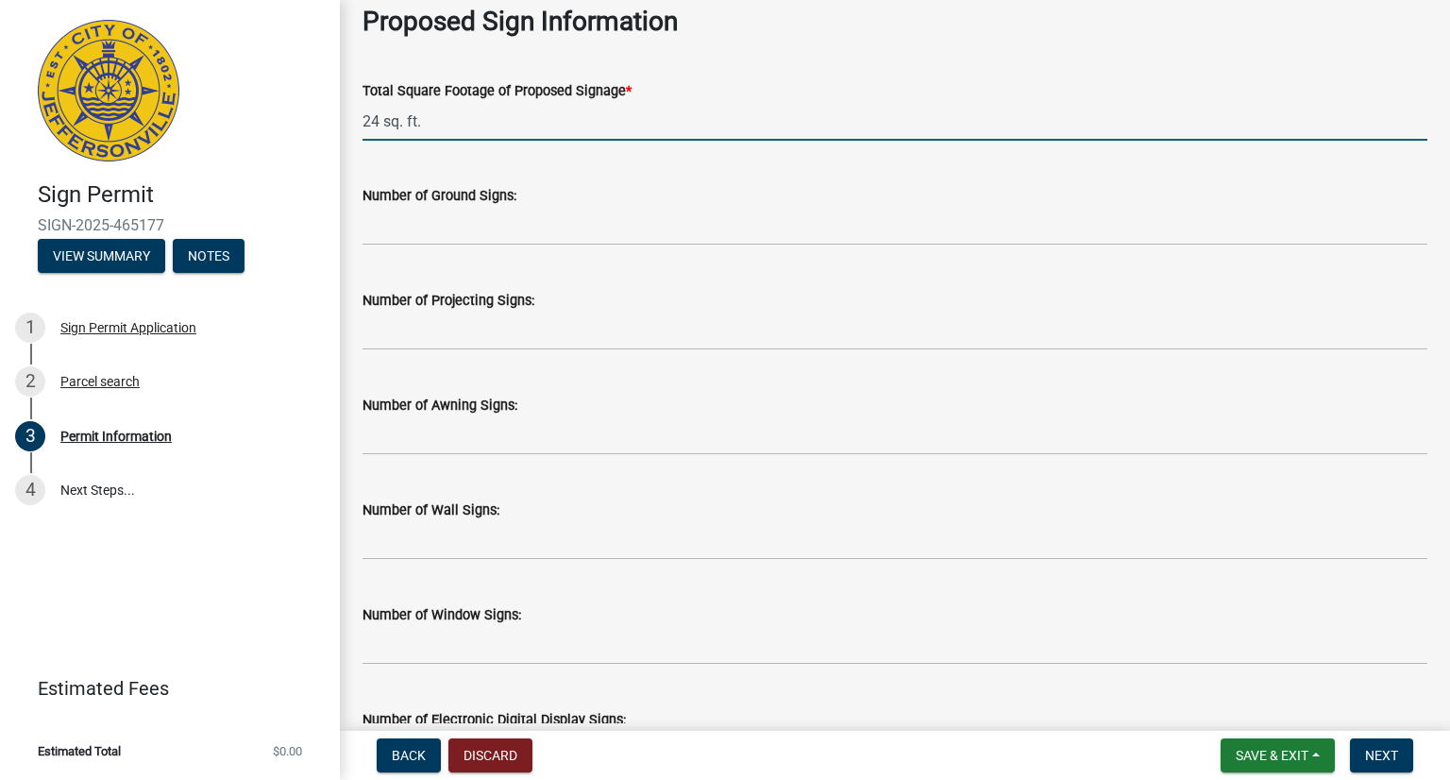
scroll to position [2455, 0]
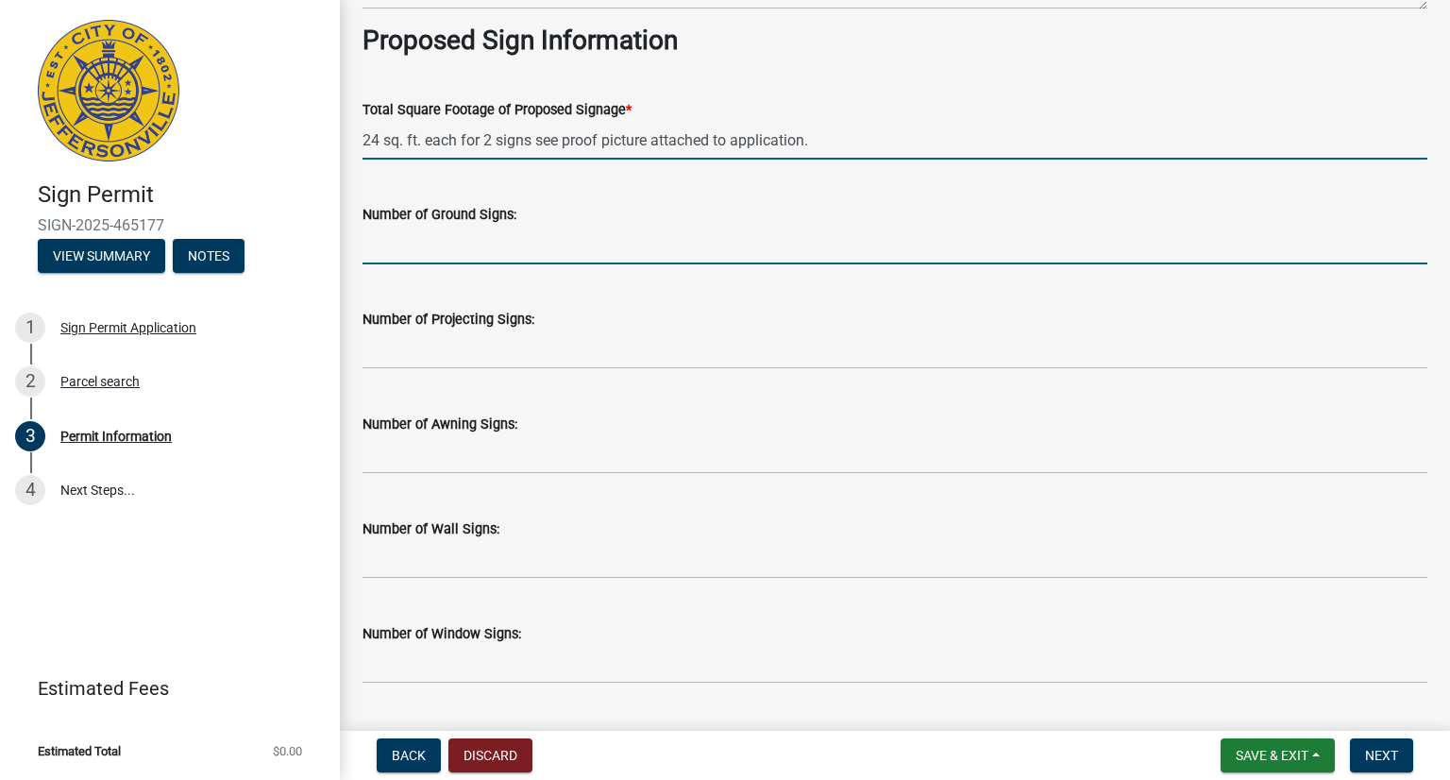
type input "0"
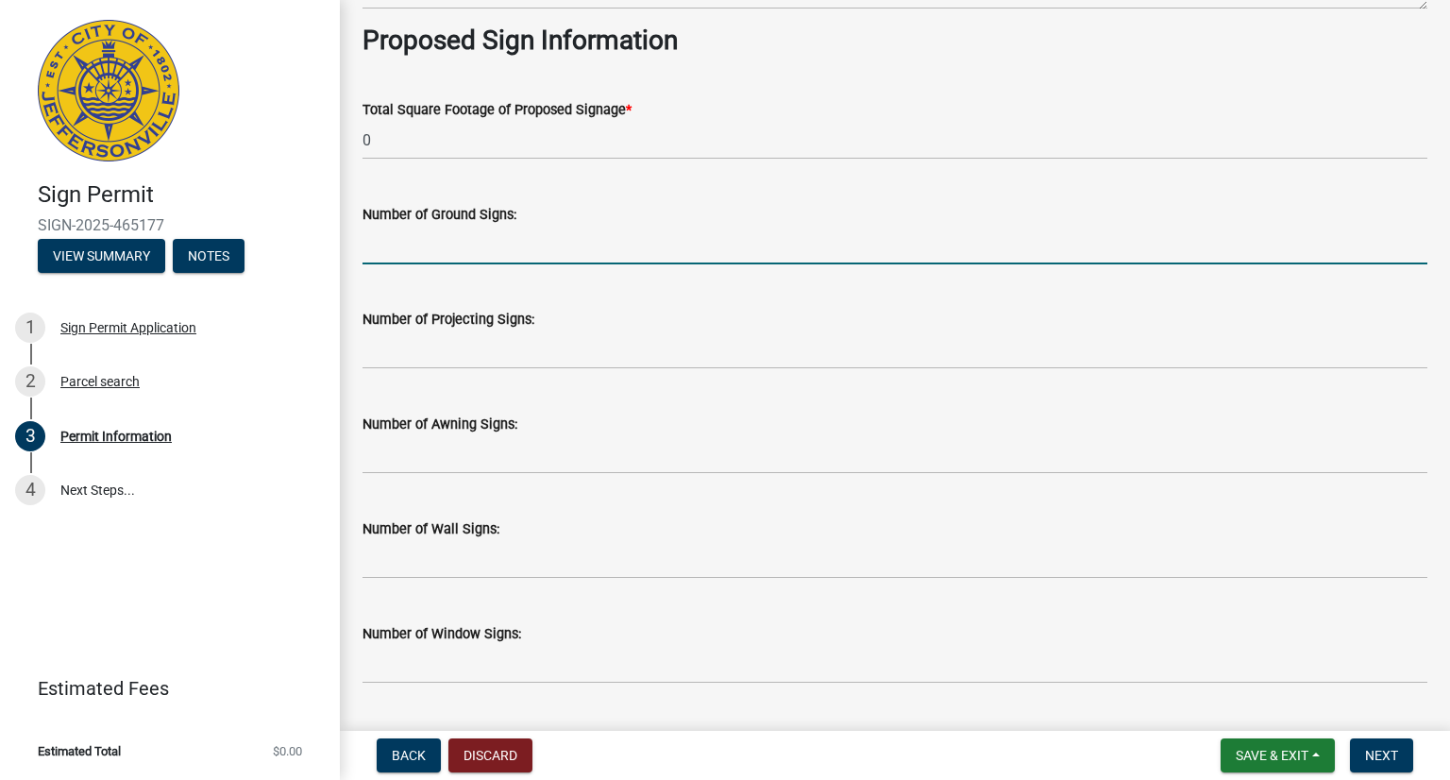
click at [487, 240] on input "text" at bounding box center [895, 245] width 1065 height 39
type input "2"
click at [461, 347] on input "text" at bounding box center [895, 349] width 1065 height 39
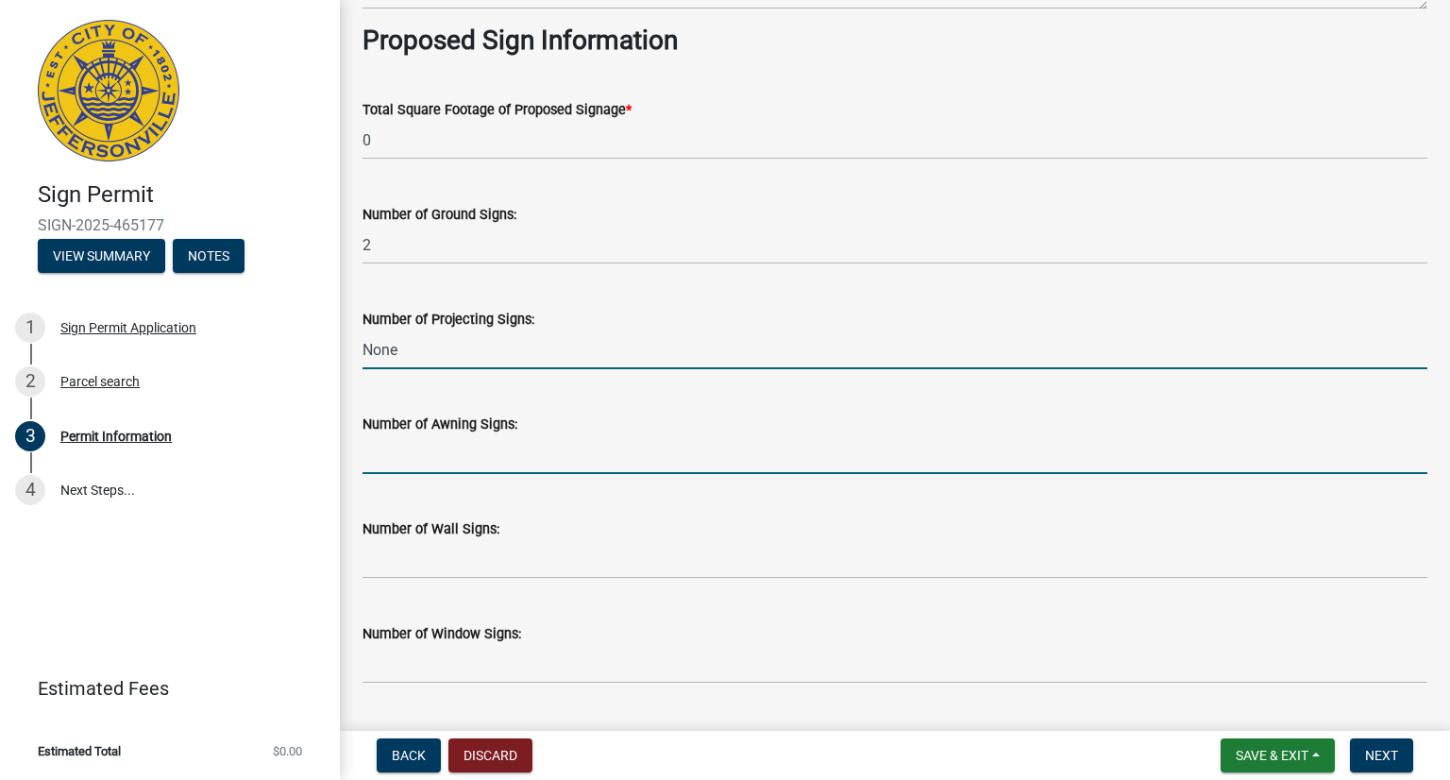
type input "0"
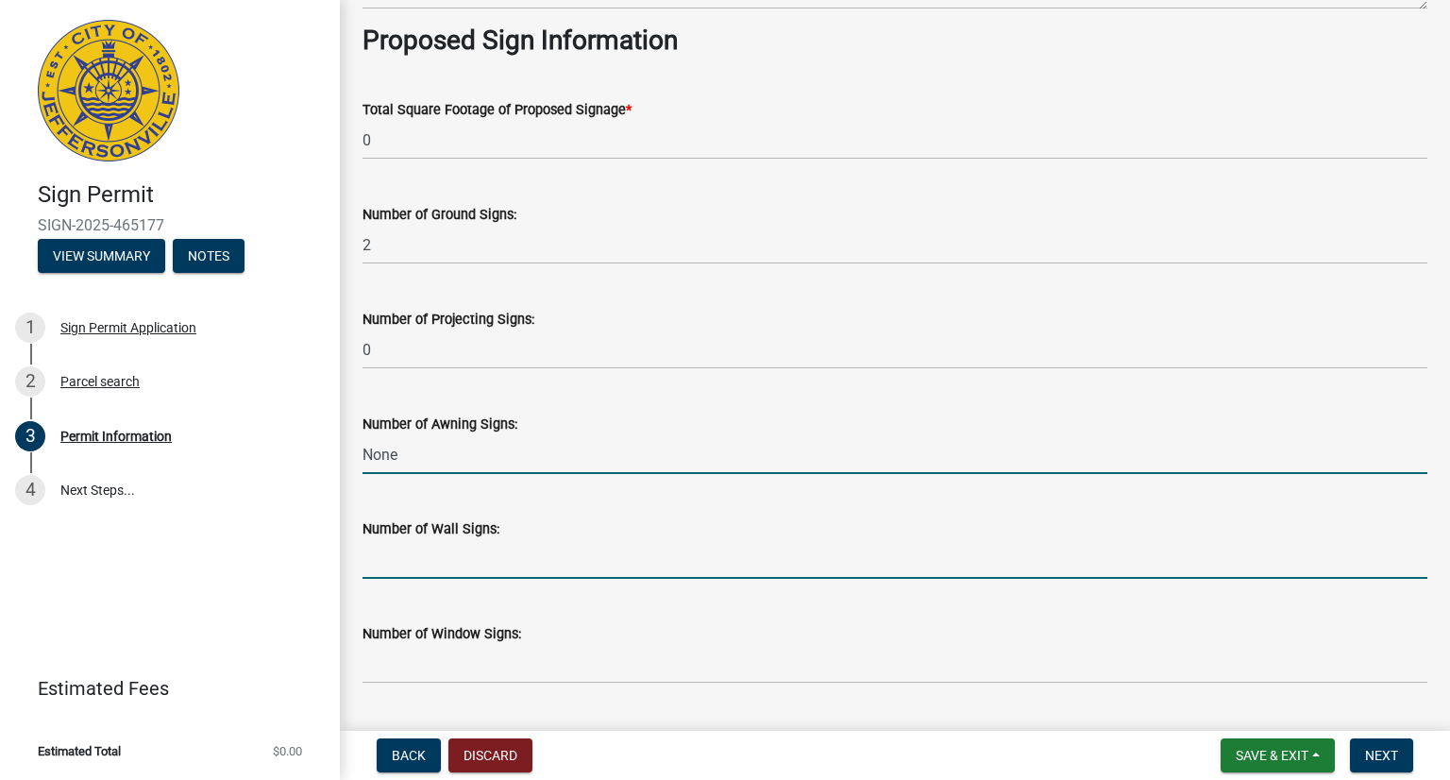
type input "0"
type input "3"
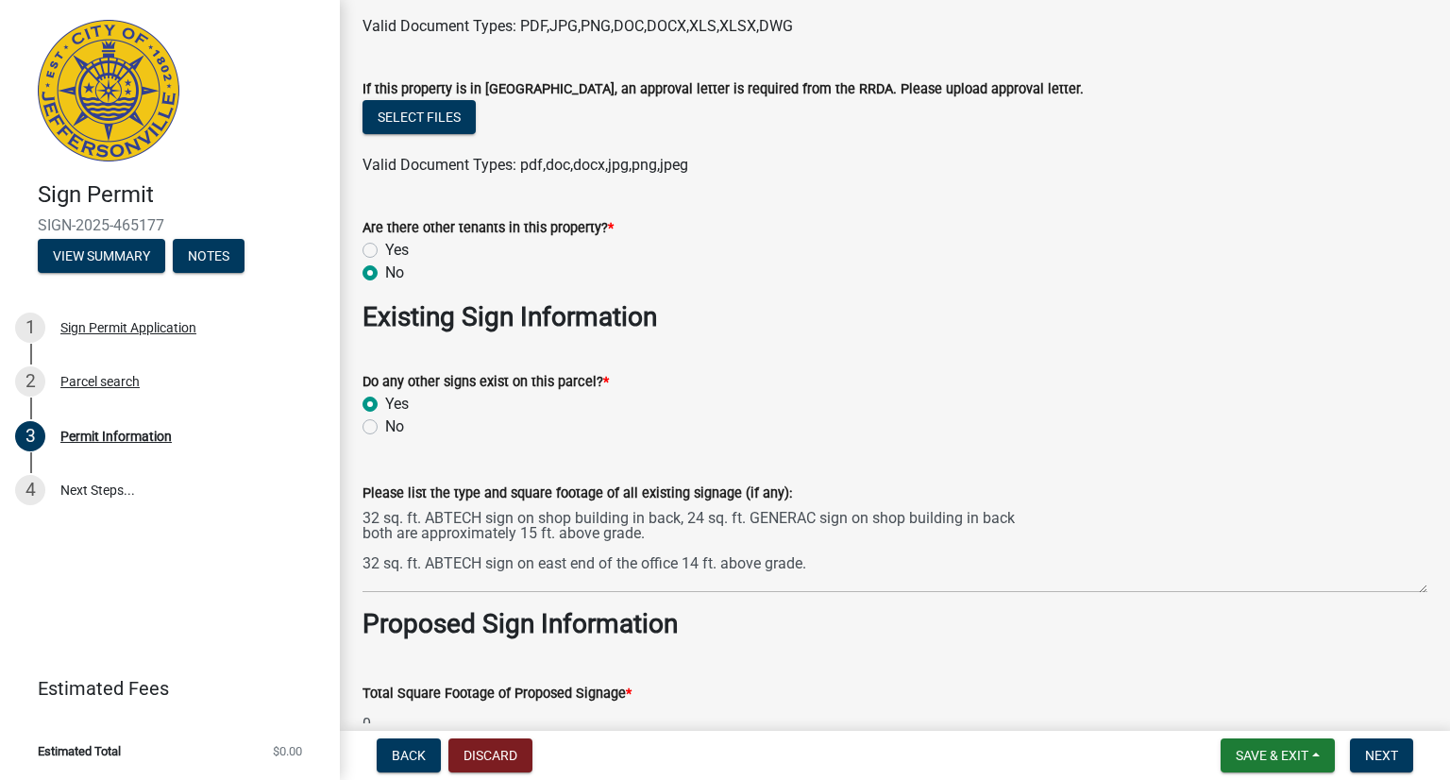
scroll to position [2077, 0]
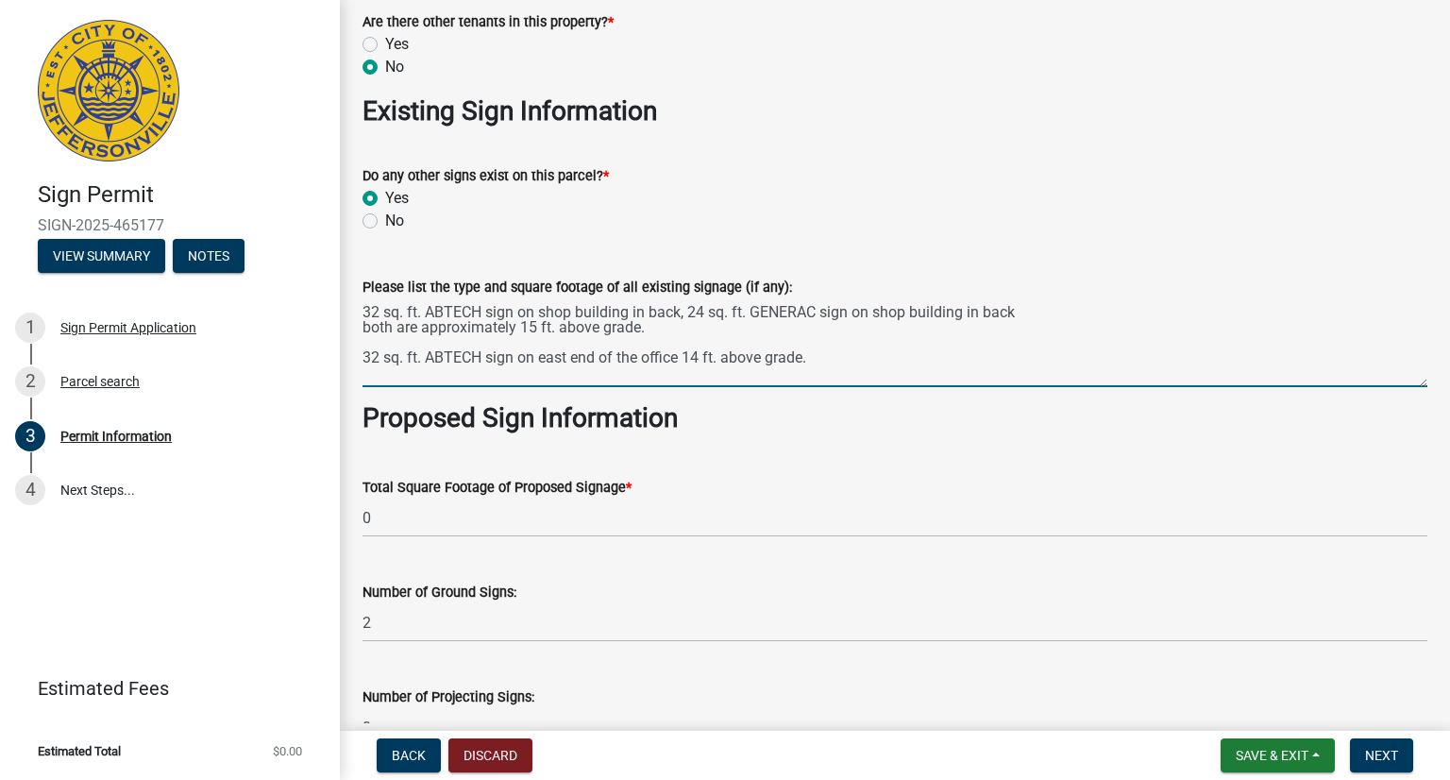
type input "-12"
click at [681, 329] on textarea "32 sq. ft. ABTECH sign on shop building in back, 24 sq. ft. GENERAC sign on sho…" at bounding box center [895, 342] width 1065 height 89
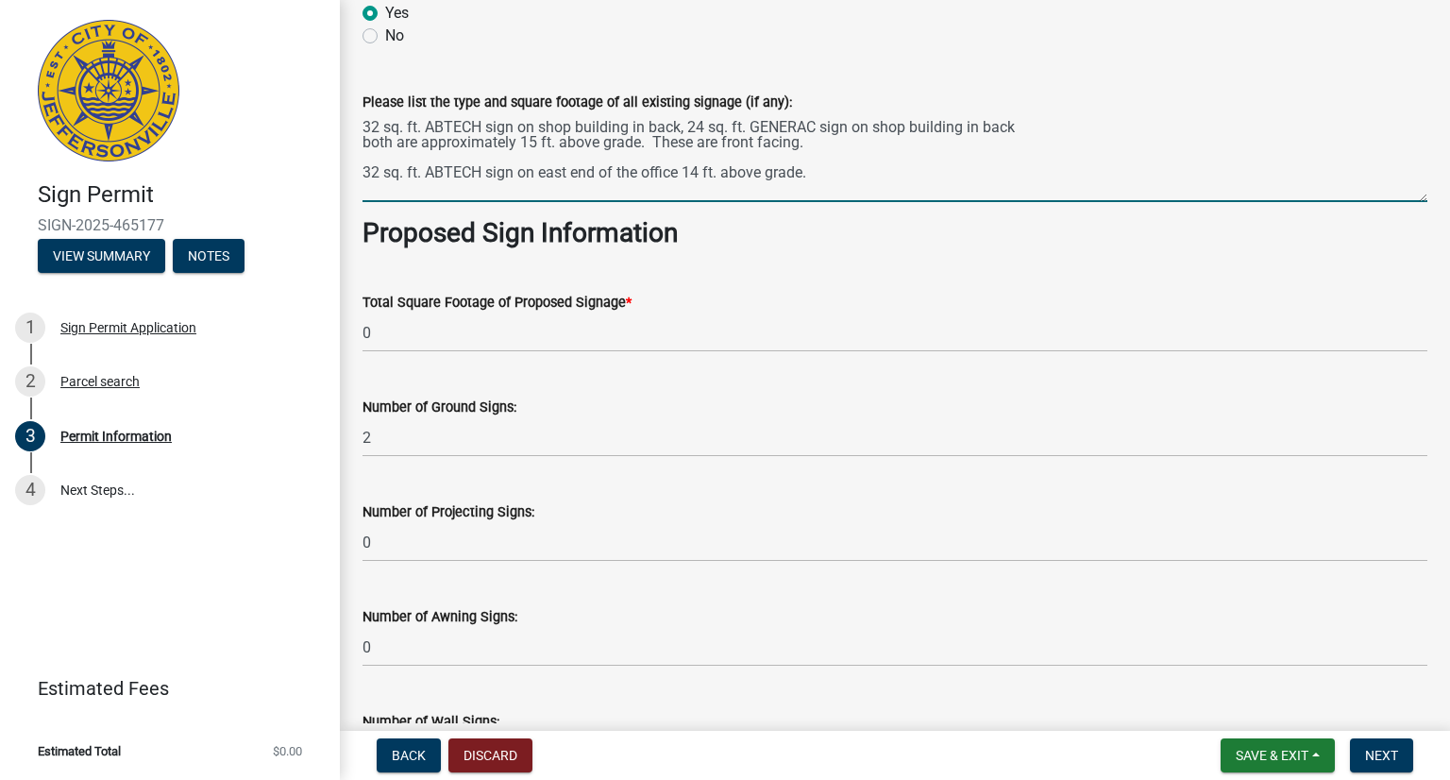
scroll to position [2266, 0]
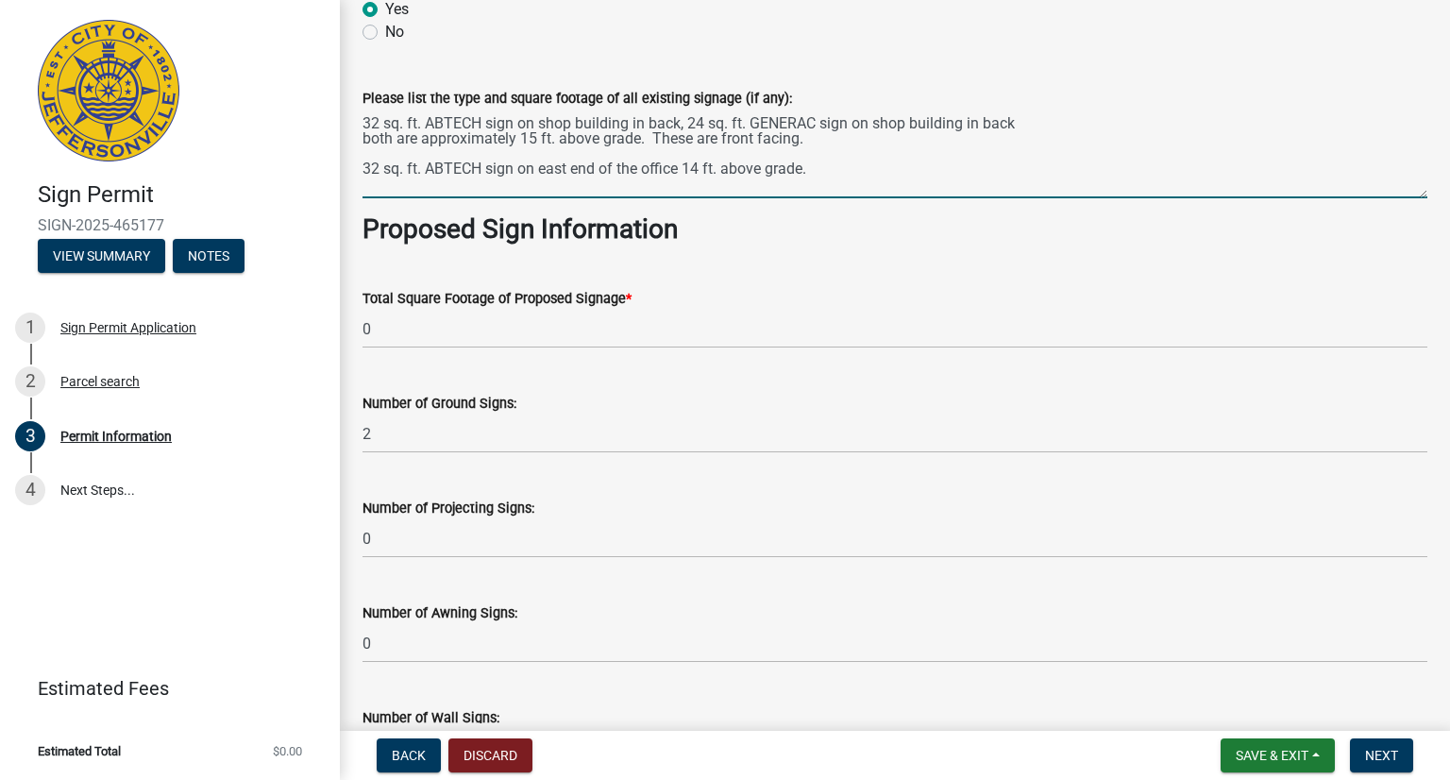
type textarea "32 sq. ft. ABTECH sign on shop building in back, 24 sq. ft. GENERAC sign on sho…"
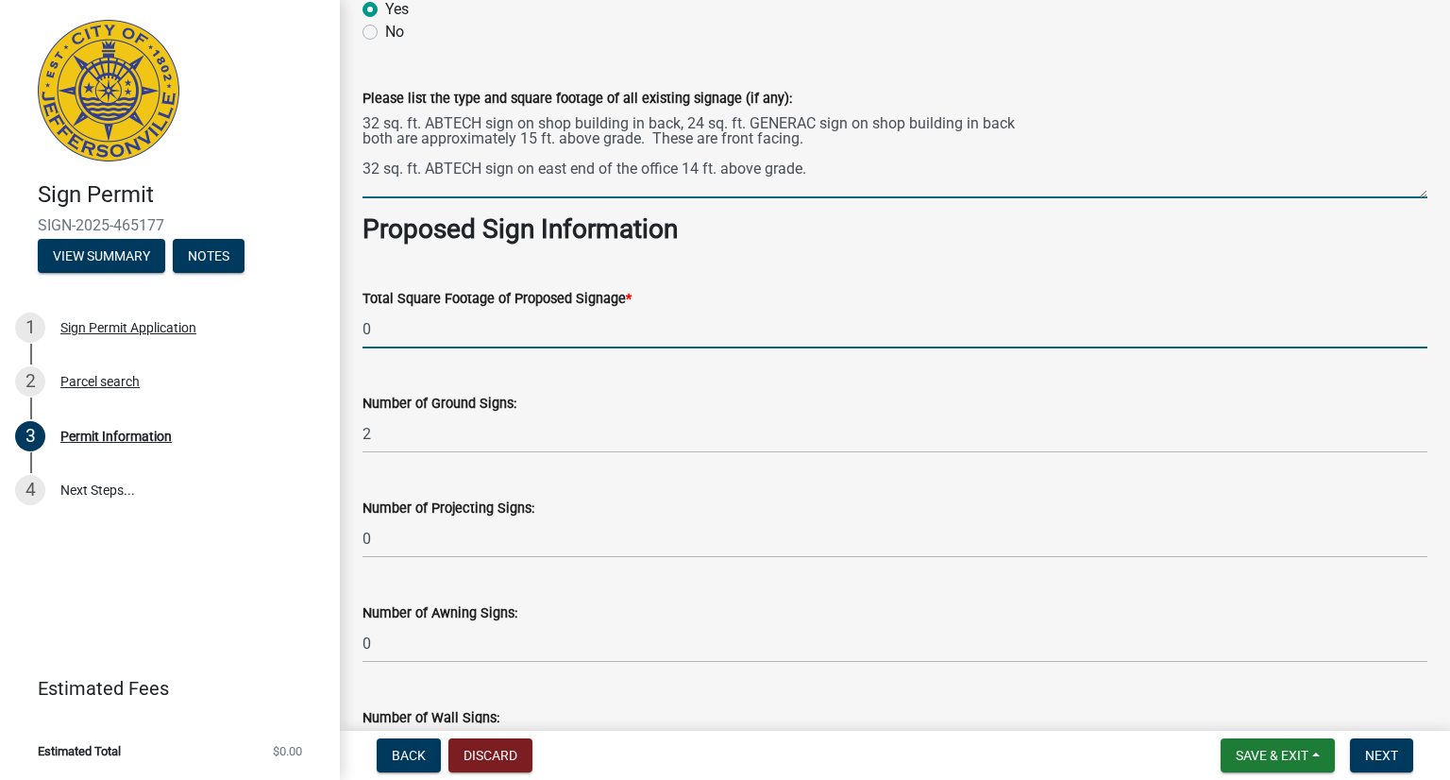
click at [559, 330] on input "0" at bounding box center [895, 329] width 1065 height 39
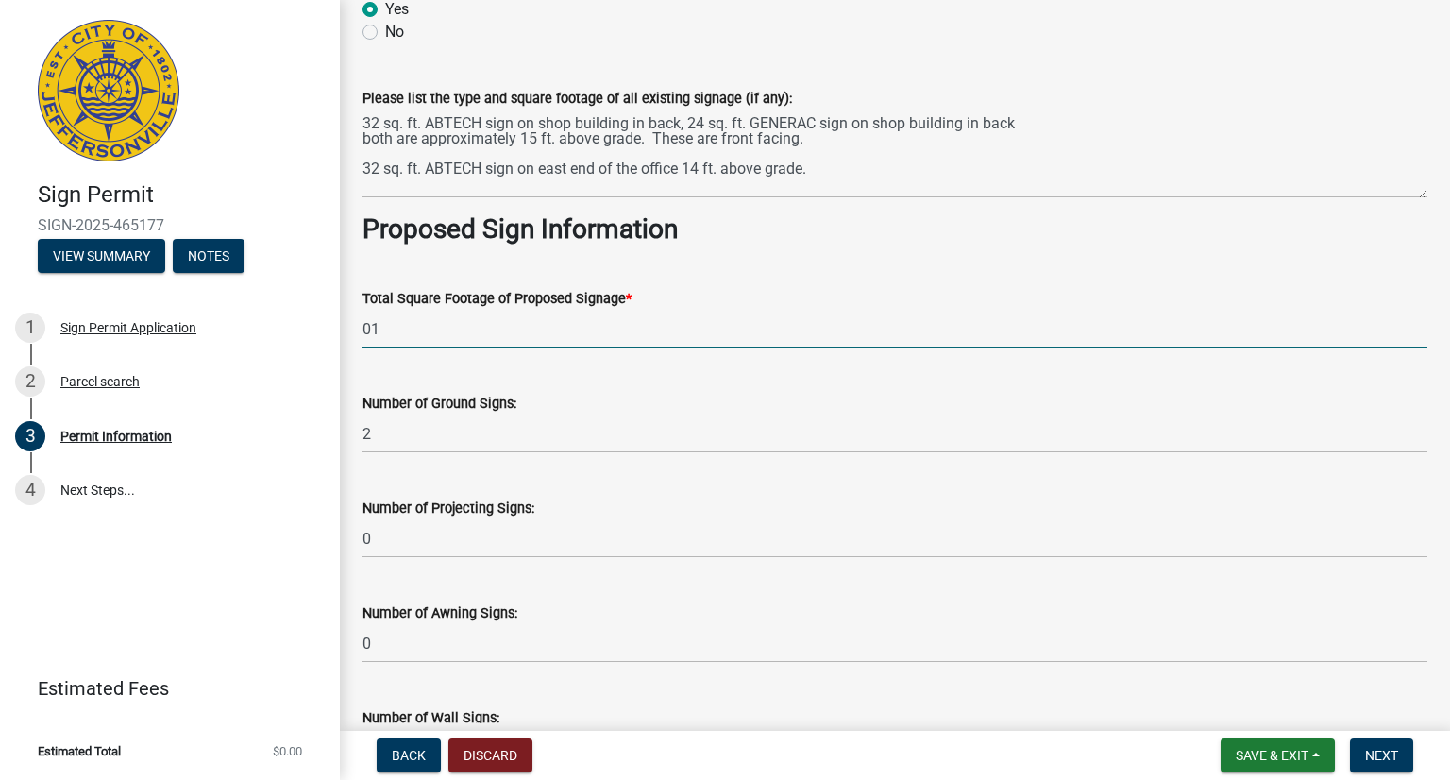
type input "0"
type input "128"
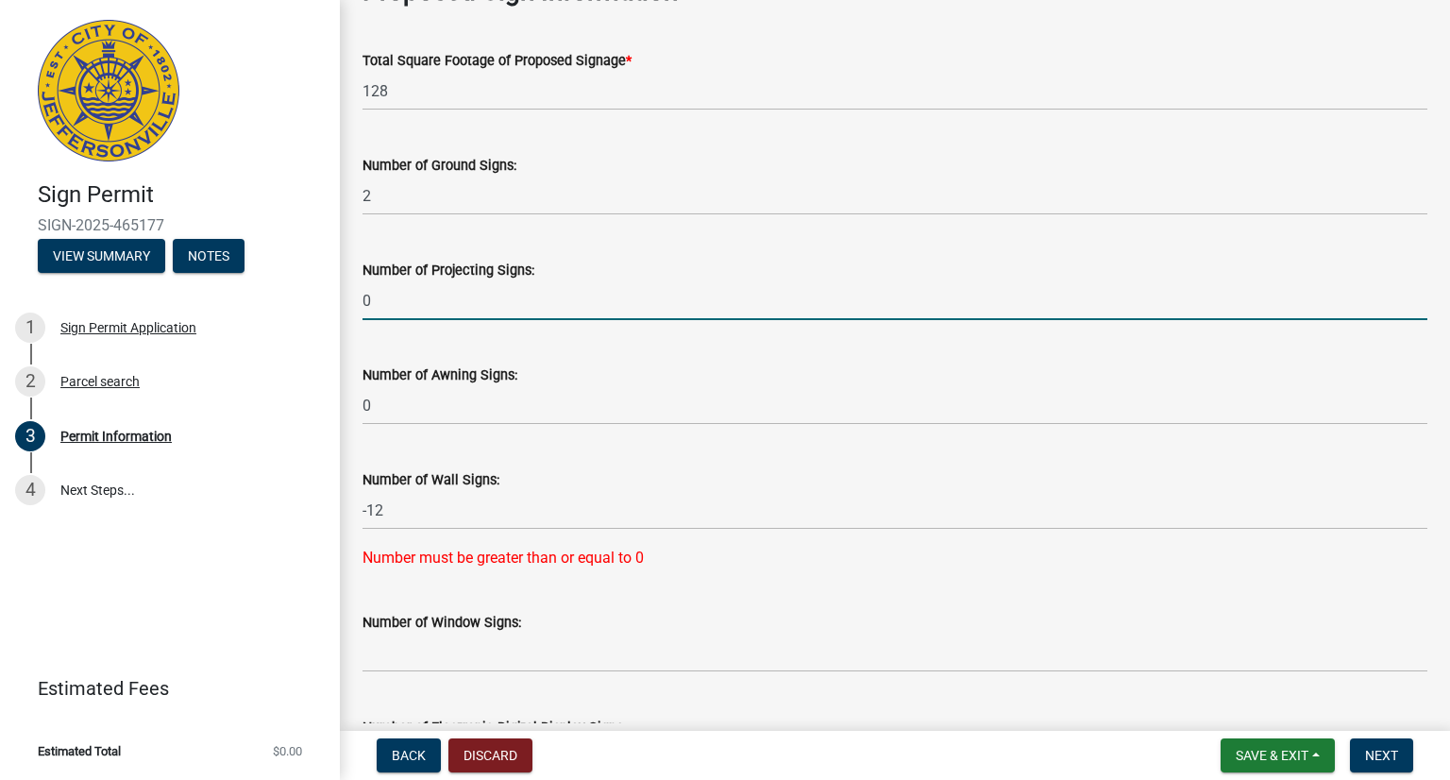
scroll to position [2549, 0]
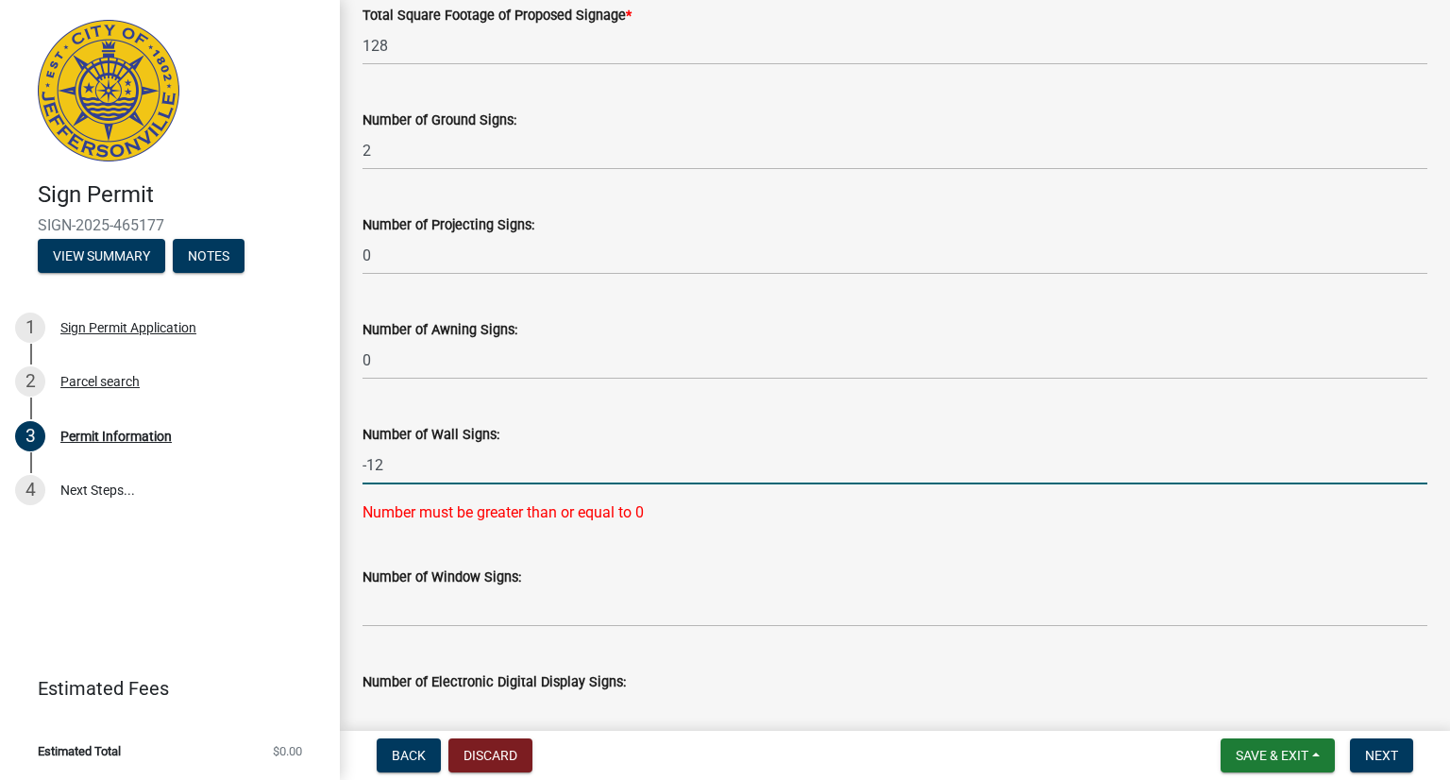
drag, startPoint x: 406, startPoint y: 457, endPoint x: 345, endPoint y: 456, distance: 61.4
type input "3"
click at [432, 604] on wm-data-entity-input "Number of Window Signs:" at bounding box center [895, 591] width 1065 height 105
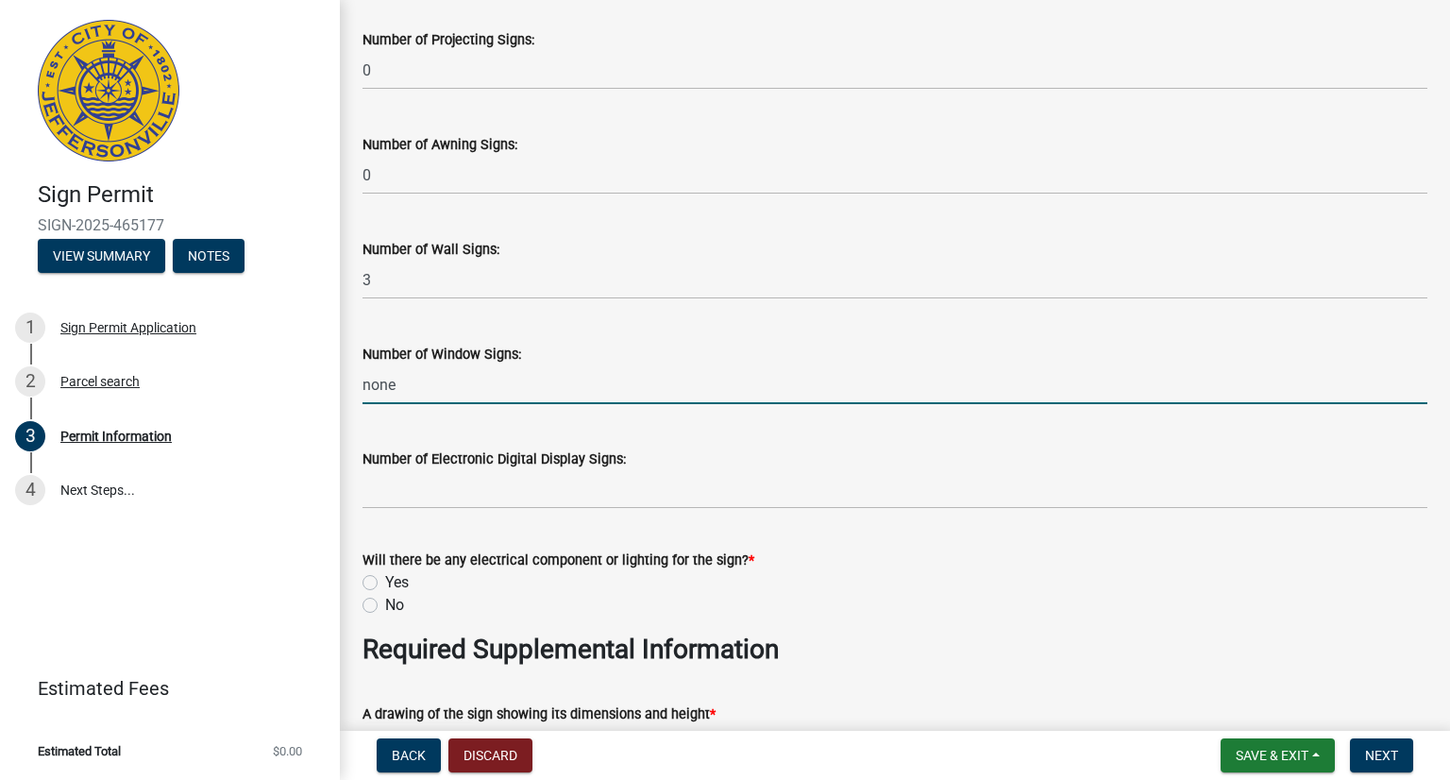
scroll to position [2833, 0]
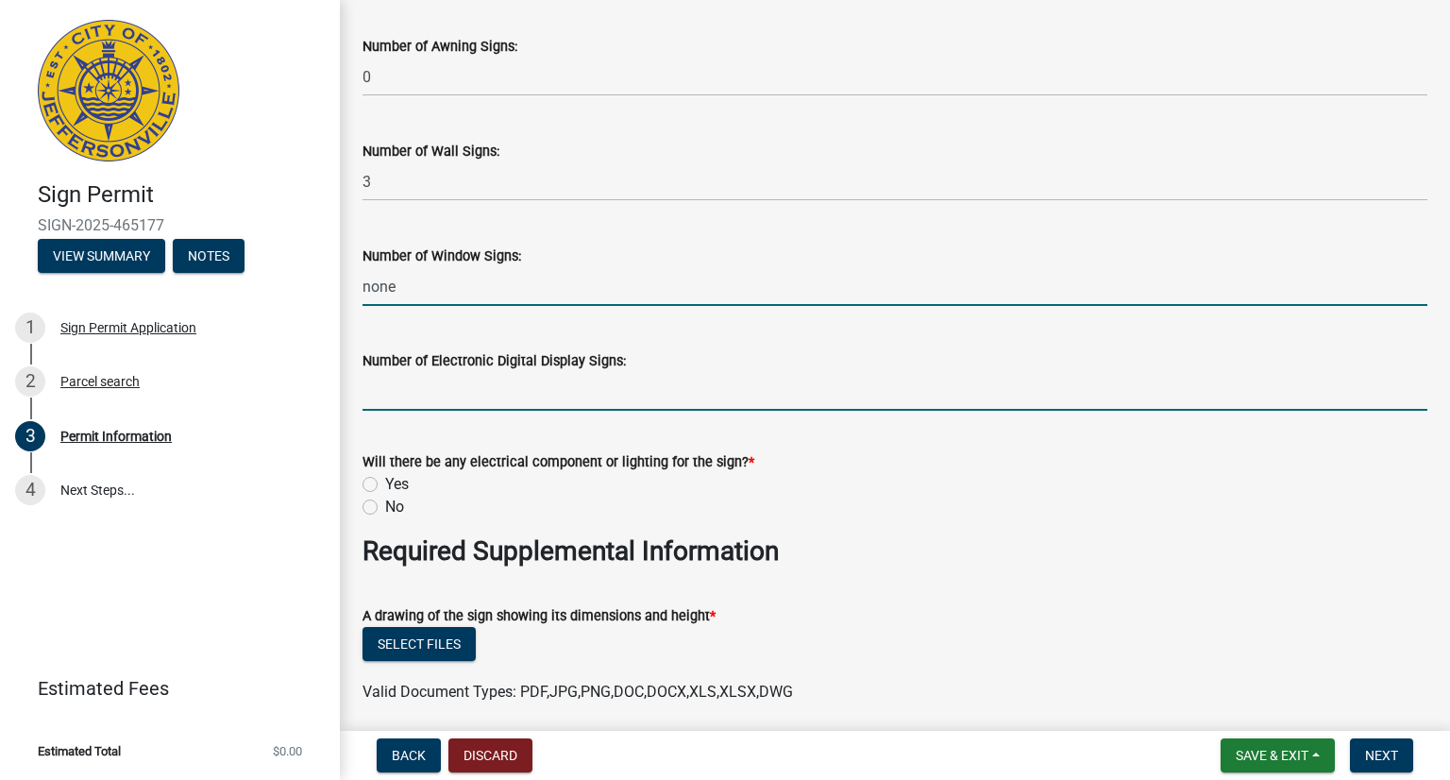
type input "0"
click at [544, 381] on input "text" at bounding box center [895, 391] width 1065 height 39
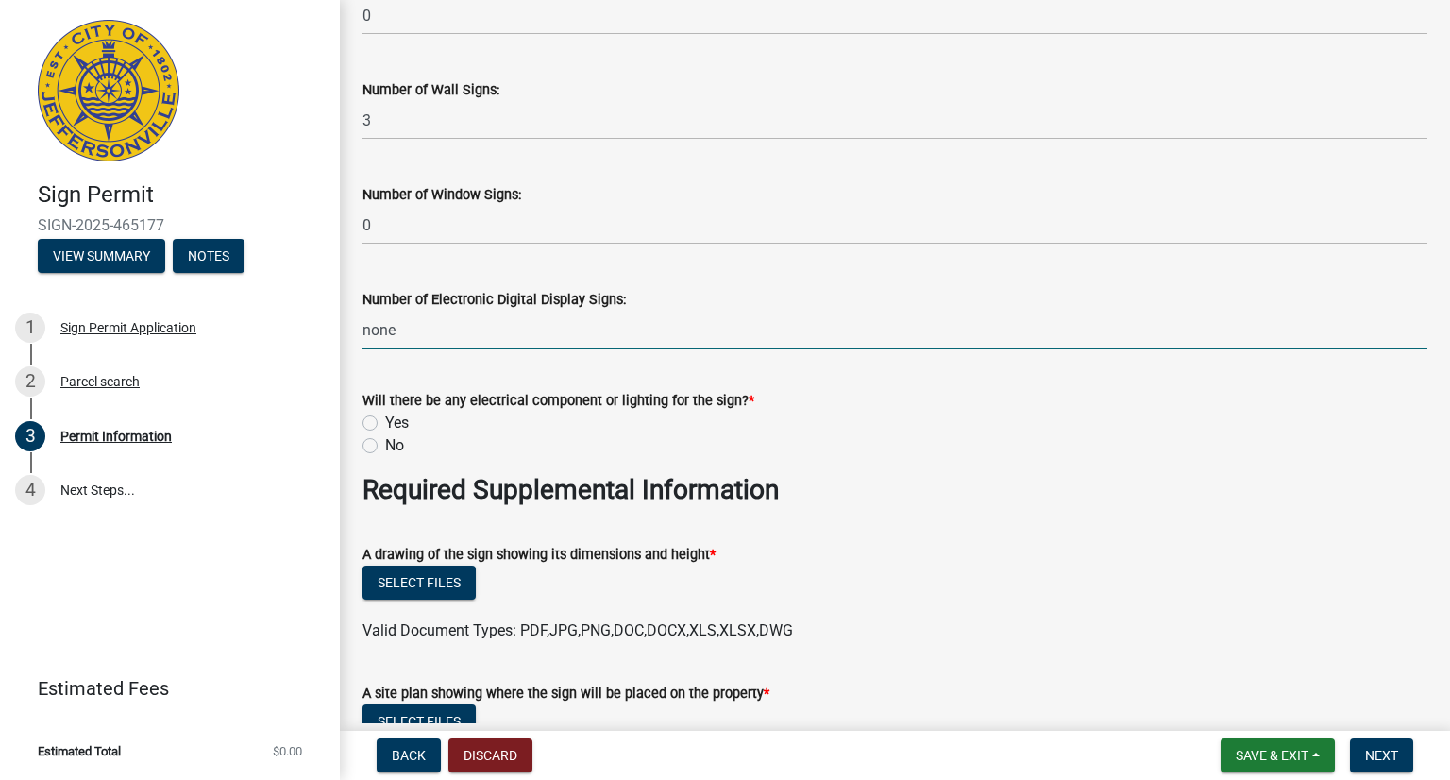
scroll to position [2927, 0]
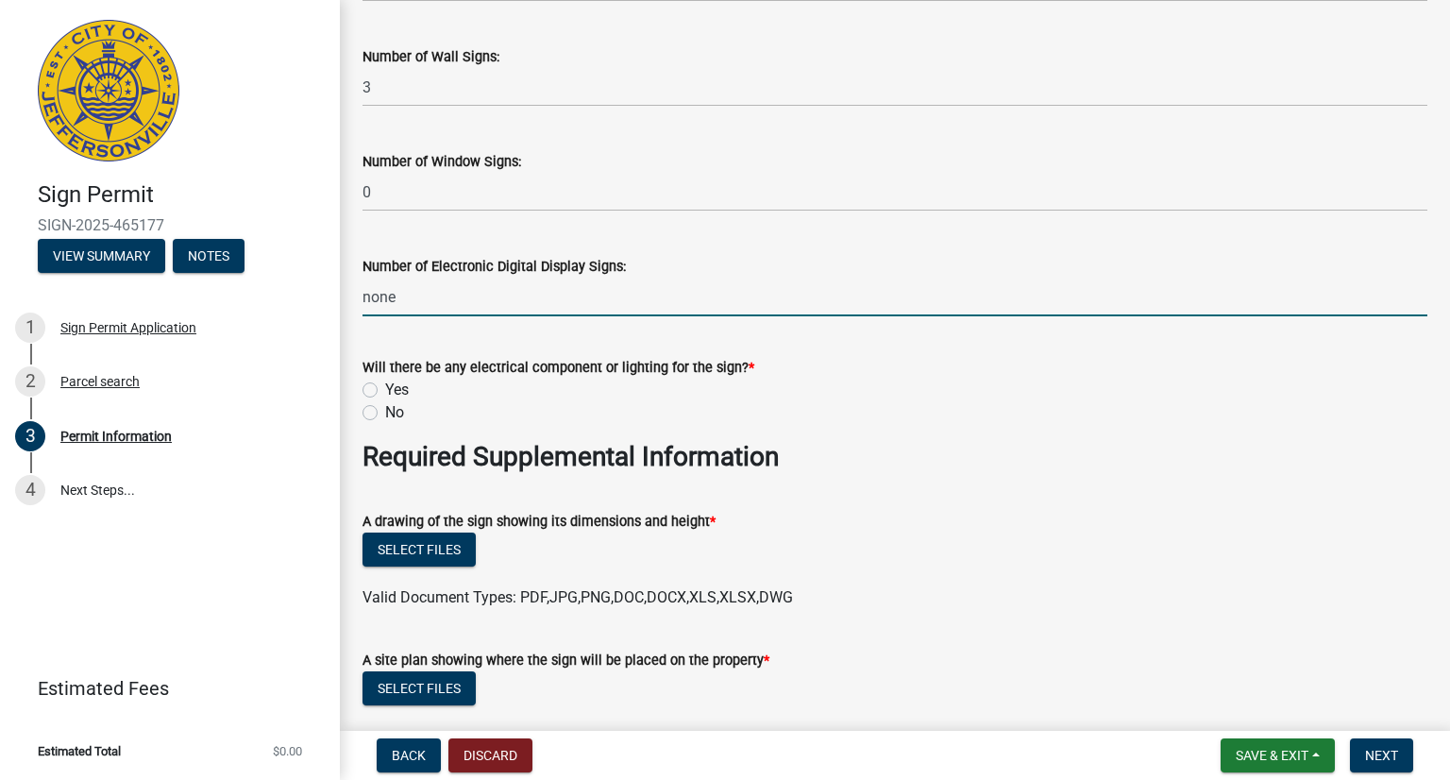
type input "0"
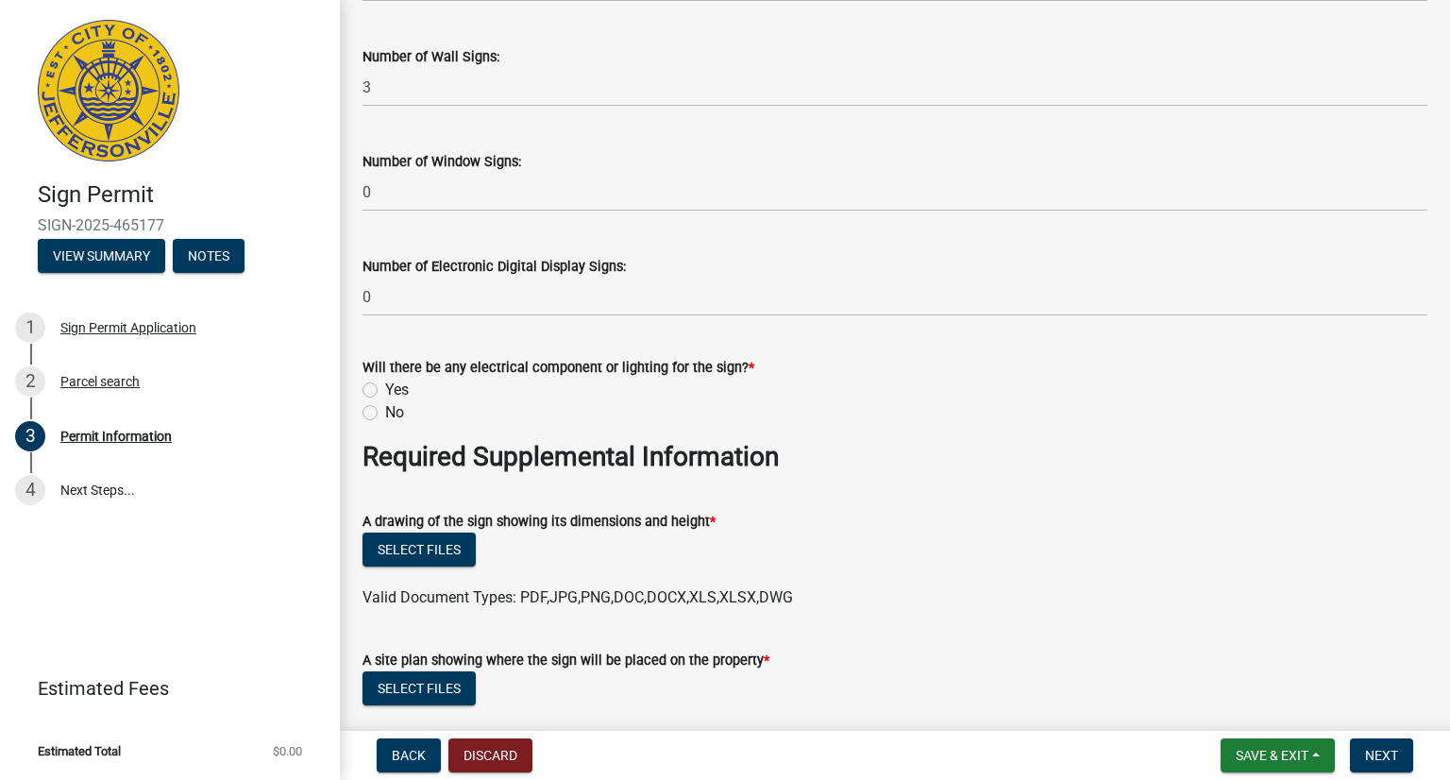
click at [500, 396] on div "Yes" at bounding box center [895, 390] width 1065 height 23
click at [385, 392] on label "Yes" at bounding box center [397, 390] width 24 height 23
click at [385, 391] on input "Yes" at bounding box center [391, 385] width 12 height 12
radio input "true"
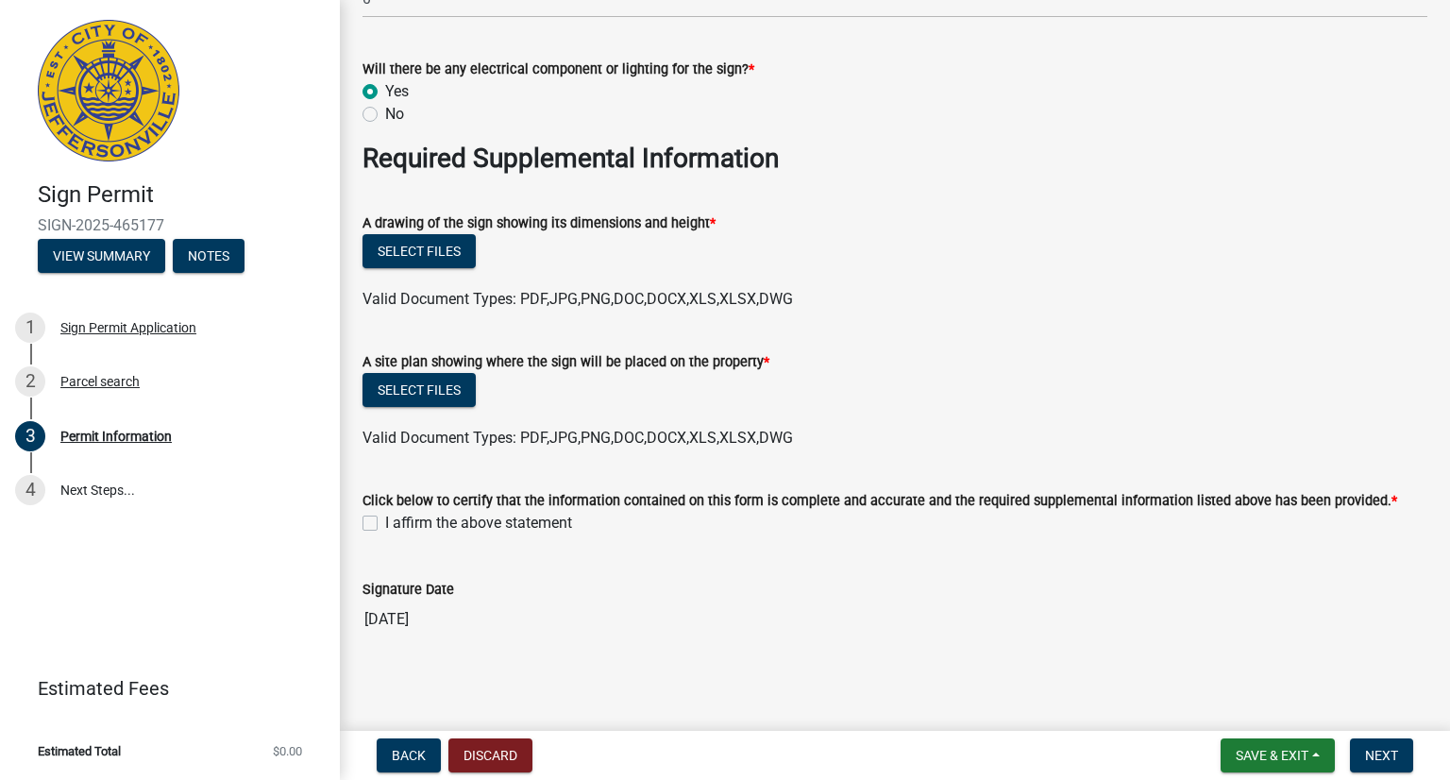
scroll to position [3229, 0]
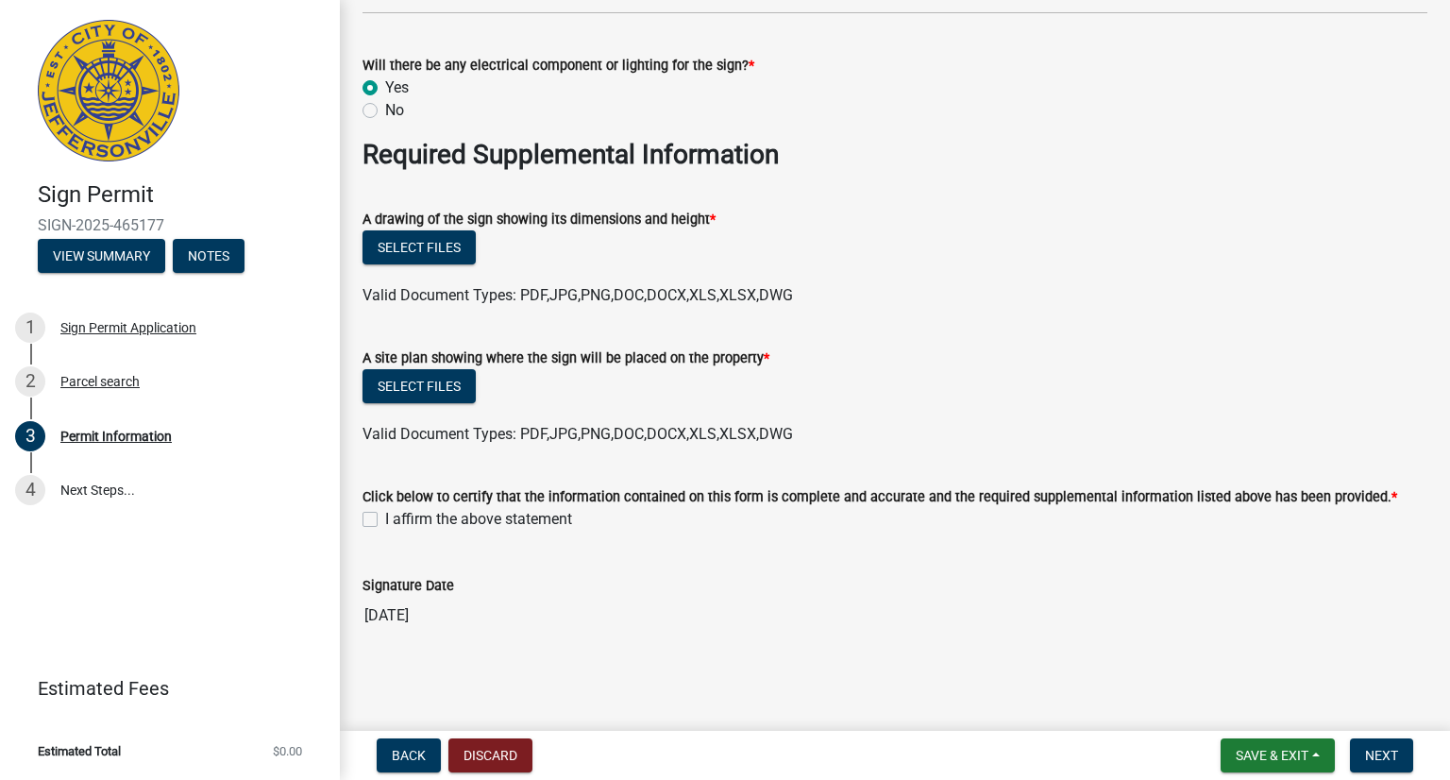
click at [385, 519] on label "I affirm the above statement" at bounding box center [478, 519] width 187 height 23
click at [385, 519] on input "I affirm the above statement" at bounding box center [391, 514] width 12 height 12
checkbox input "true"
click at [1374, 749] on span "Next" at bounding box center [1381, 755] width 33 height 15
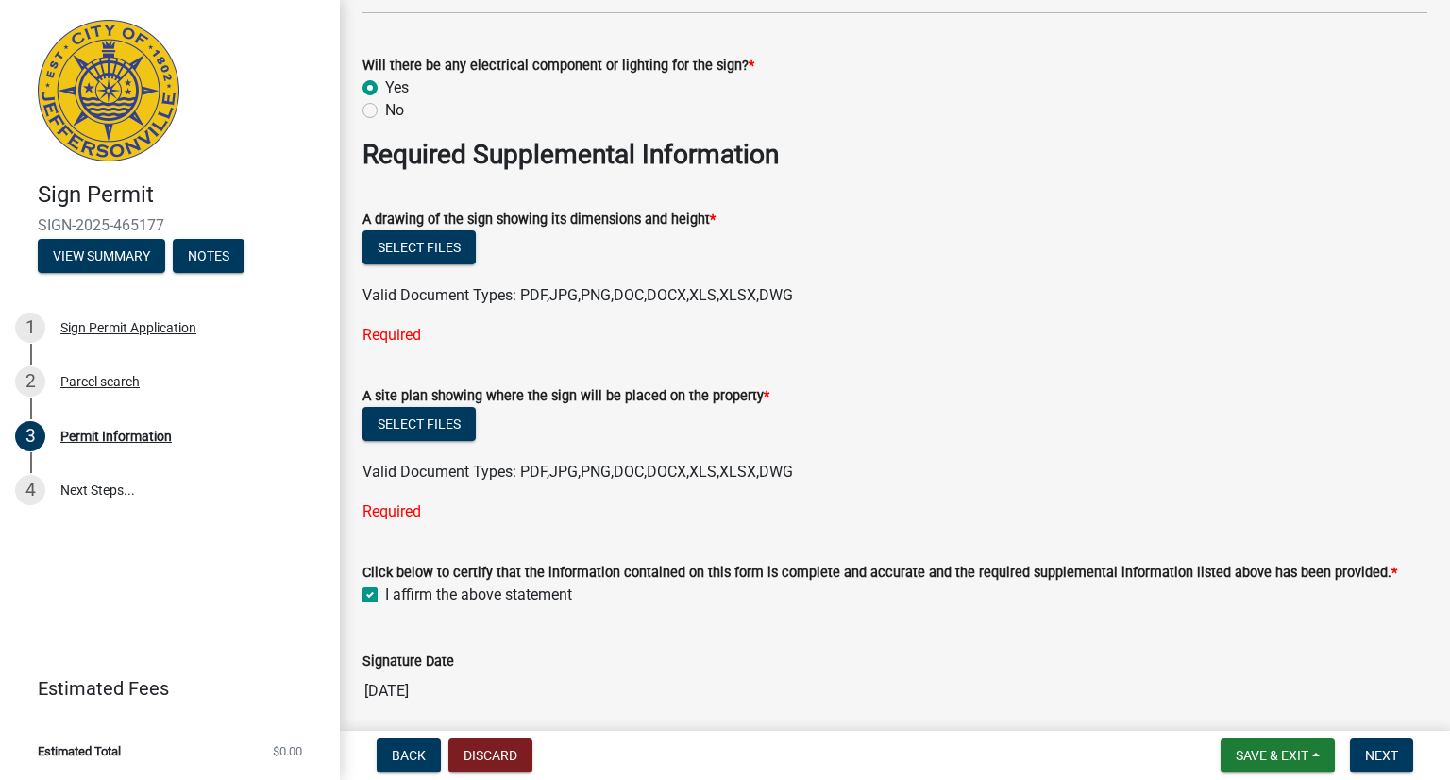
click at [492, 343] on div "Required" at bounding box center [895, 335] width 1065 height 23
click at [422, 418] on button "Select files" at bounding box center [419, 424] width 113 height 34
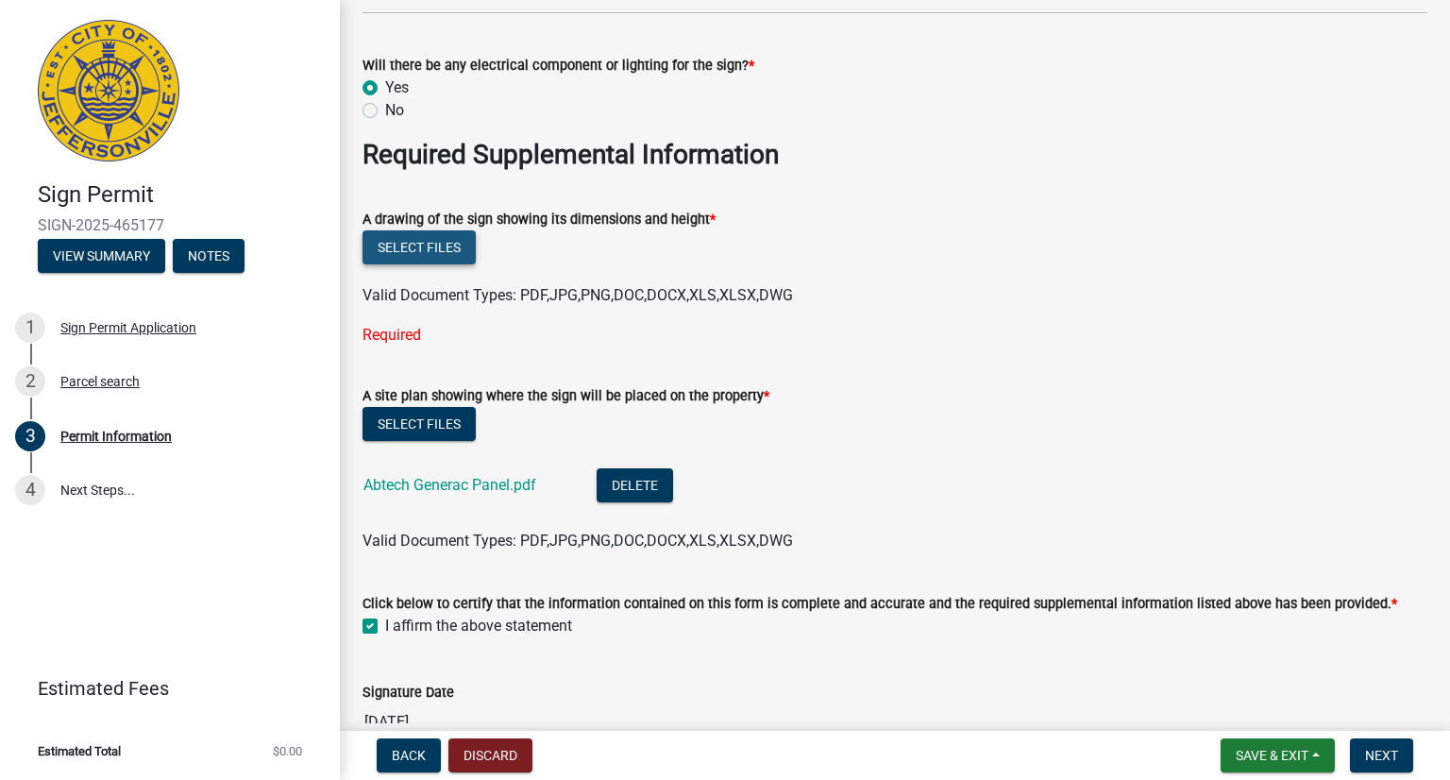
click at [412, 248] on button "Select files" at bounding box center [419, 247] width 113 height 34
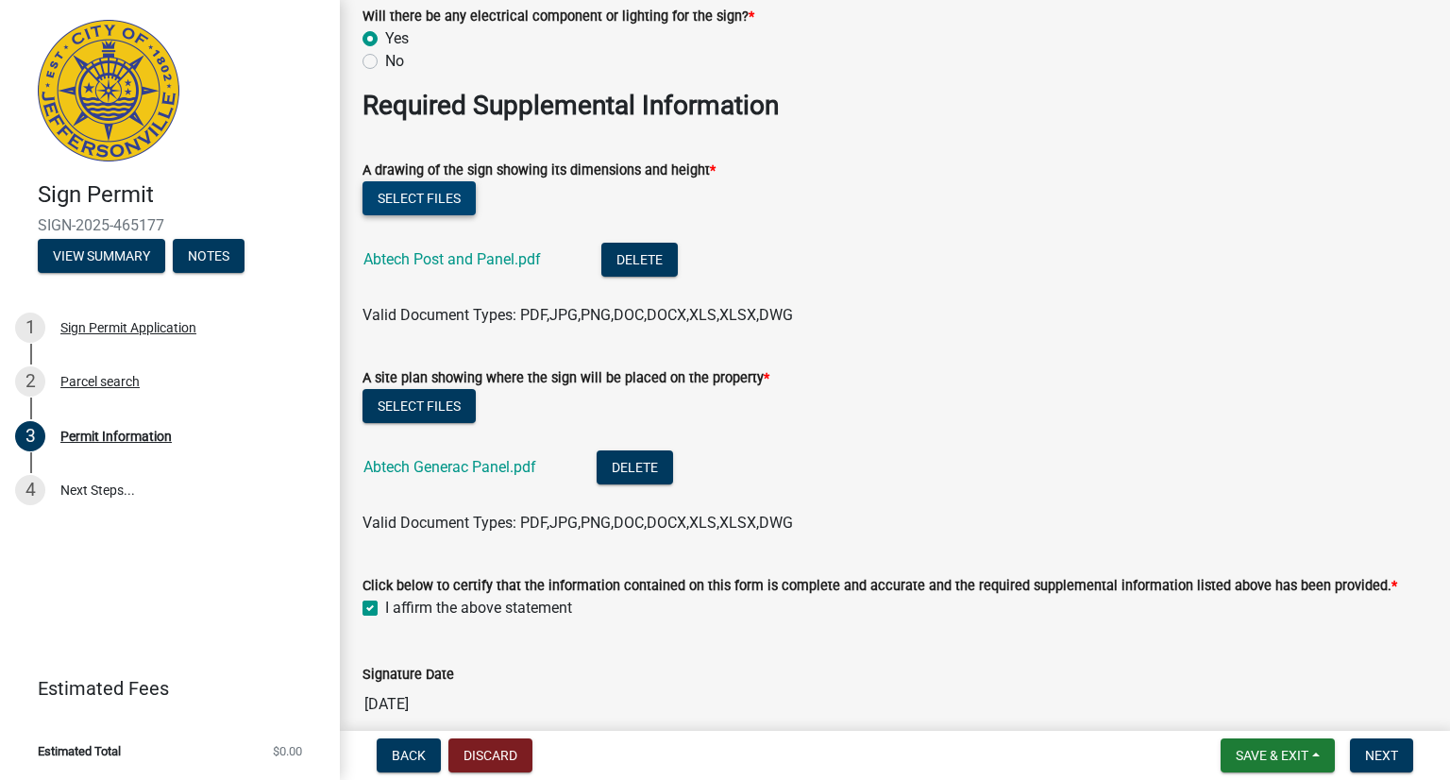
scroll to position [3368, 0]
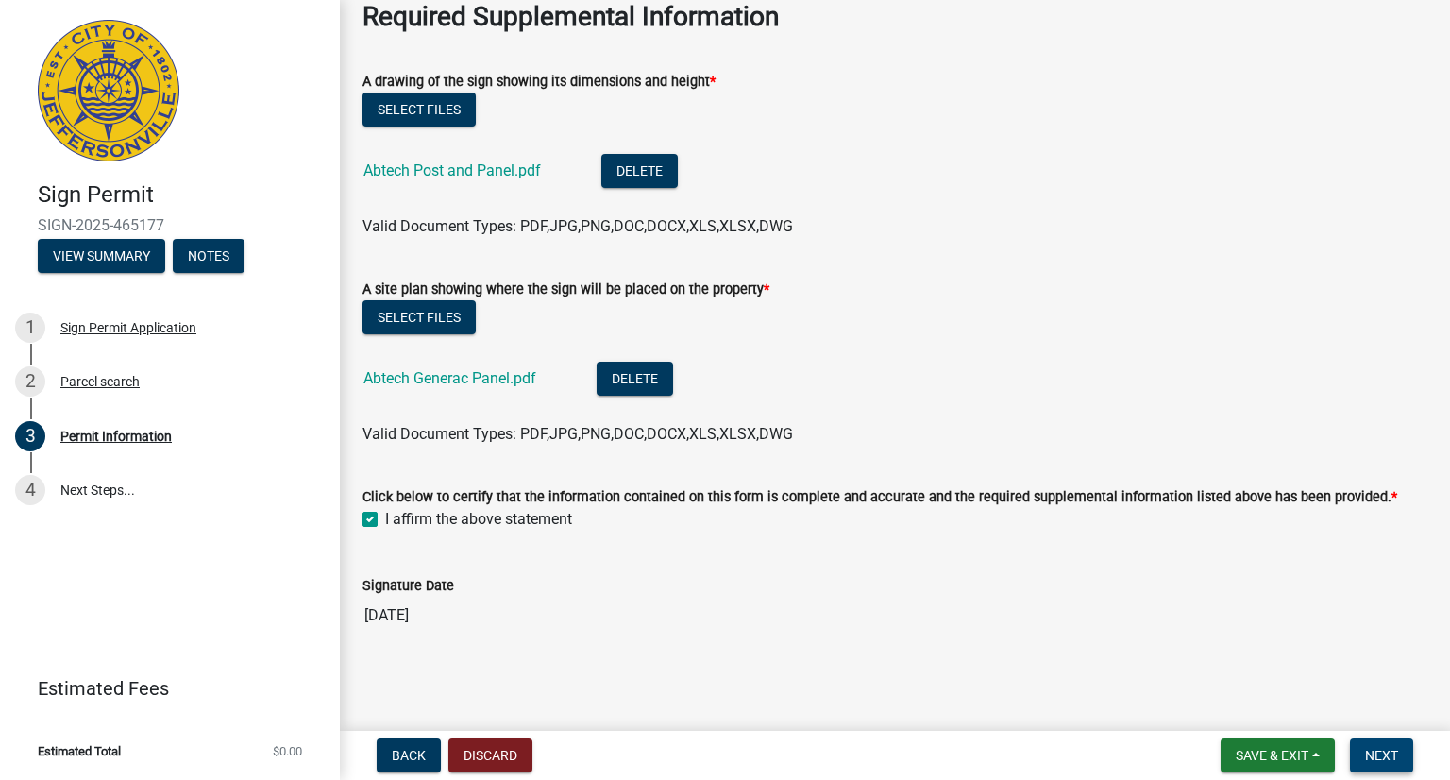
click at [1386, 756] on span "Next" at bounding box center [1381, 755] width 33 height 15
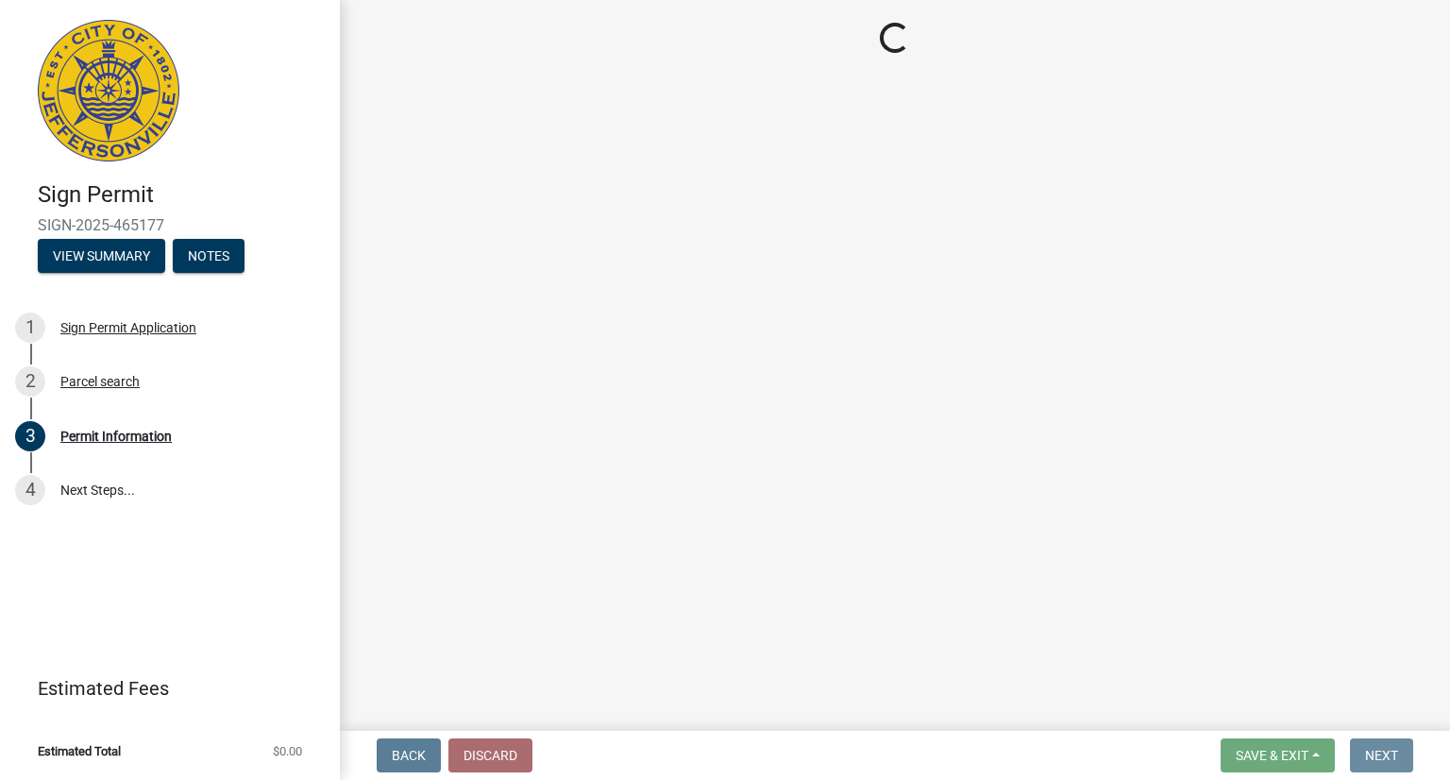
scroll to position [0, 0]
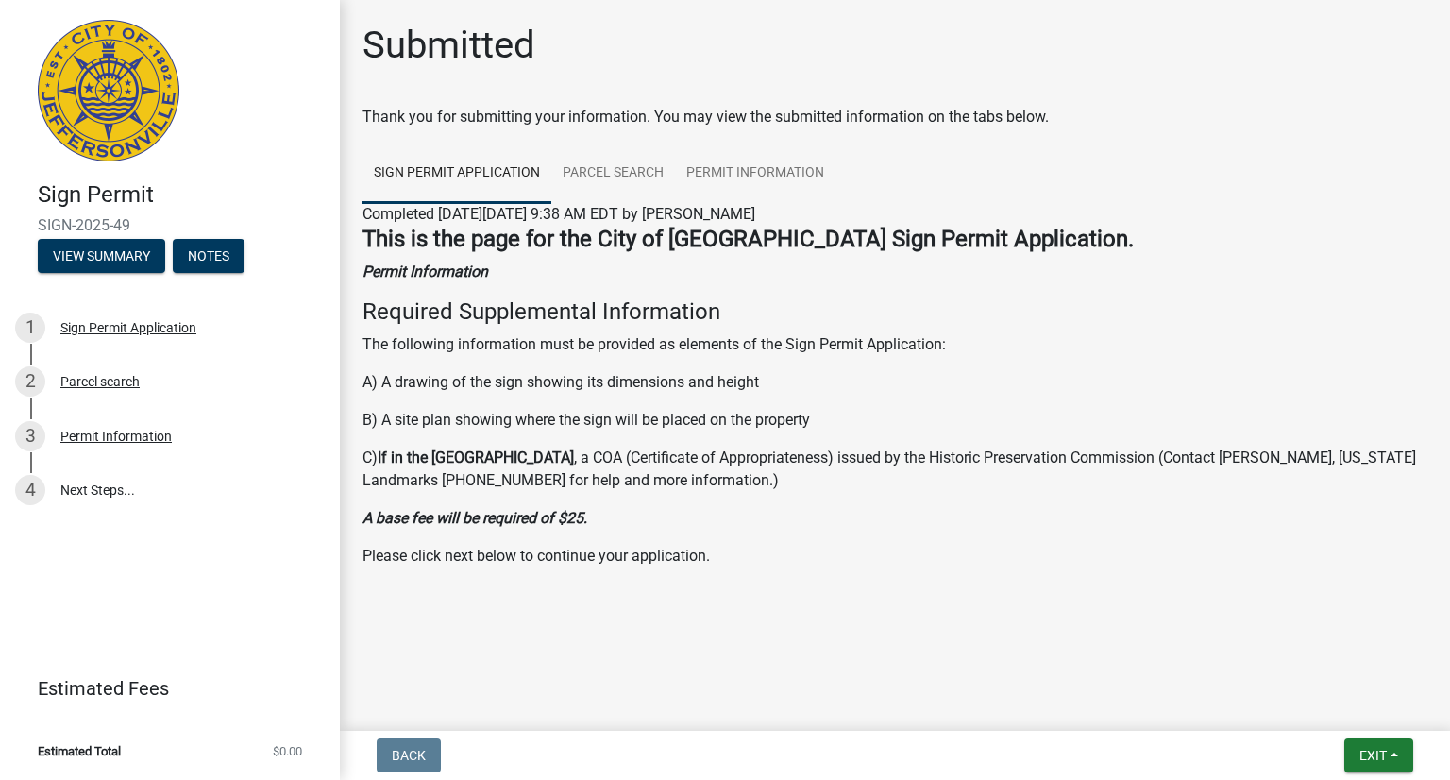
click at [280, 69] on link at bounding box center [162, 90] width 295 height 151
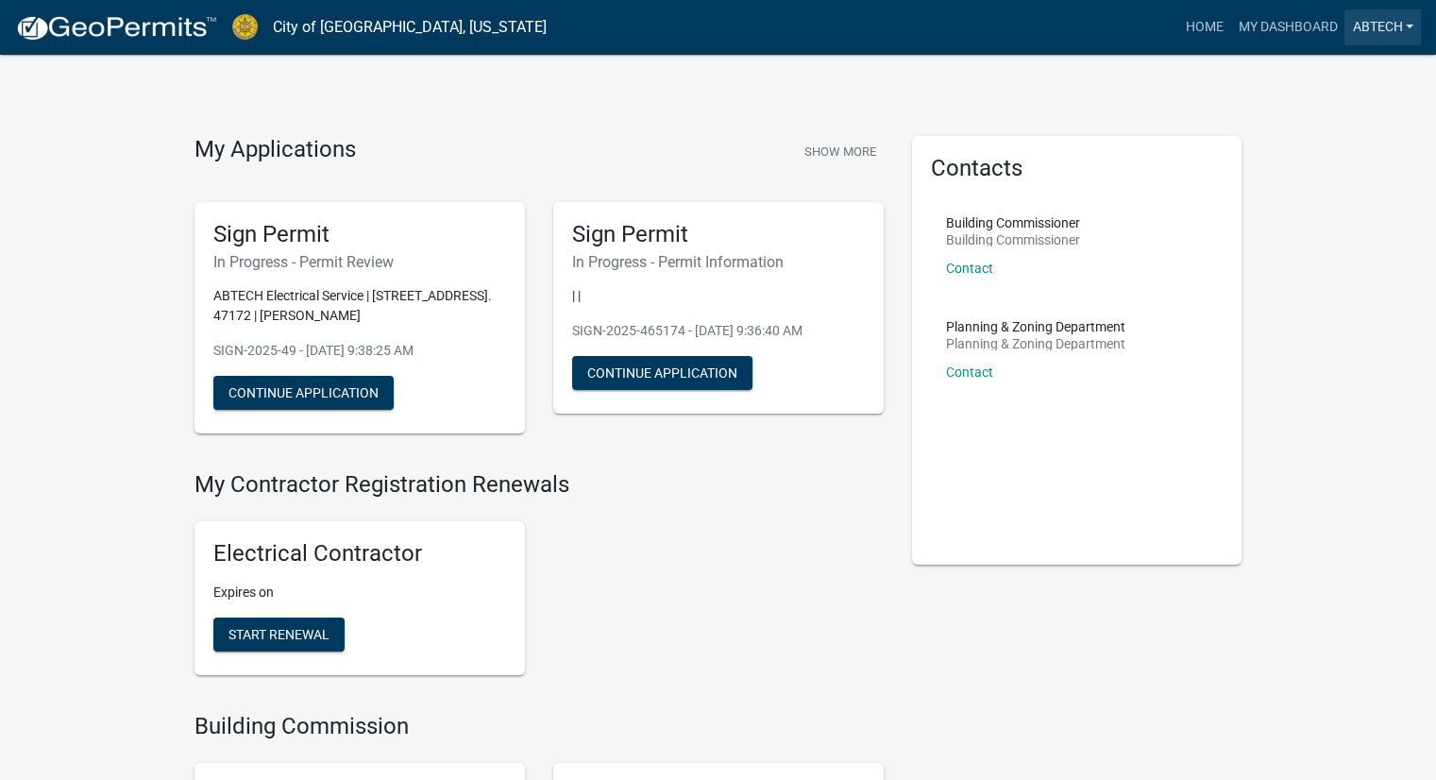
click at [1387, 24] on link "ABTECH" at bounding box center [1383, 27] width 76 height 36
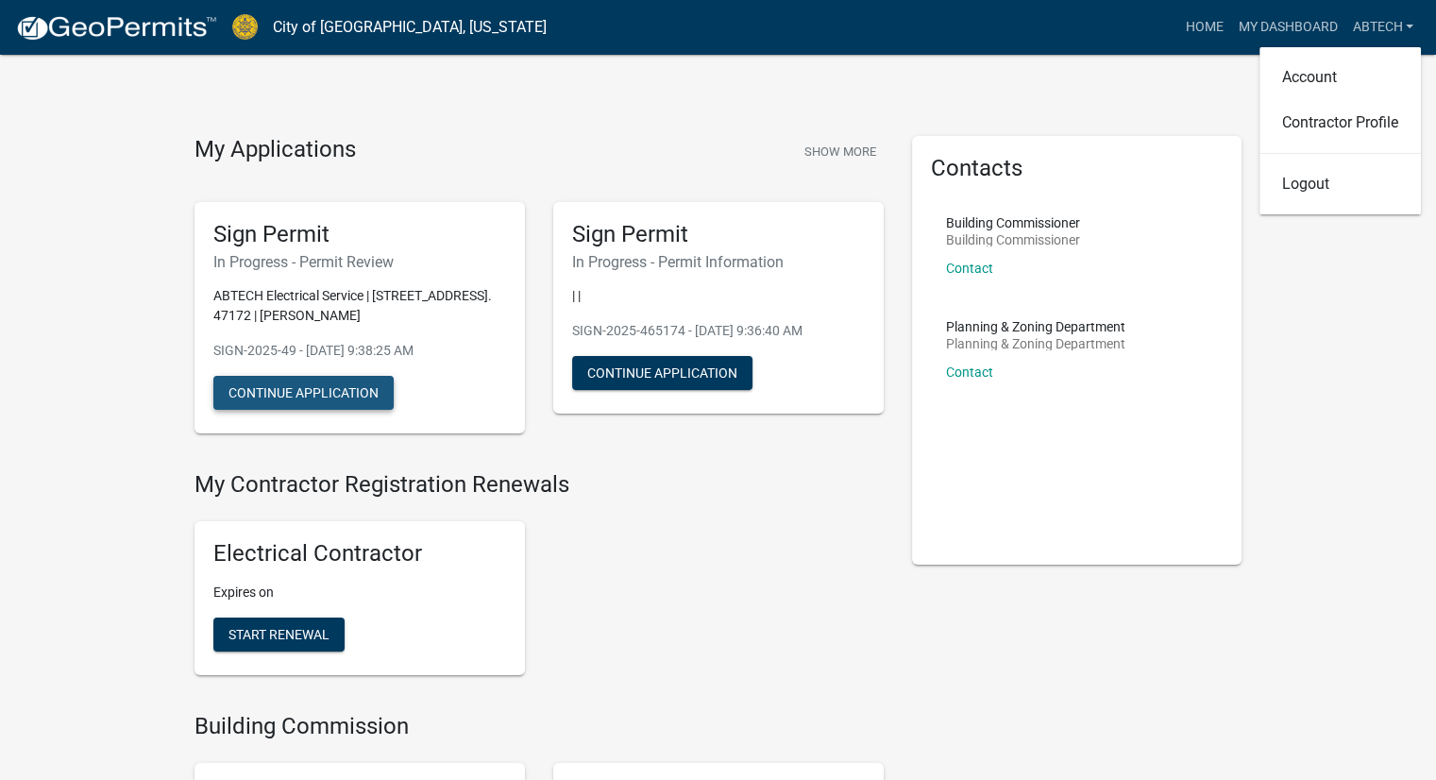
click at [292, 387] on button "Continue Application" at bounding box center [303, 393] width 180 height 34
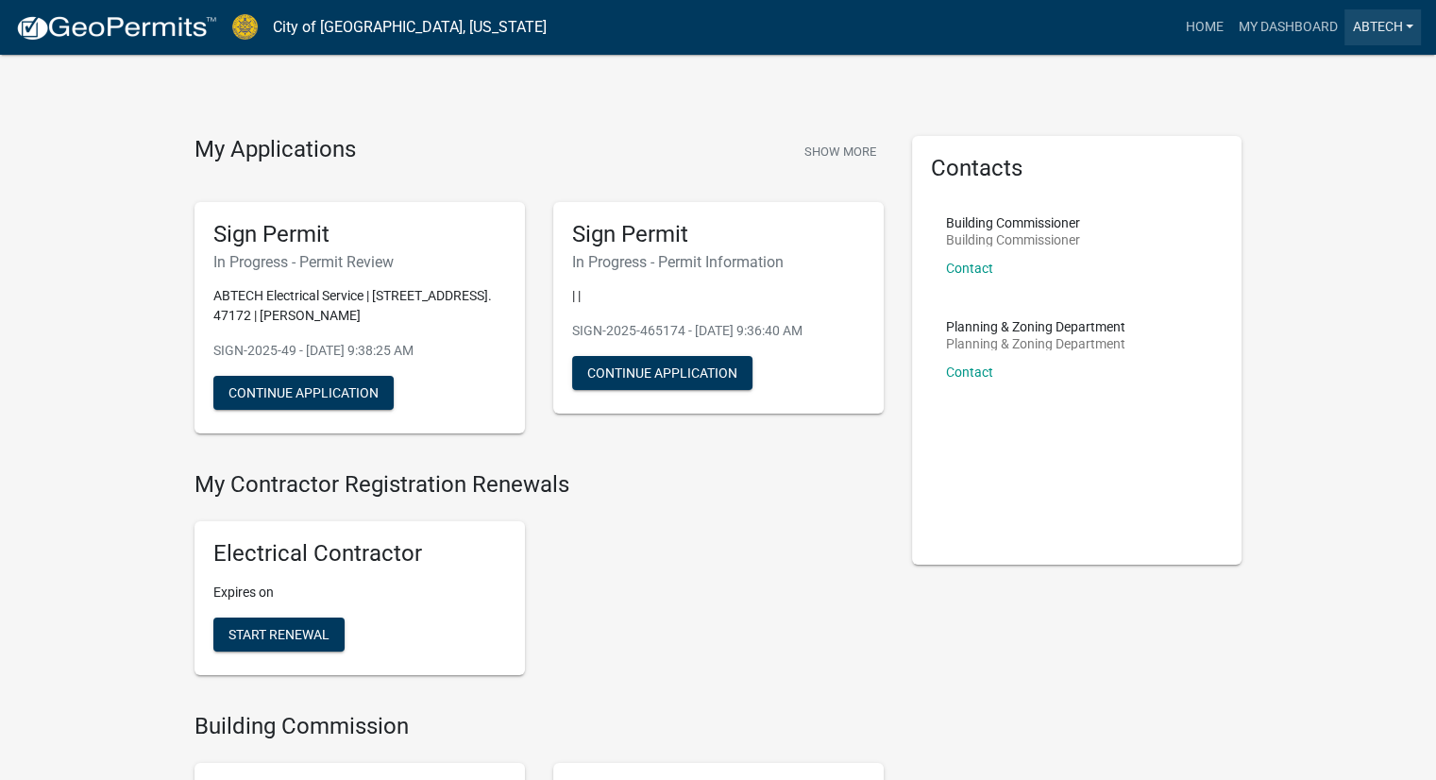
click at [1394, 24] on link "ABTECH" at bounding box center [1383, 27] width 76 height 36
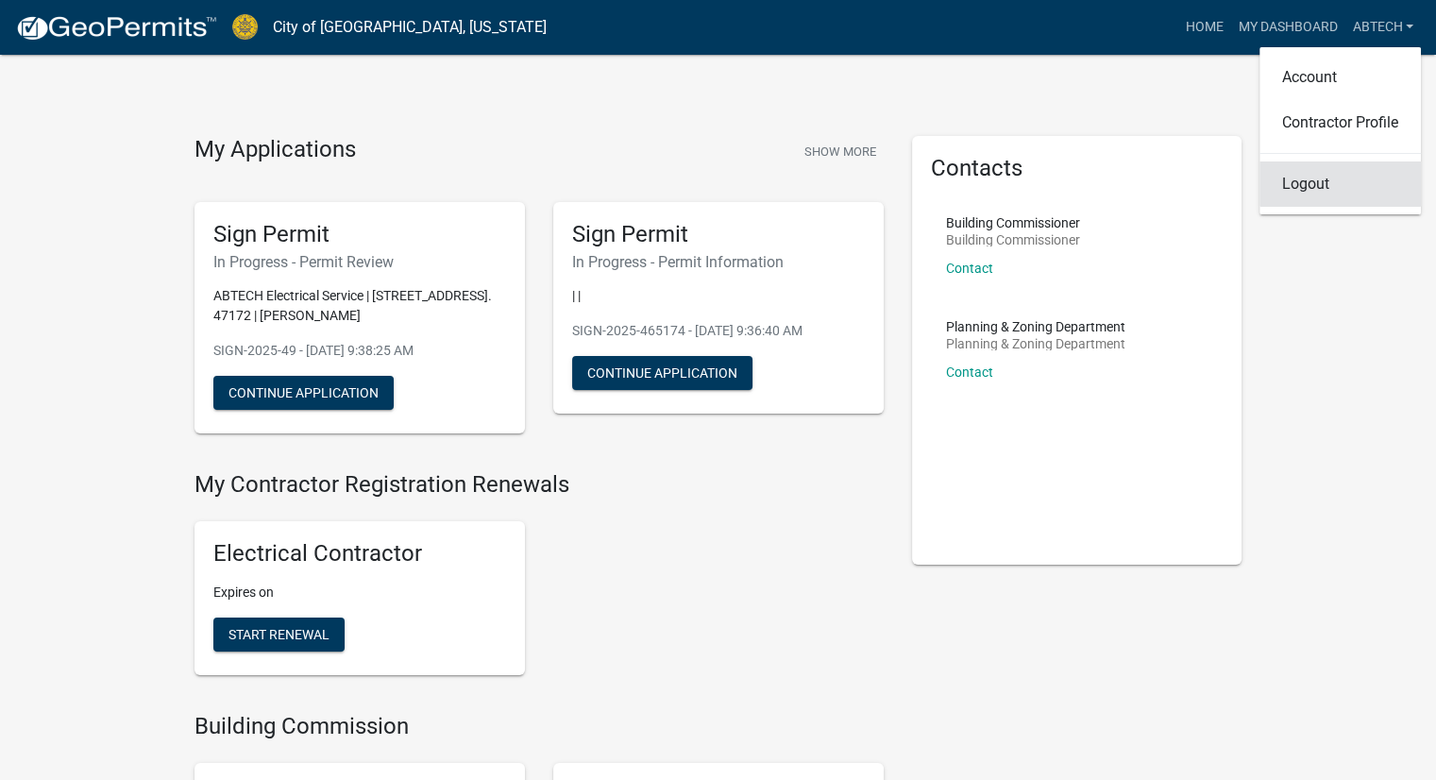
click at [1307, 188] on link "Logout" at bounding box center [1340, 183] width 161 height 45
